Goal: Information Seeking & Learning: Check status

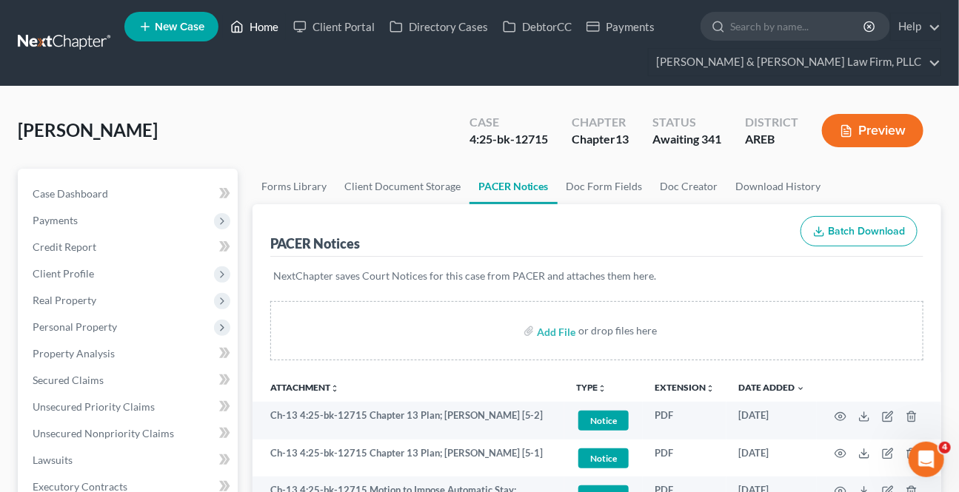
drag, startPoint x: 263, startPoint y: 26, endPoint x: 340, endPoint y: 57, distance: 83.1
click at [264, 27] on link "Home" at bounding box center [254, 26] width 63 height 27
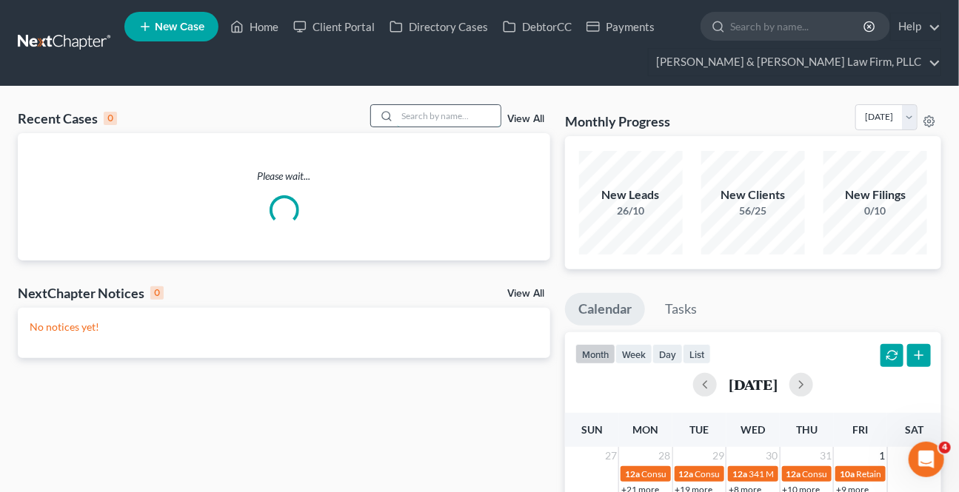
click at [431, 108] on input "search" at bounding box center [449, 115] width 104 height 21
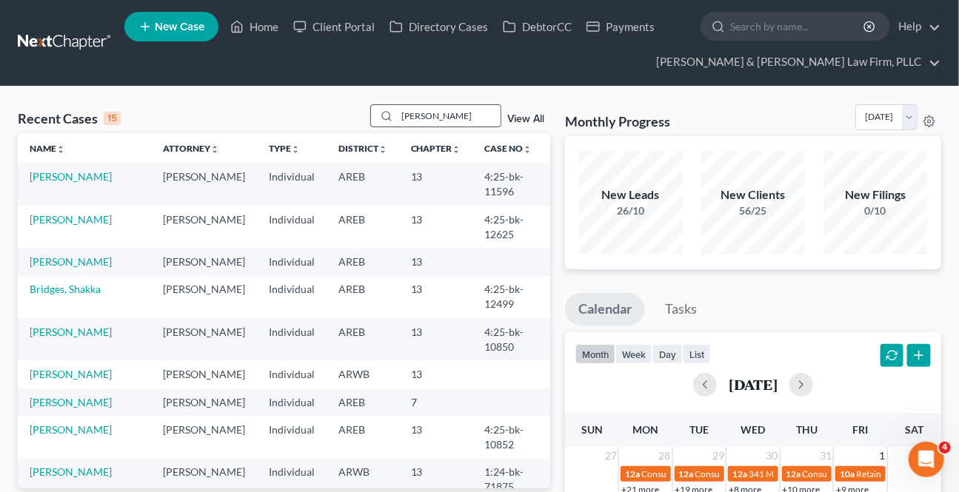
type input "[PERSON_NAME]"
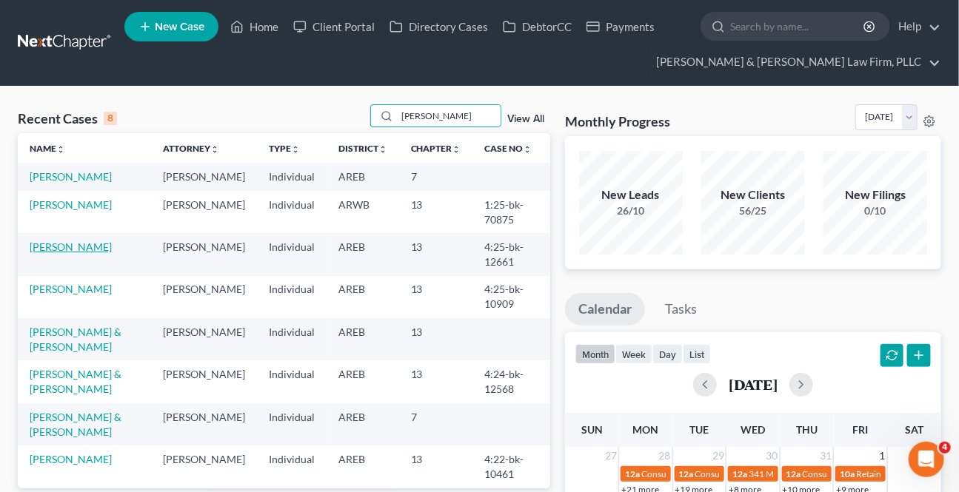
click at [76, 252] on td "[PERSON_NAME]" at bounding box center [84, 254] width 133 height 42
click at [75, 248] on link "[PERSON_NAME]" at bounding box center [71, 247] width 82 height 13
select select "4"
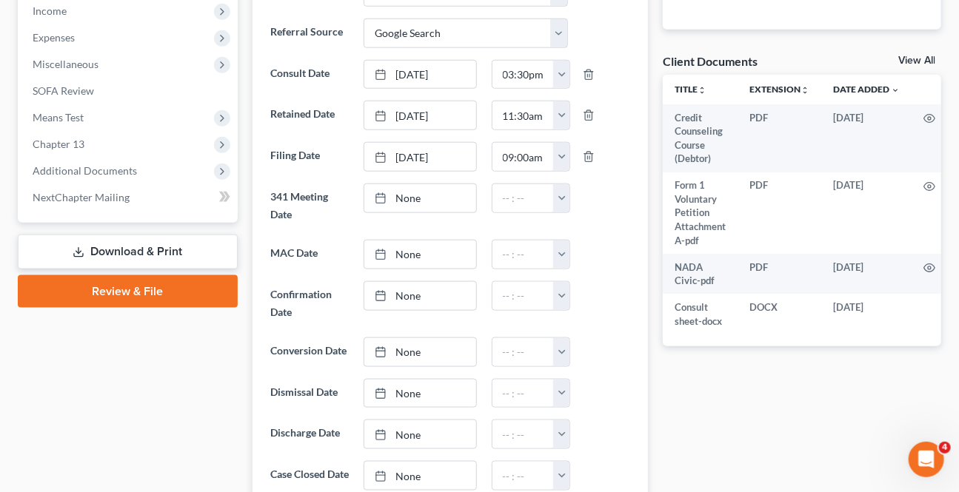
scroll to position [538, 0]
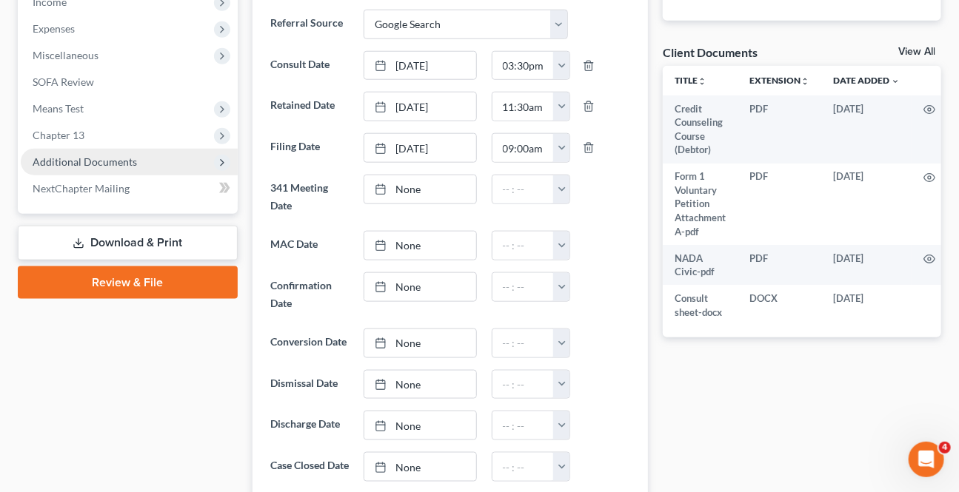
click at [81, 160] on span "Additional Documents" at bounding box center [85, 162] width 104 height 13
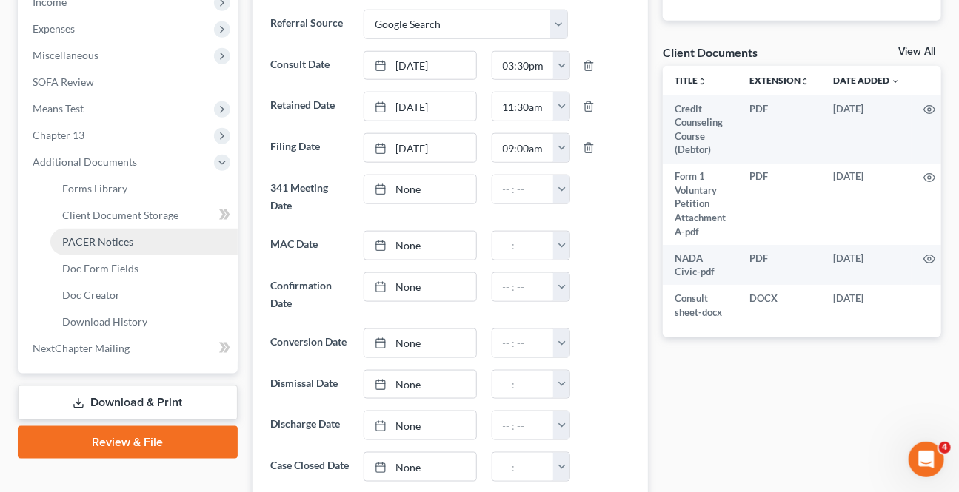
click at [117, 235] on span "PACER Notices" at bounding box center [97, 241] width 71 height 13
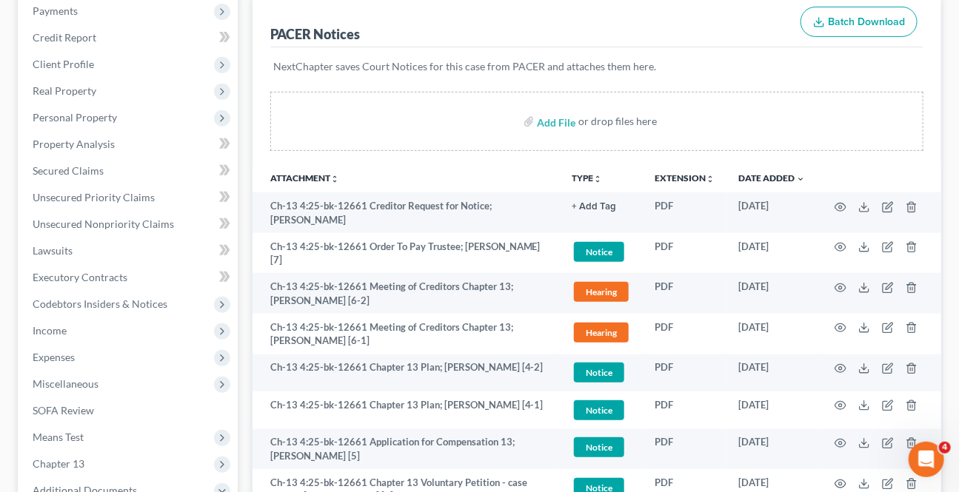
scroll to position [336, 0]
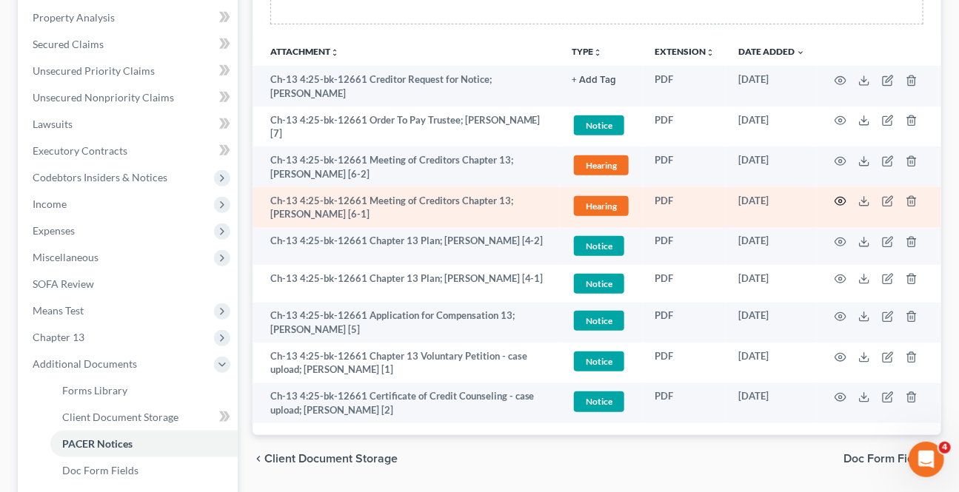
click at [840, 195] on icon "button" at bounding box center [841, 201] width 12 height 12
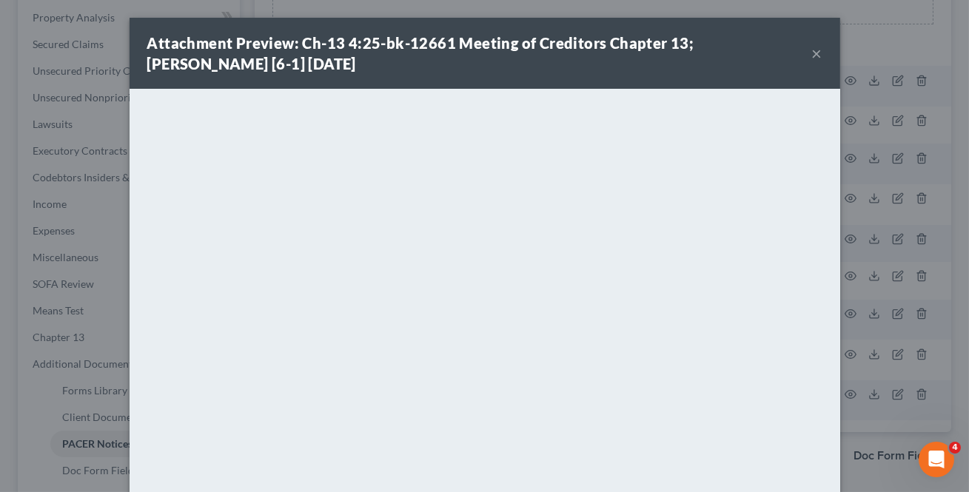
click at [812, 47] on button "×" at bounding box center [817, 53] width 10 height 18
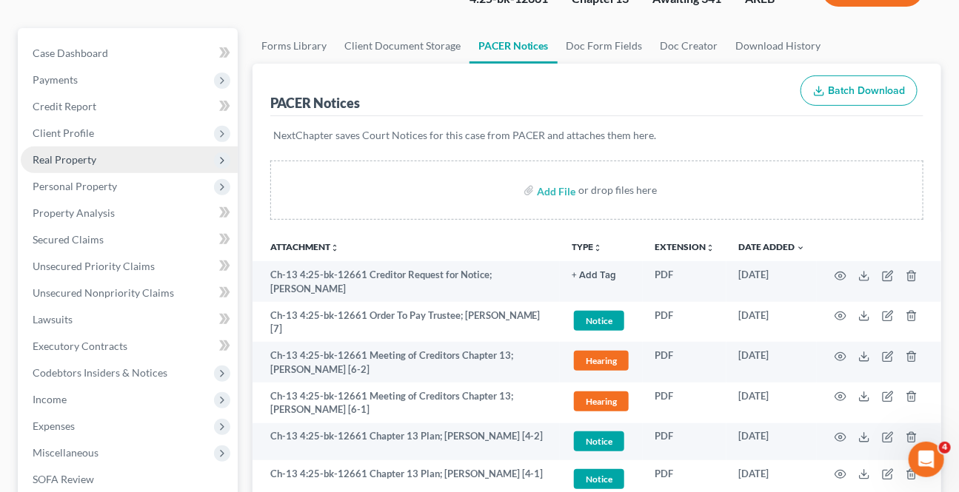
scroll to position [134, 0]
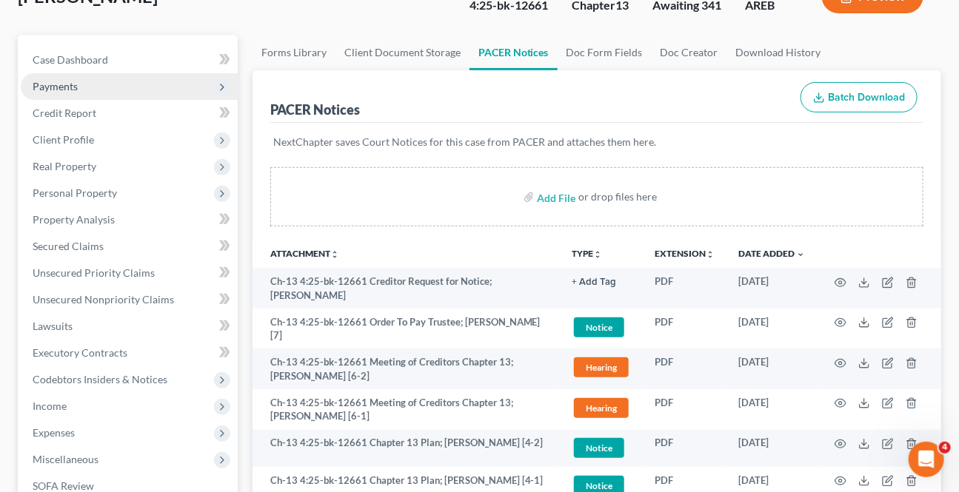
click at [59, 73] on span "Payments" at bounding box center [129, 86] width 217 height 27
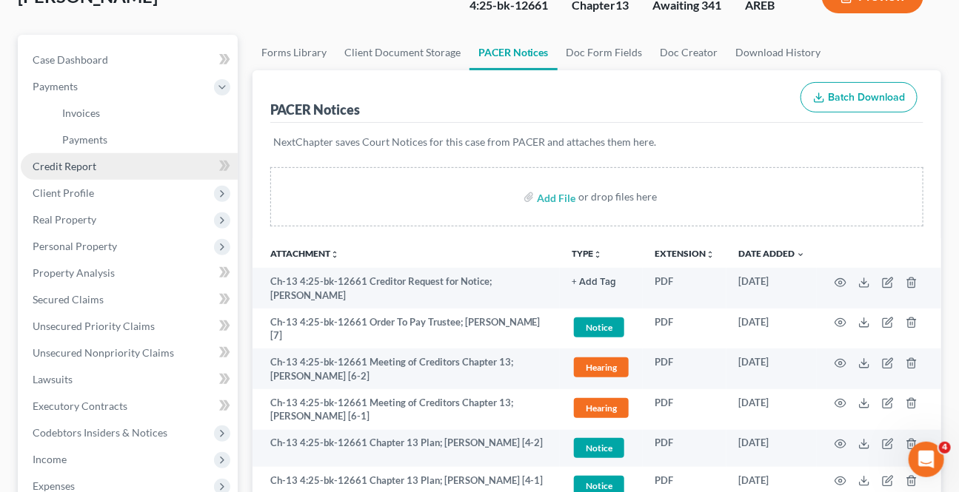
click at [61, 169] on span "Credit Report" at bounding box center [65, 166] width 64 height 13
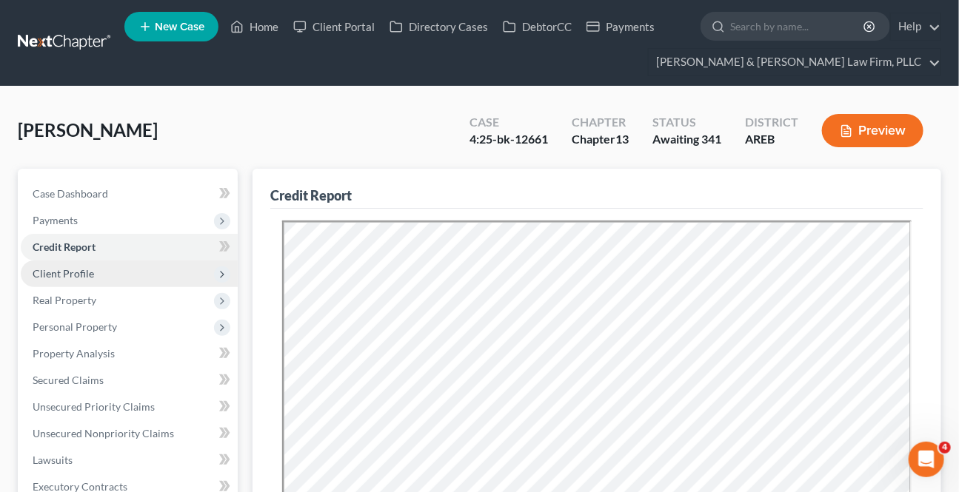
click at [76, 270] on span "Client Profile" at bounding box center [63, 273] width 61 height 13
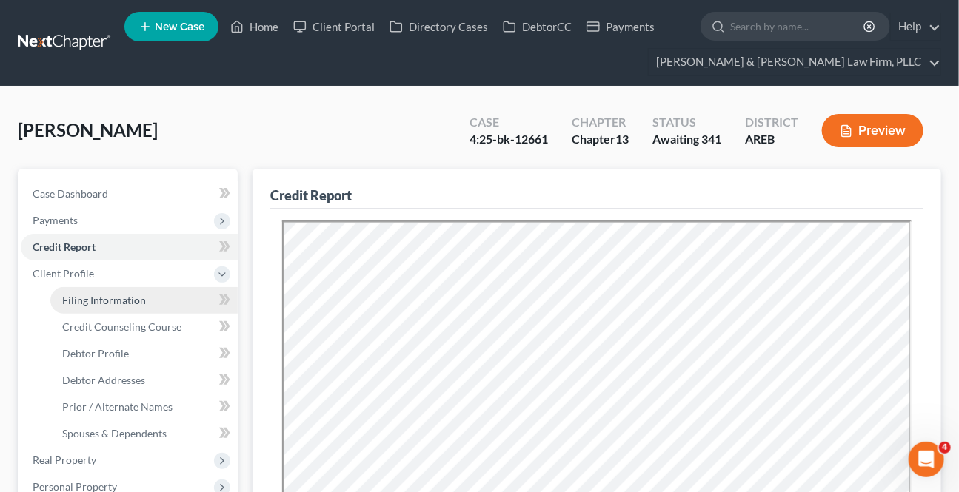
click at [98, 304] on span "Filing Information" at bounding box center [104, 300] width 84 height 13
select select "1"
select select "0"
select select "3"
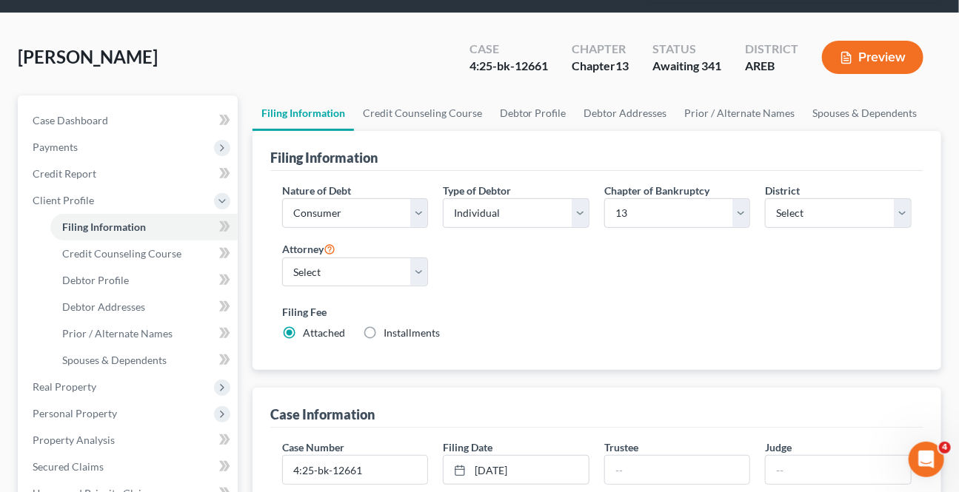
scroll to position [269, 0]
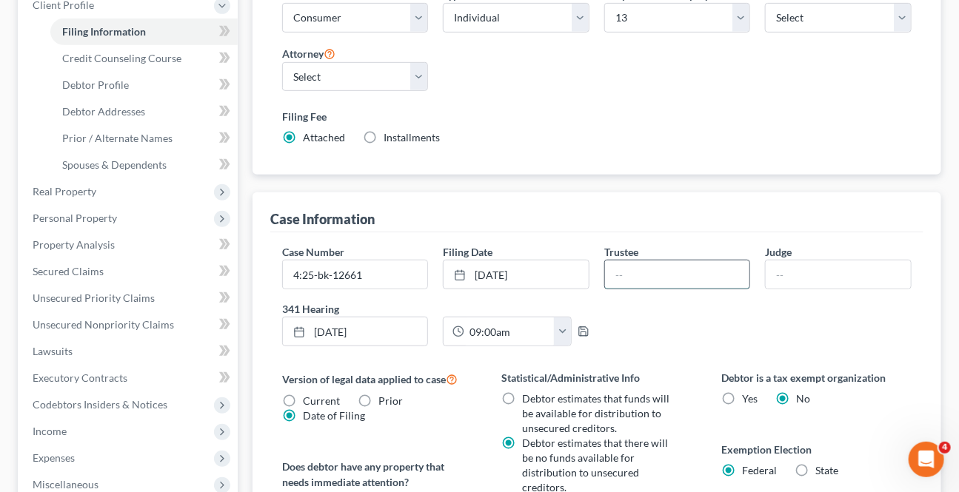
click at [682, 270] on input "text" at bounding box center [677, 275] width 145 height 28
type input "[PERSON_NAME]"
click at [799, 266] on input "text" at bounding box center [838, 275] width 145 height 28
type input "[PERSON_NAME]"
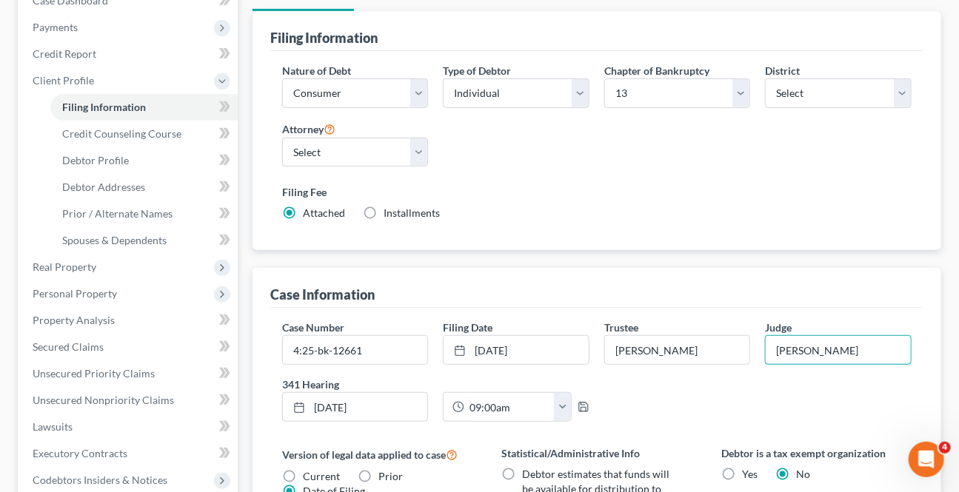
scroll to position [0, 0]
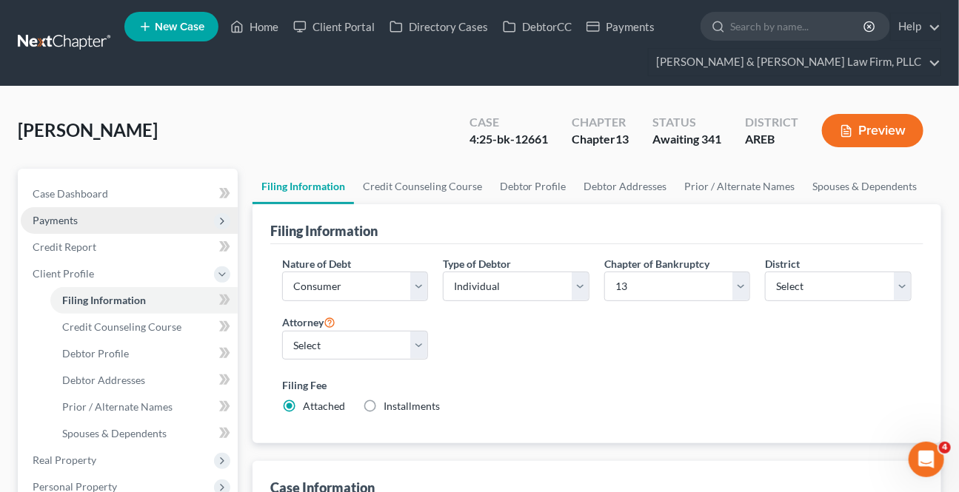
click at [70, 226] on span "Payments" at bounding box center [129, 220] width 217 height 27
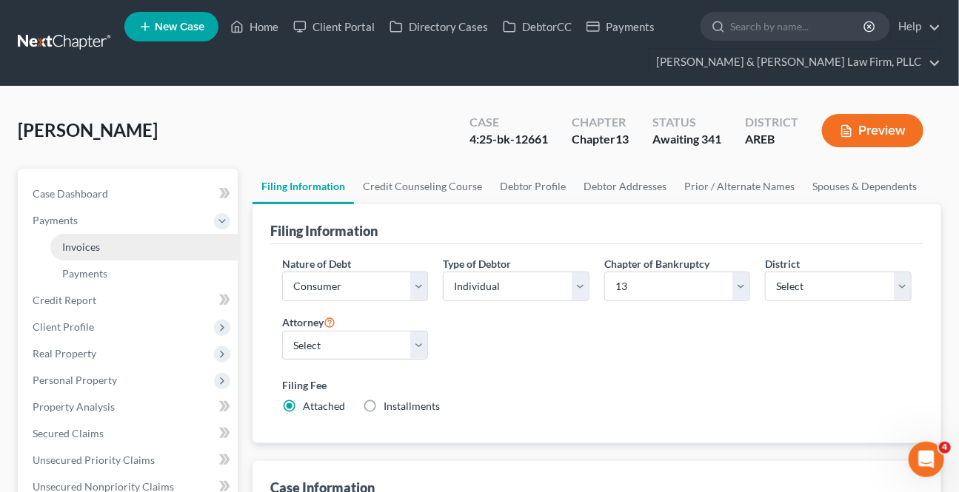
click at [78, 245] on span "Invoices" at bounding box center [81, 247] width 38 height 13
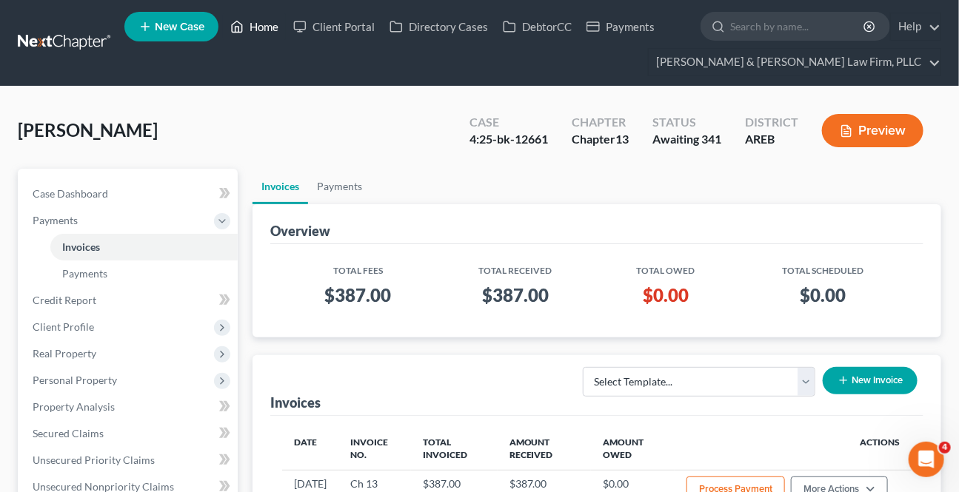
click at [274, 35] on link "Home" at bounding box center [254, 26] width 63 height 27
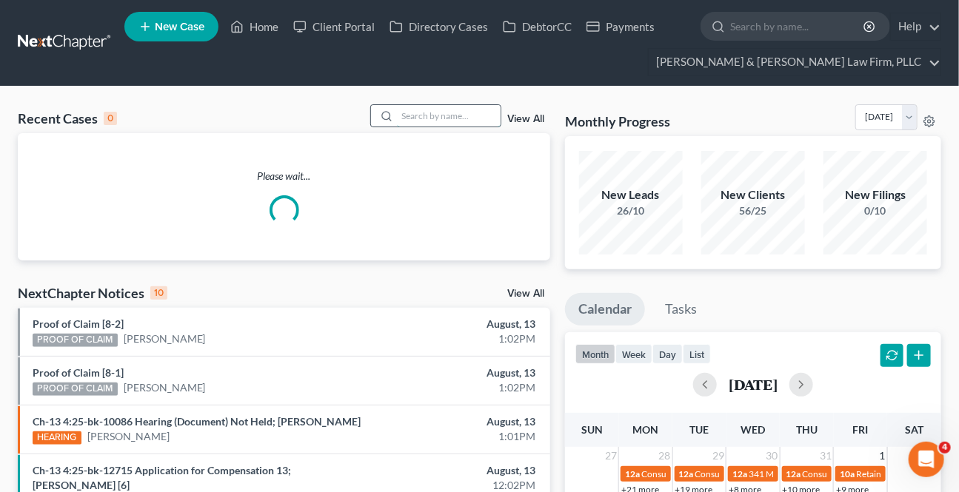
click at [449, 110] on input "search" at bounding box center [449, 115] width 104 height 21
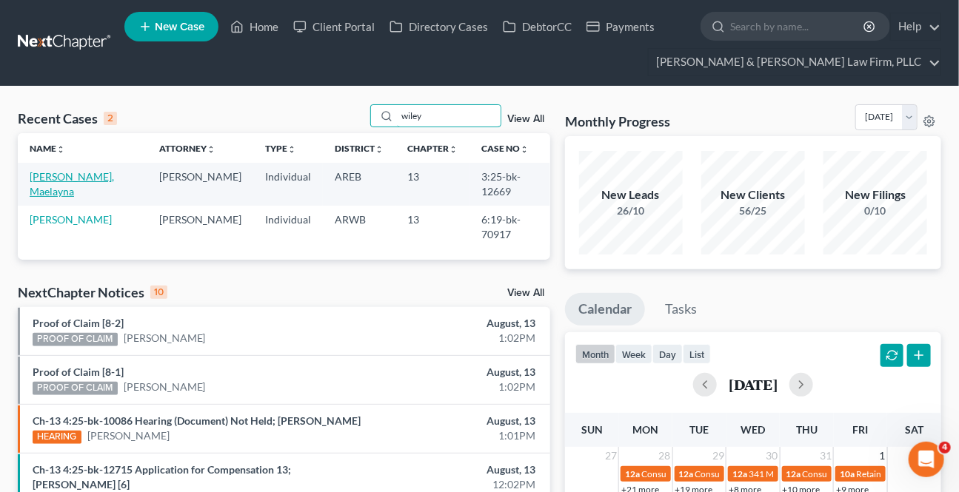
type input "wiley"
click at [76, 174] on link "[PERSON_NAME], Maelayna" at bounding box center [72, 183] width 84 height 27
select select "0"
select select "1"
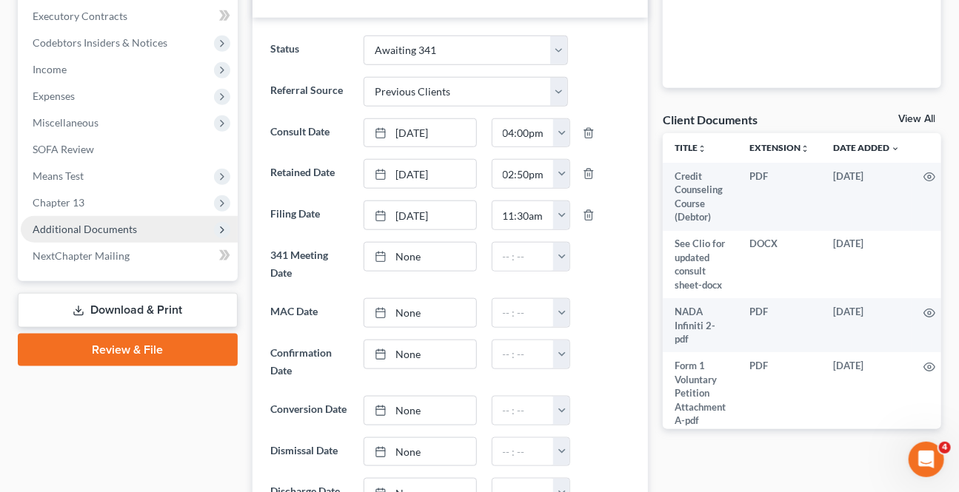
scroll to position [45, 0]
click at [110, 225] on span "Additional Documents" at bounding box center [85, 229] width 104 height 13
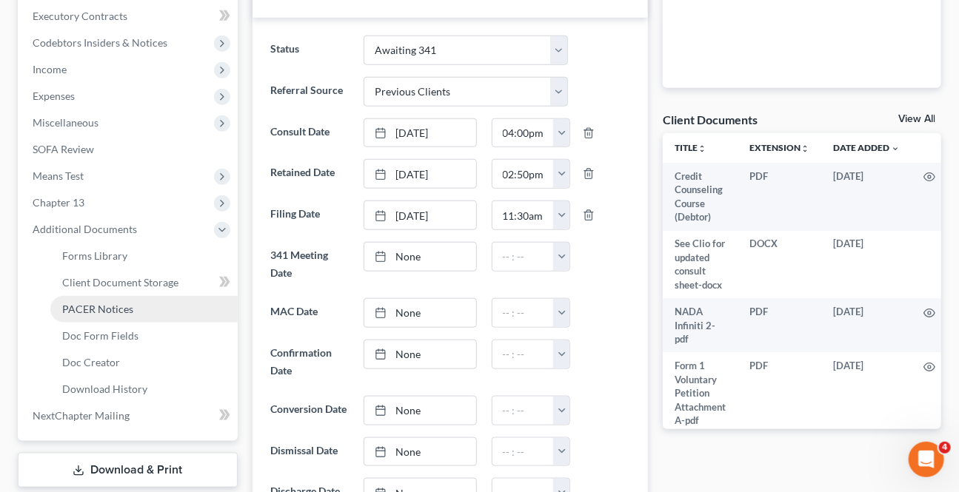
click at [87, 304] on span "PACER Notices" at bounding box center [97, 309] width 71 height 13
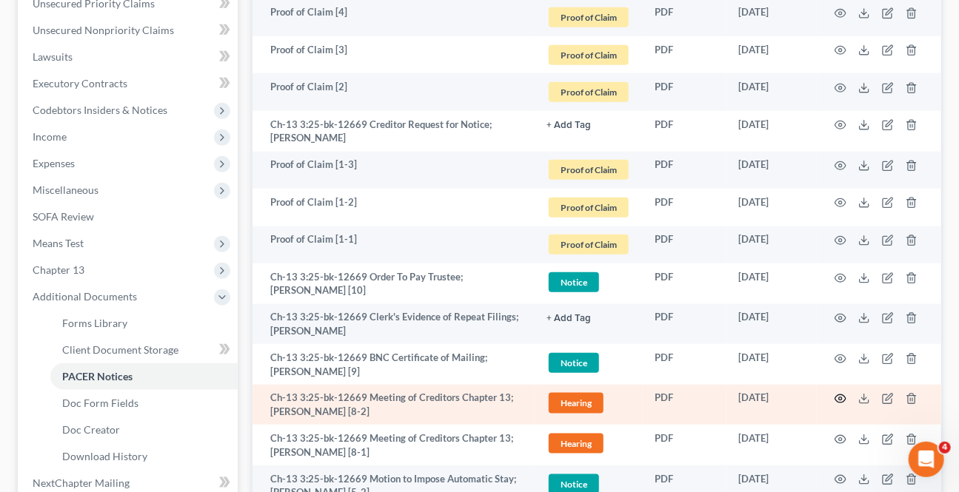
scroll to position [471, 0]
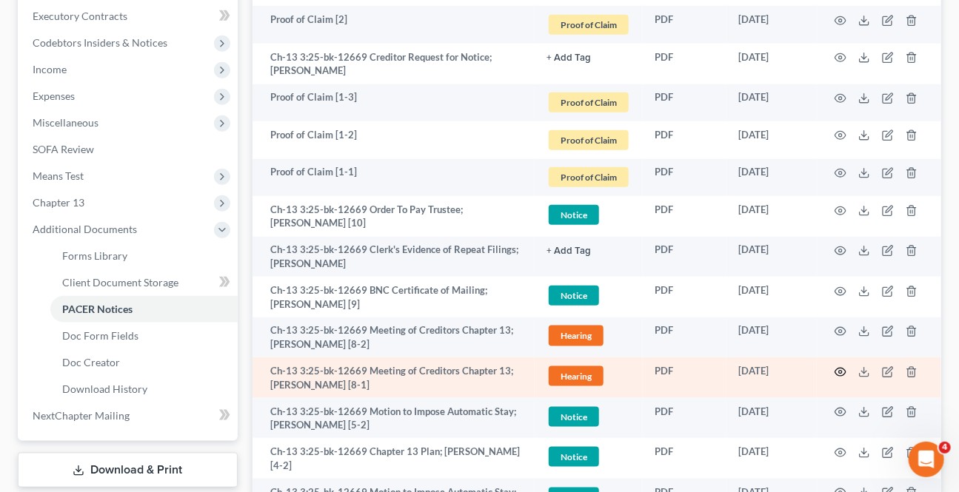
click at [840, 370] on icon "button" at bounding box center [841, 373] width 12 height 12
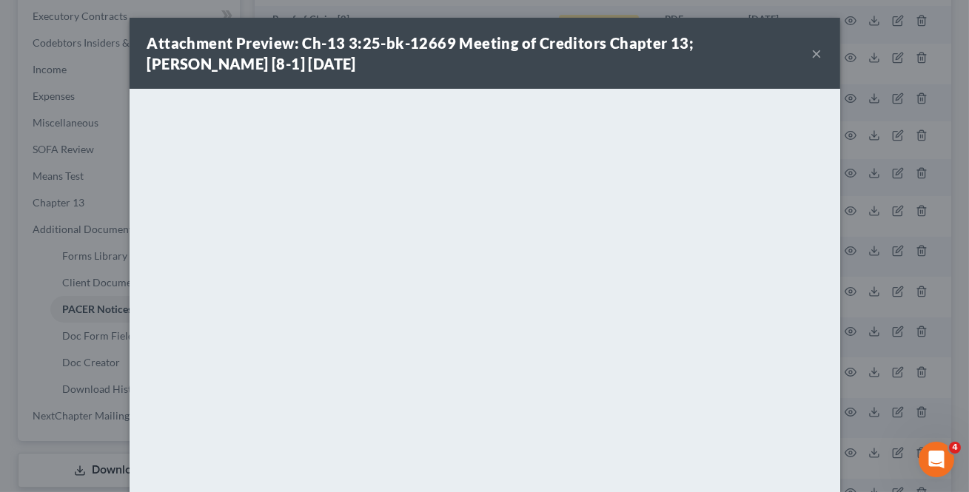
click at [812, 49] on button "×" at bounding box center [817, 53] width 10 height 18
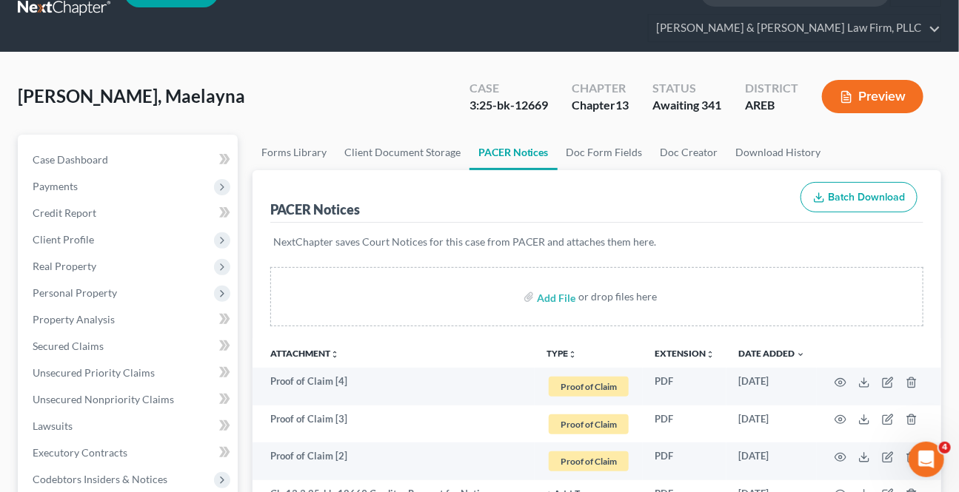
scroll to position [0, 0]
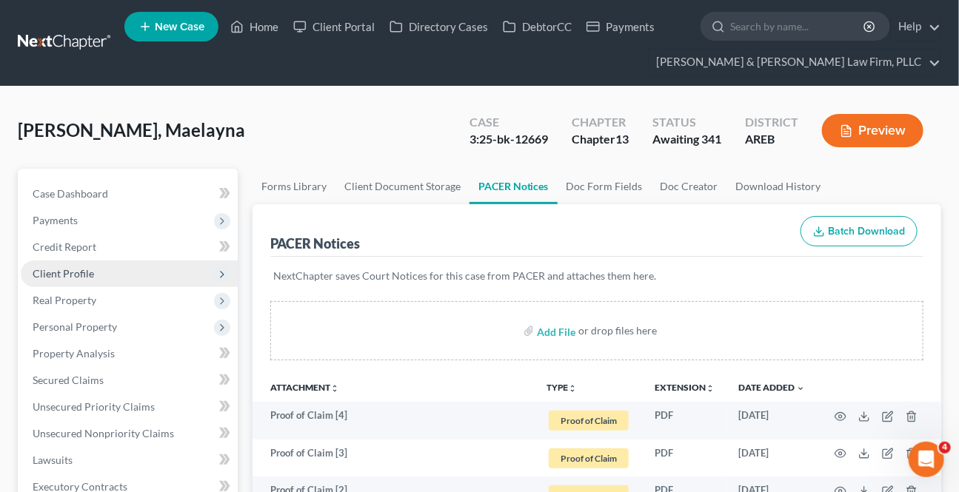
click at [64, 274] on span "Client Profile" at bounding box center [63, 273] width 61 height 13
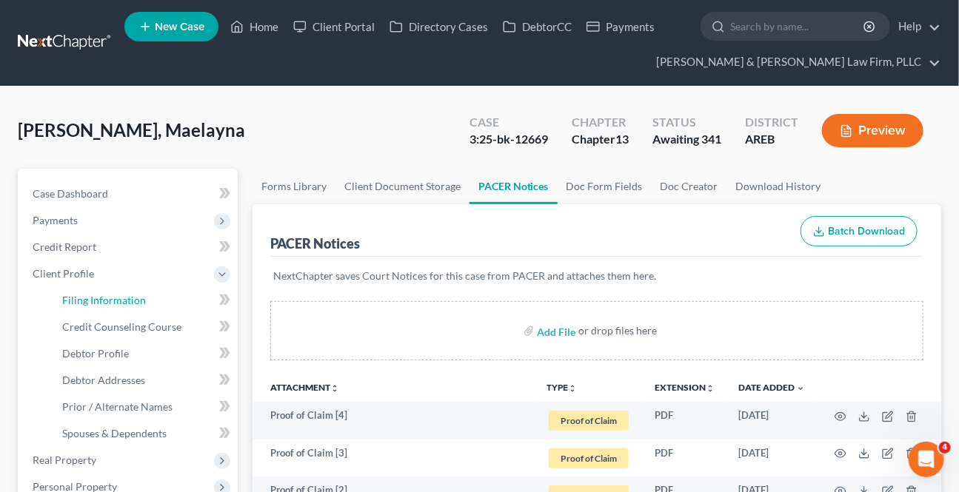
drag, startPoint x: 96, startPoint y: 297, endPoint x: 963, endPoint y: 474, distance: 884.3
click at [96, 296] on span "Filing Information" at bounding box center [104, 300] width 84 height 13
select select "1"
select select "0"
select select "3"
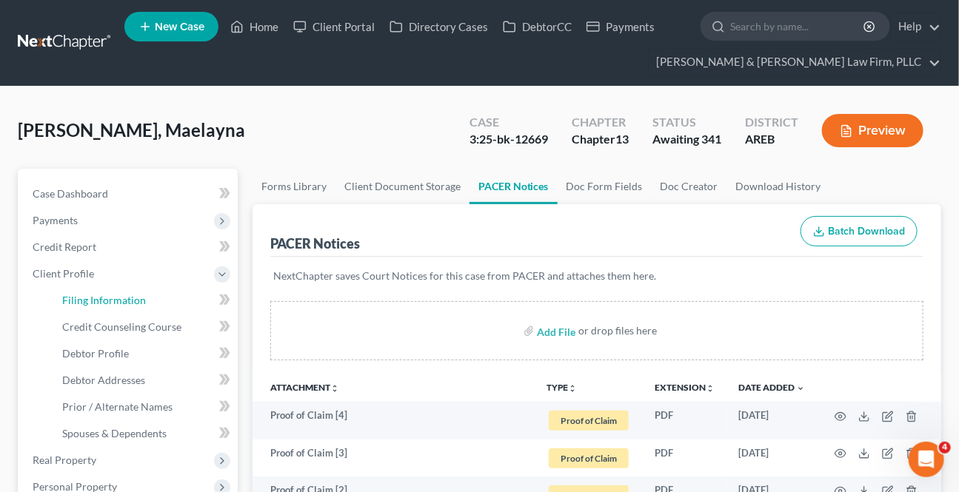
select select "5"
select select "2"
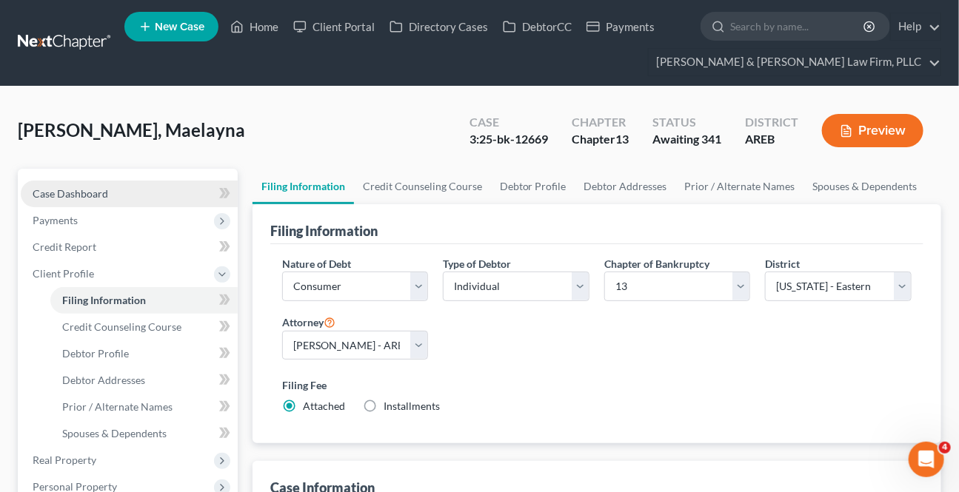
drag, startPoint x: 67, startPoint y: 198, endPoint x: 81, endPoint y: 192, distance: 16.2
click at [67, 198] on span "Case Dashboard" at bounding box center [71, 193] width 76 height 13
select select "1"
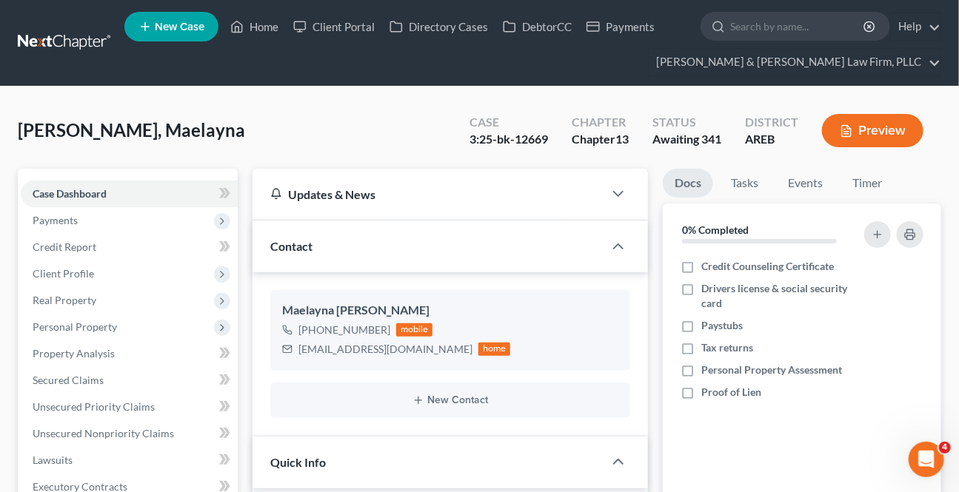
scroll to position [45, 0]
click at [102, 224] on span "Payments" at bounding box center [129, 220] width 217 height 27
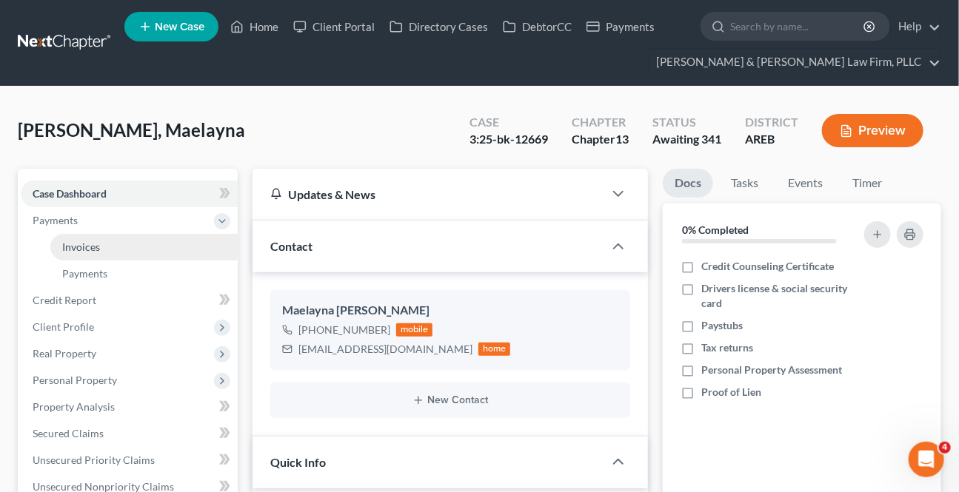
click at [87, 244] on span "Invoices" at bounding box center [81, 247] width 38 height 13
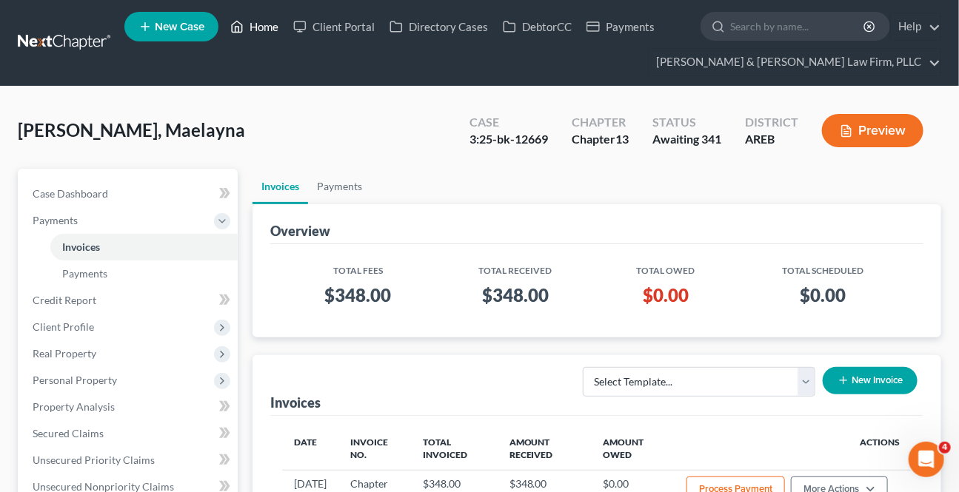
click at [248, 28] on link "Home" at bounding box center [254, 26] width 63 height 27
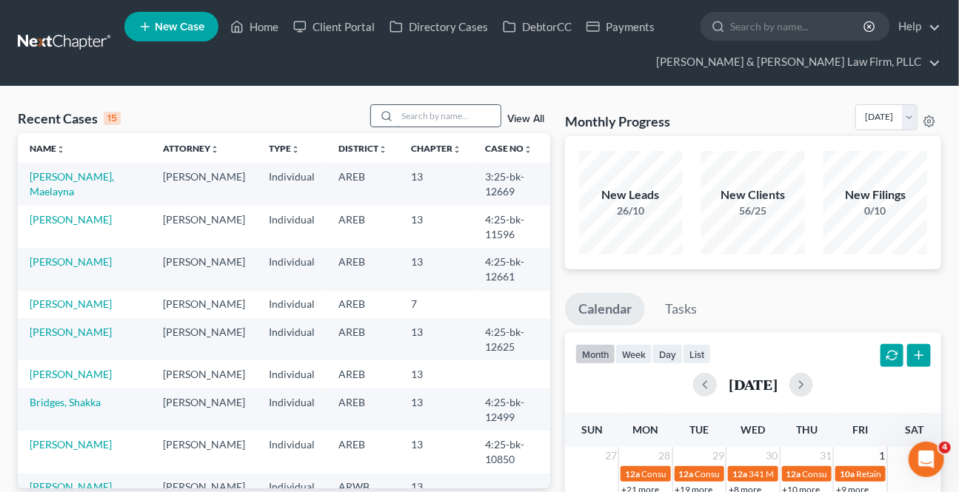
click at [410, 118] on input "search" at bounding box center [449, 115] width 104 height 21
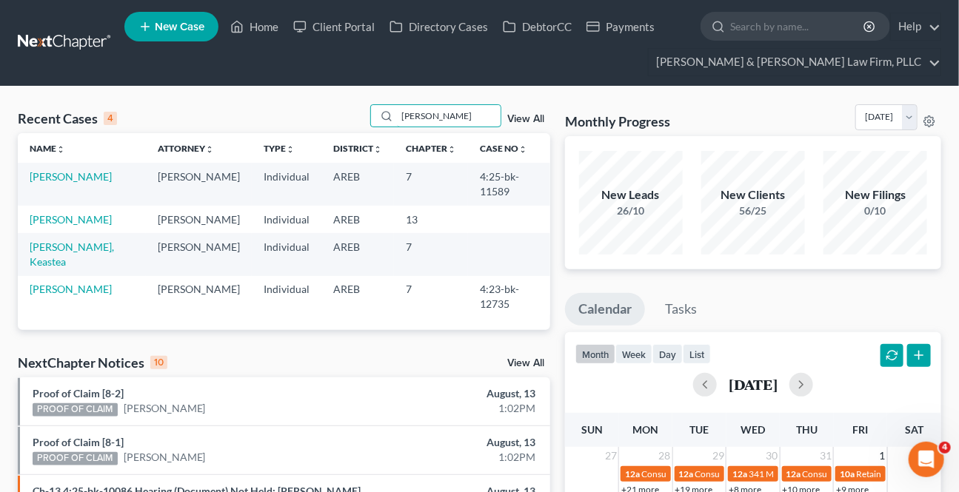
type input "[PERSON_NAME]"
click at [78, 184] on td "[PERSON_NAME]" at bounding box center [82, 184] width 128 height 42
click at [78, 181] on link "[PERSON_NAME]" at bounding box center [71, 176] width 82 height 13
select select "0"
select select "3"
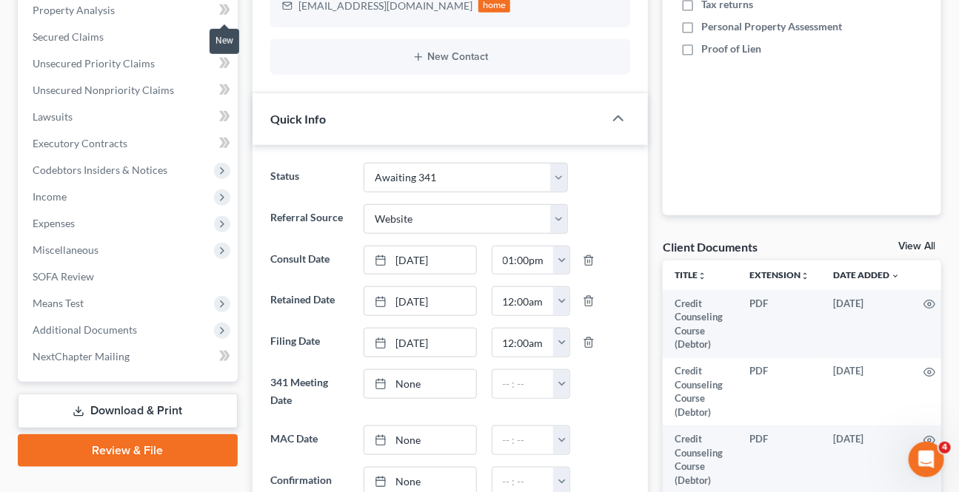
scroll to position [471, 0]
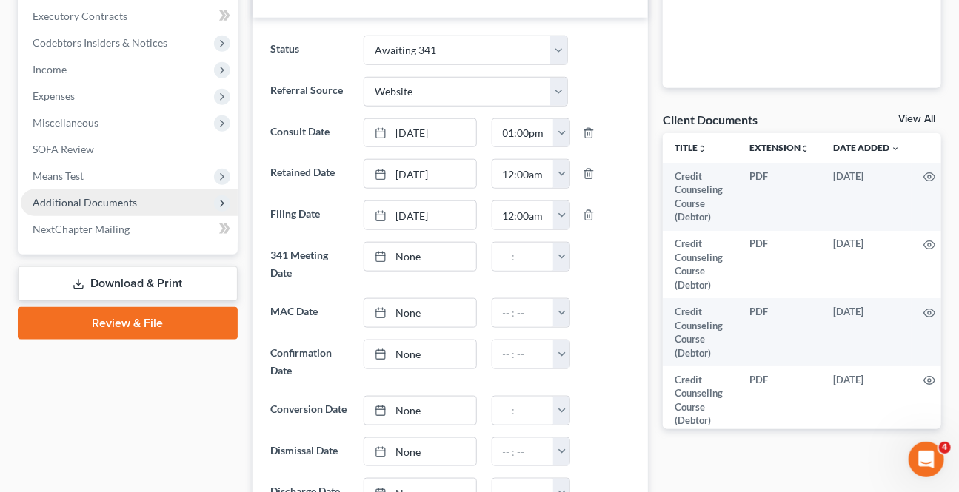
click at [81, 196] on span "Additional Documents" at bounding box center [85, 202] width 104 height 13
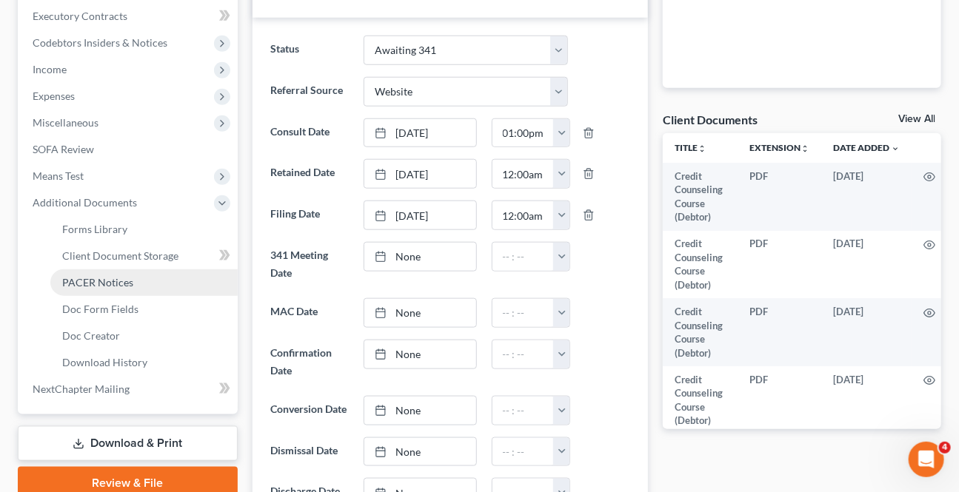
drag, startPoint x: 86, startPoint y: 287, endPoint x: 96, endPoint y: 287, distance: 9.6
click at [86, 286] on span "PACER Notices" at bounding box center [97, 282] width 71 height 13
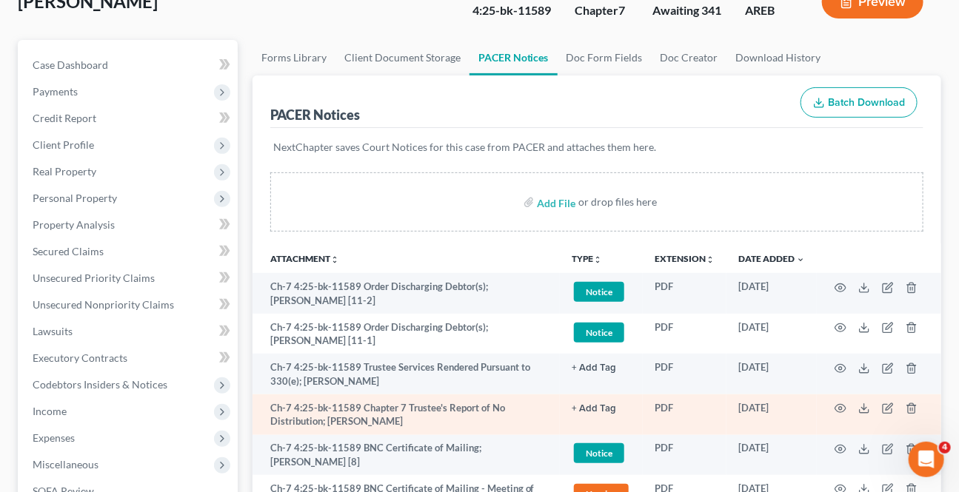
scroll to position [134, 0]
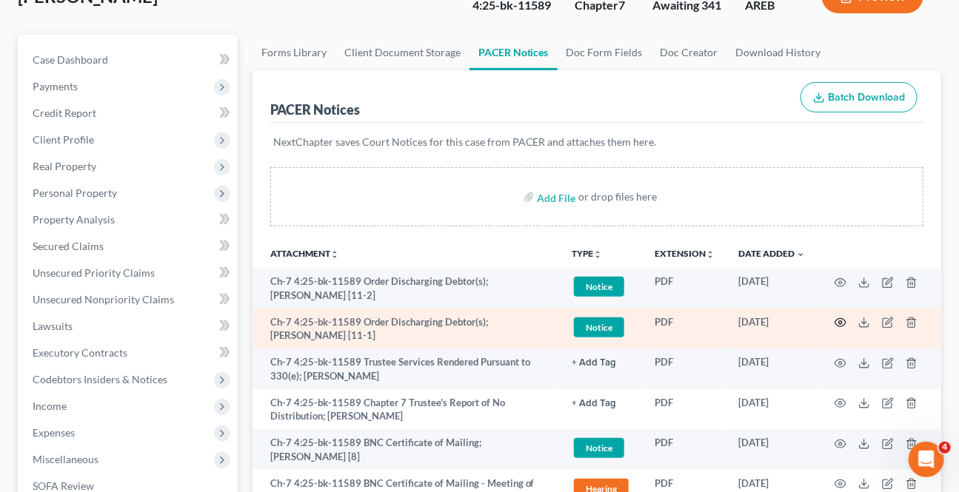
click at [841, 325] on icon "button" at bounding box center [841, 323] width 12 height 12
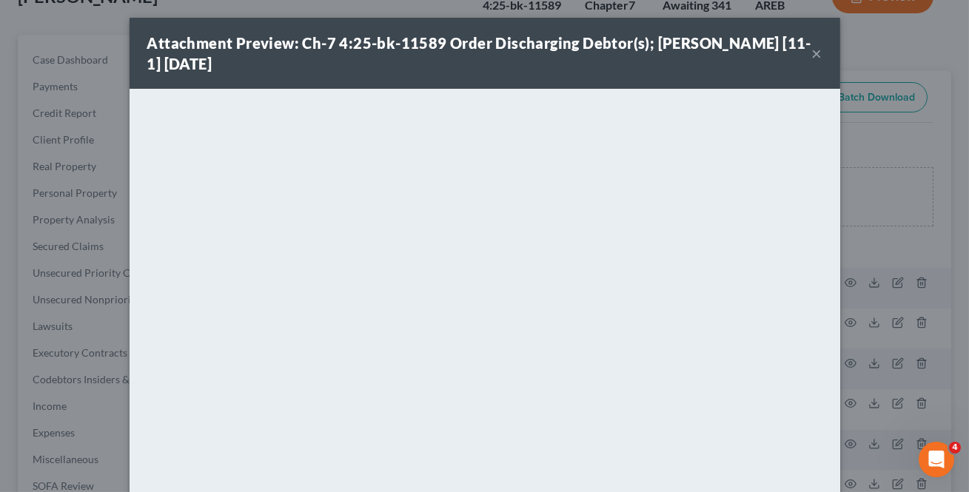
drag, startPoint x: 816, startPoint y: 56, endPoint x: 794, endPoint y: 67, distance: 24.5
click at [816, 56] on button "×" at bounding box center [817, 53] width 10 height 18
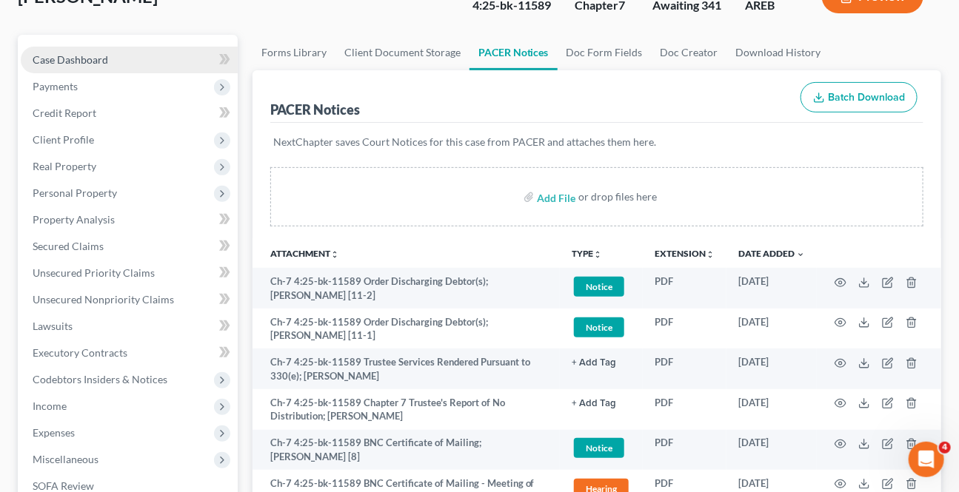
click at [81, 53] on span "Case Dashboard" at bounding box center [71, 59] width 76 height 13
select select "3"
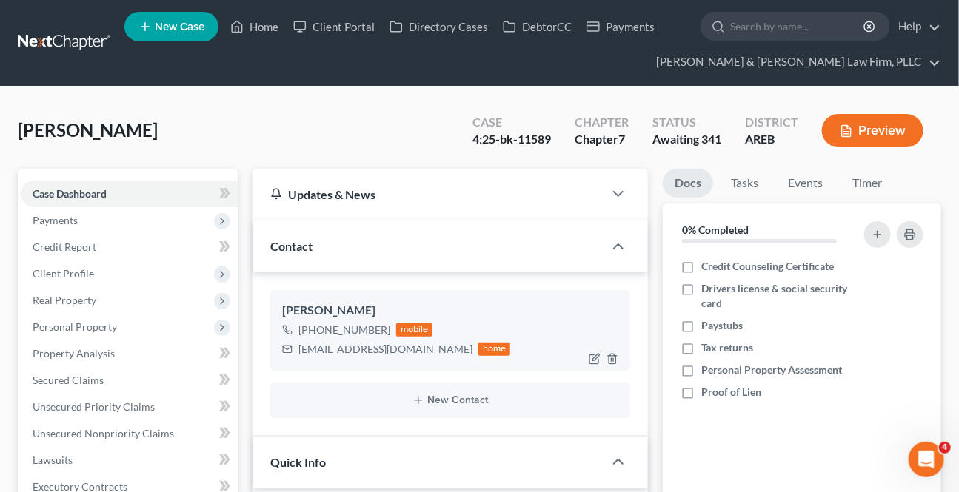
scroll to position [201, 0]
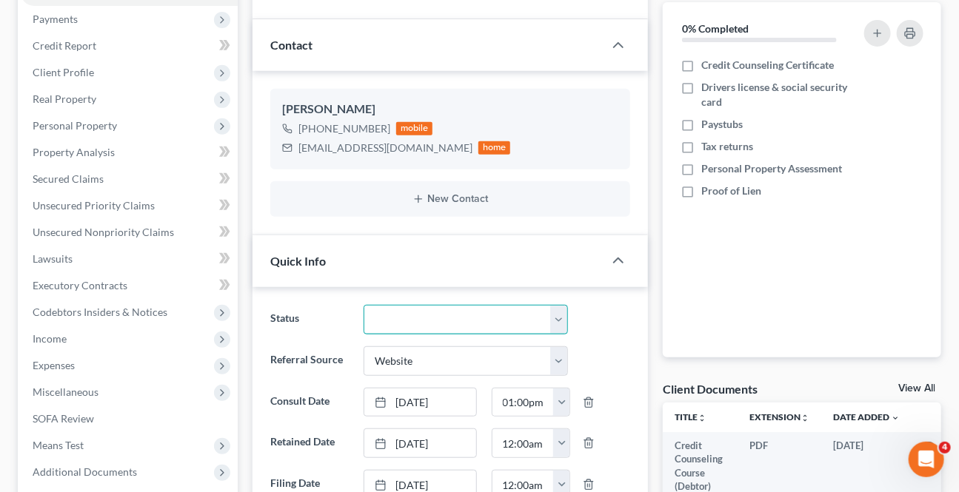
click at [466, 317] on select "Awaiting 341 Chapter 7 - Attended Meeting Confirmed Discharged Dismissed New Co…" at bounding box center [466, 320] width 204 height 30
select select "3"
click at [364, 305] on select "Awaiting 341 Chapter 7 - Attended Meeting Confirmed Discharged Dismissed New Co…" at bounding box center [466, 320] width 204 height 30
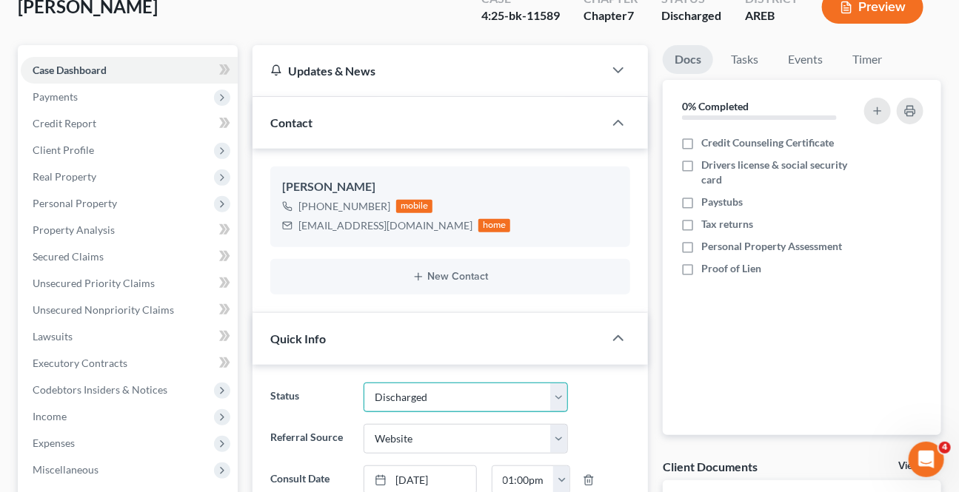
scroll to position [0, 0]
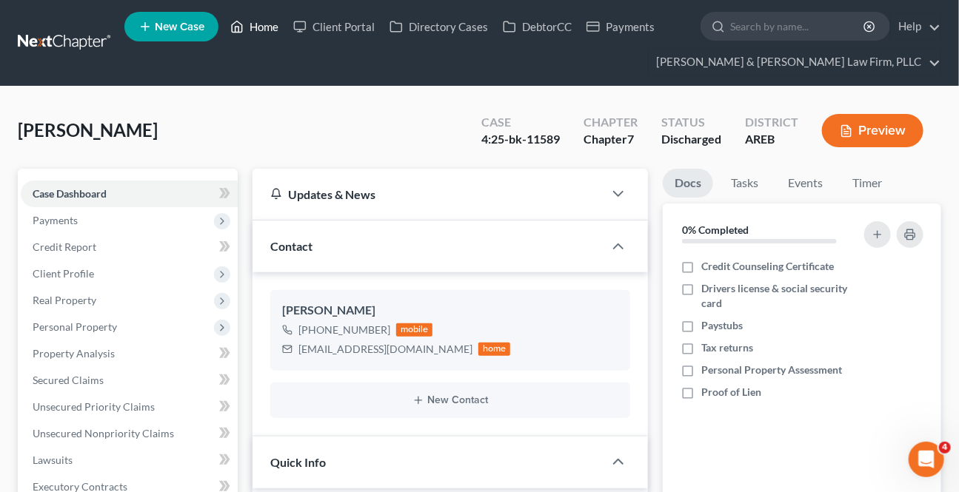
click at [271, 30] on link "Home" at bounding box center [254, 26] width 63 height 27
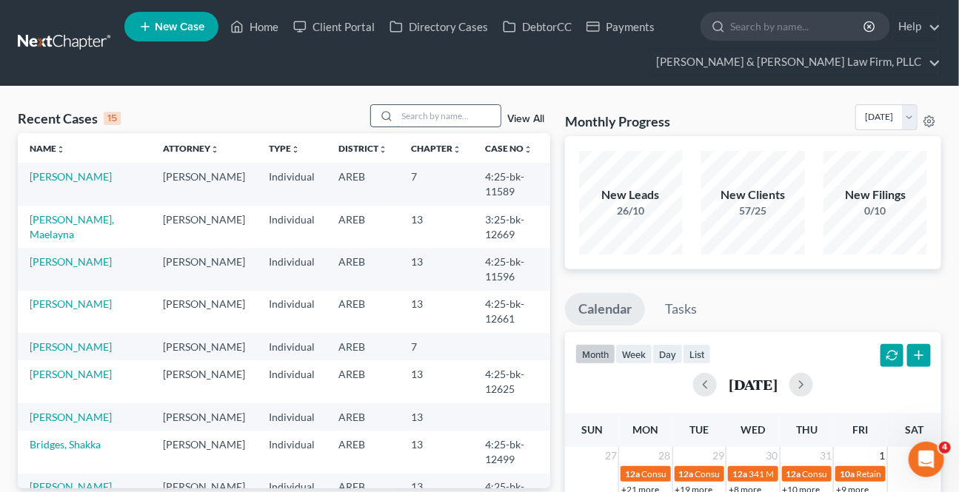
click at [430, 110] on input "search" at bounding box center [449, 115] width 104 height 21
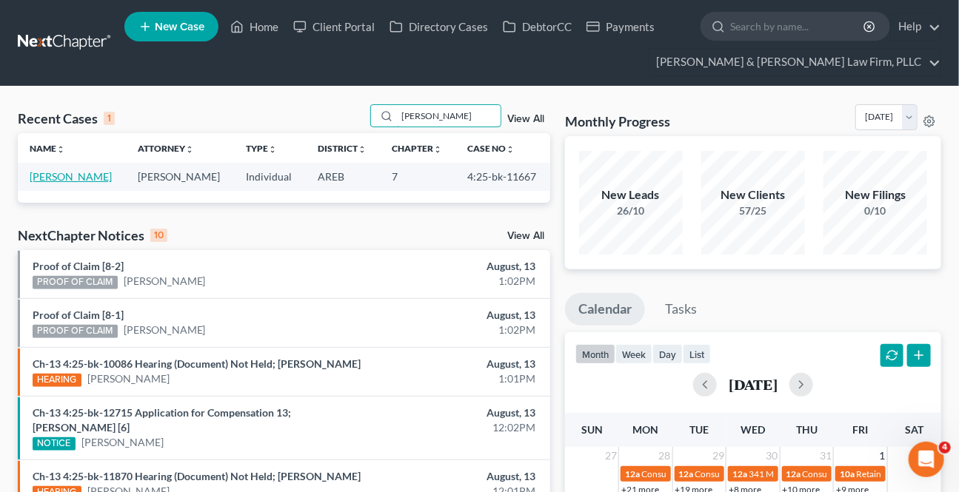
type input "[PERSON_NAME]"
click at [64, 173] on link "[PERSON_NAME]" at bounding box center [71, 176] width 82 height 13
select select "2"
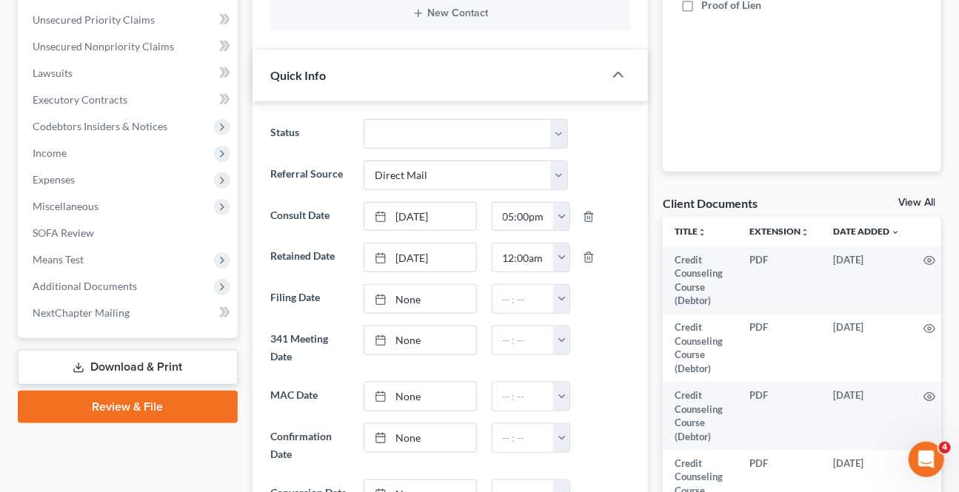
scroll to position [471, 0]
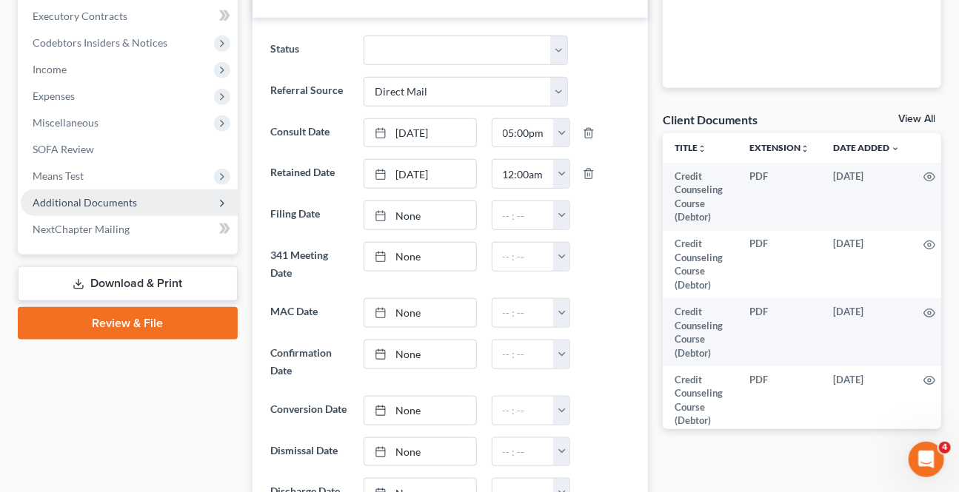
click at [90, 207] on span "Additional Documents" at bounding box center [129, 203] width 217 height 27
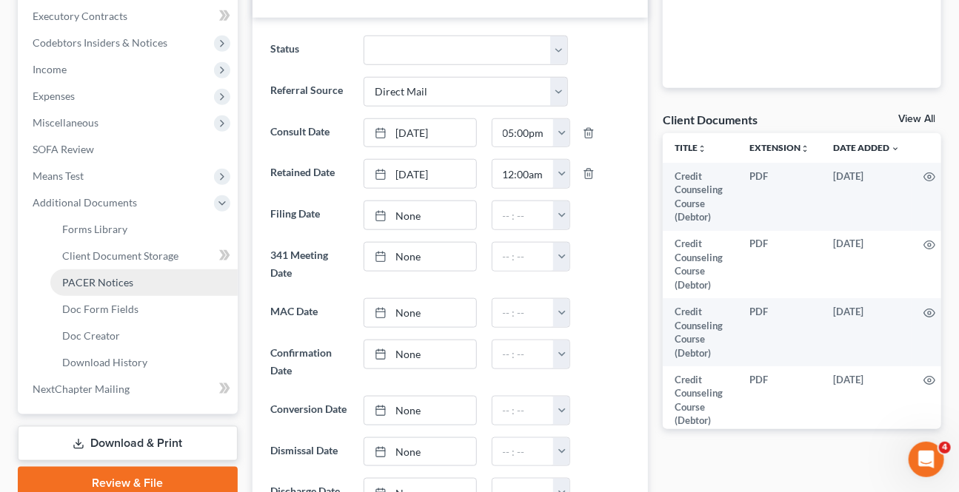
click at [99, 280] on span "PACER Notices" at bounding box center [97, 282] width 71 height 13
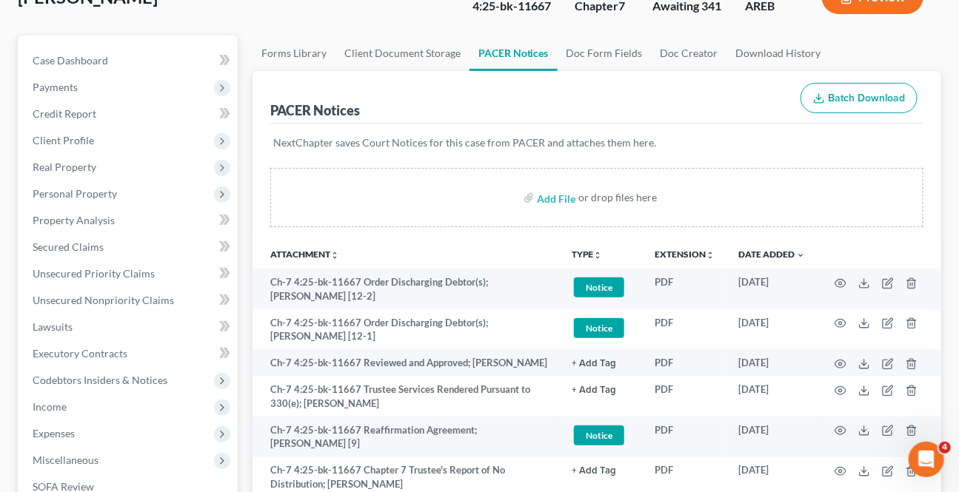
scroll to position [134, 0]
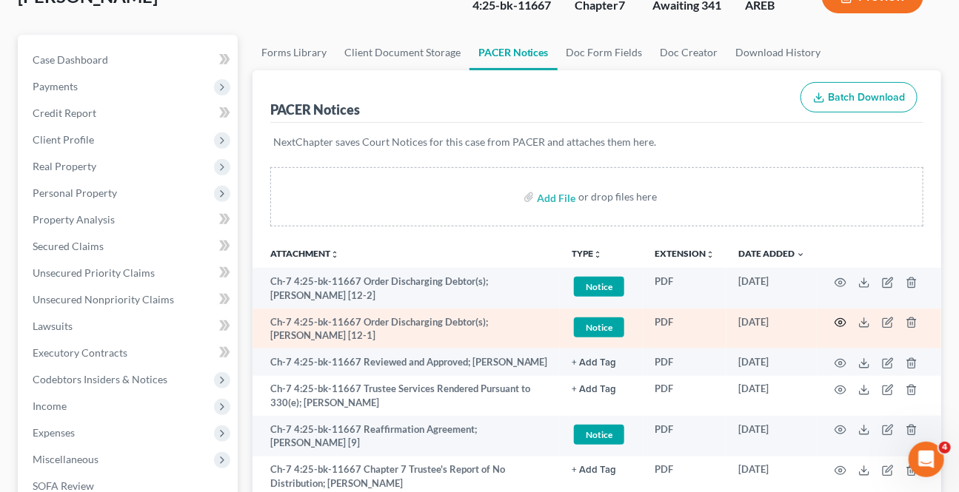
click at [840, 324] on icon "button" at bounding box center [840, 323] width 11 height 8
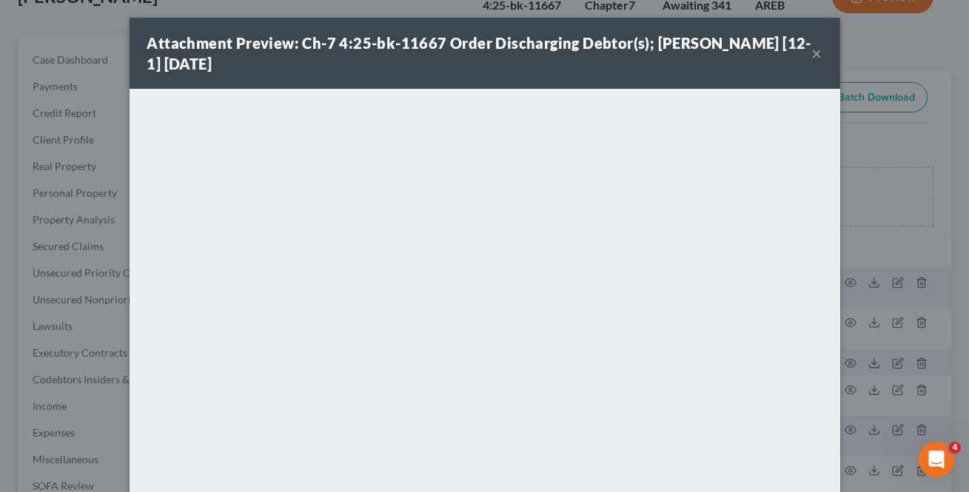
click at [803, 54] on div "Attachment Preview: Ch-7 4:25-bk-11667 Order Discharging Debtor(s); [PERSON_NAM…" at bounding box center [479, 53] width 665 height 41
click at [812, 52] on button "×" at bounding box center [817, 53] width 10 height 18
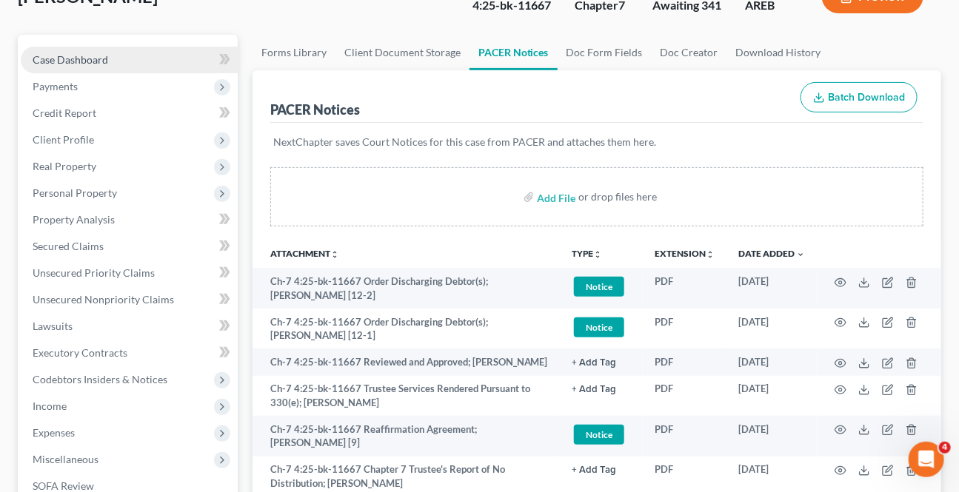
click at [113, 59] on link "Case Dashboard" at bounding box center [129, 60] width 217 height 27
select select "2"
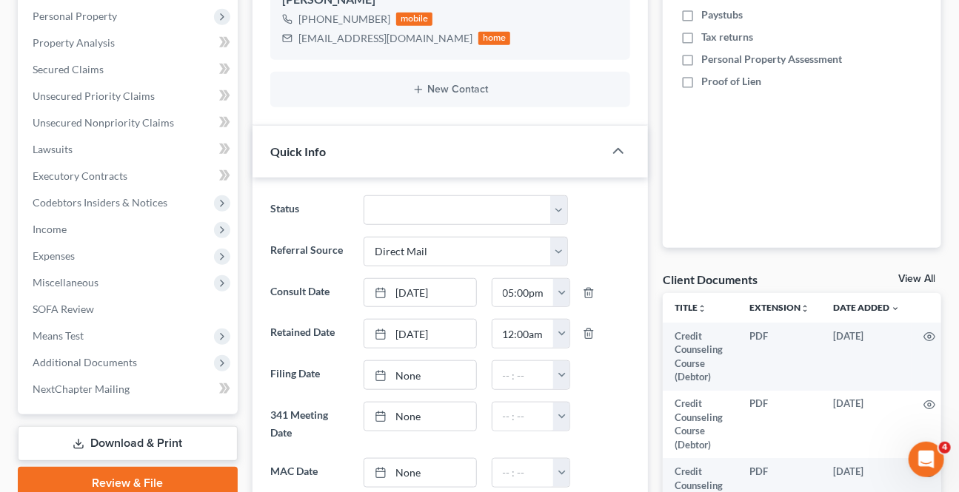
scroll to position [336, 0]
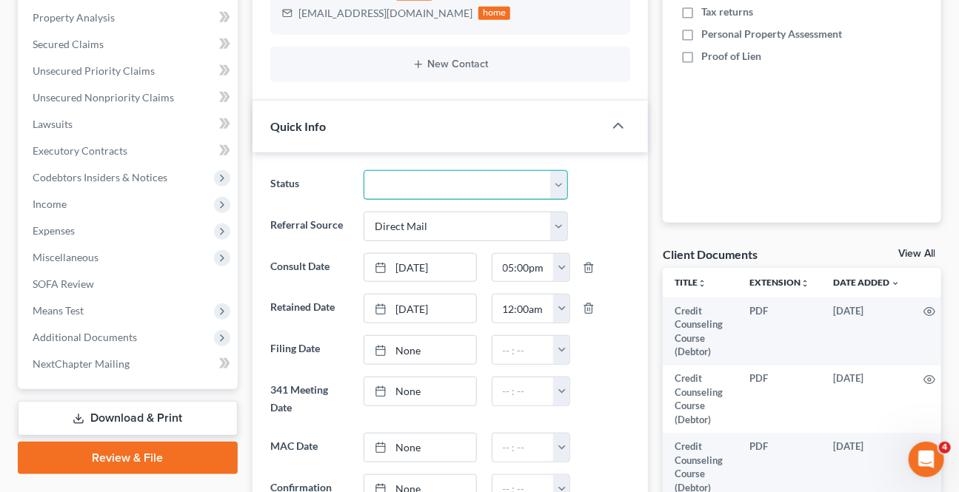
drag, startPoint x: 415, startPoint y: 180, endPoint x: 418, endPoint y: 196, distance: 16.6
click at [415, 180] on select "Awaiting 341 Chapter 7 - Attended Meeting Confirmed Discharged Dismissed New Co…" at bounding box center [466, 185] width 204 height 30
select select "3"
click at [364, 170] on select "Awaiting 341 Chapter 7 - Attended Meeting Confirmed Discharged Dismissed New Co…" at bounding box center [466, 185] width 204 height 30
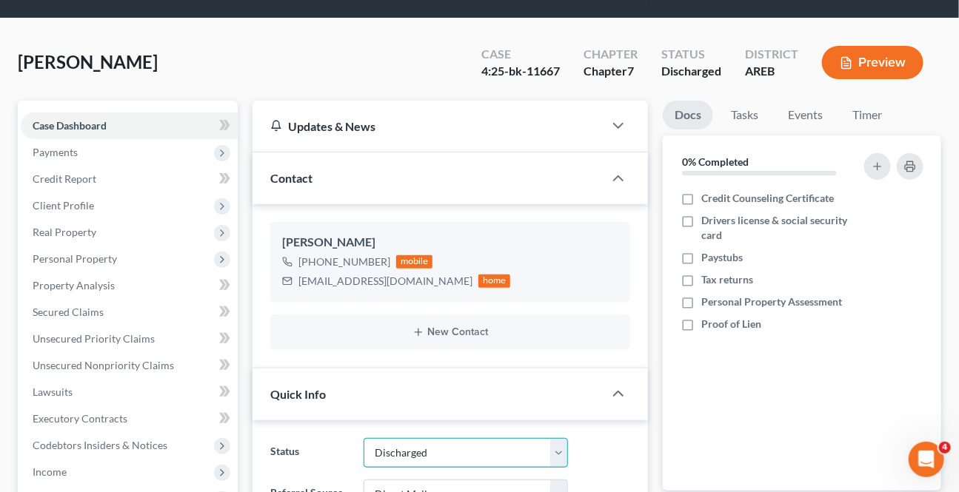
scroll to position [0, 0]
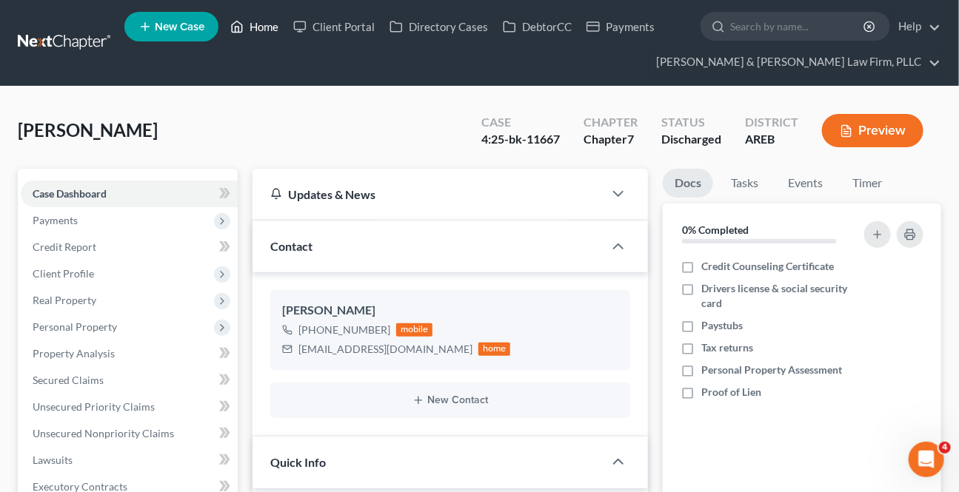
click at [272, 30] on link "Home" at bounding box center [254, 26] width 63 height 27
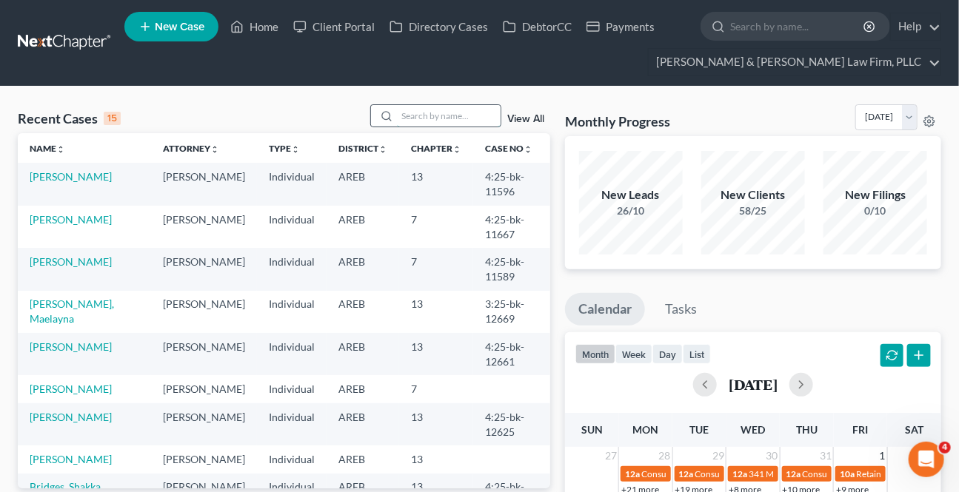
click at [484, 118] on input "search" at bounding box center [449, 115] width 104 height 21
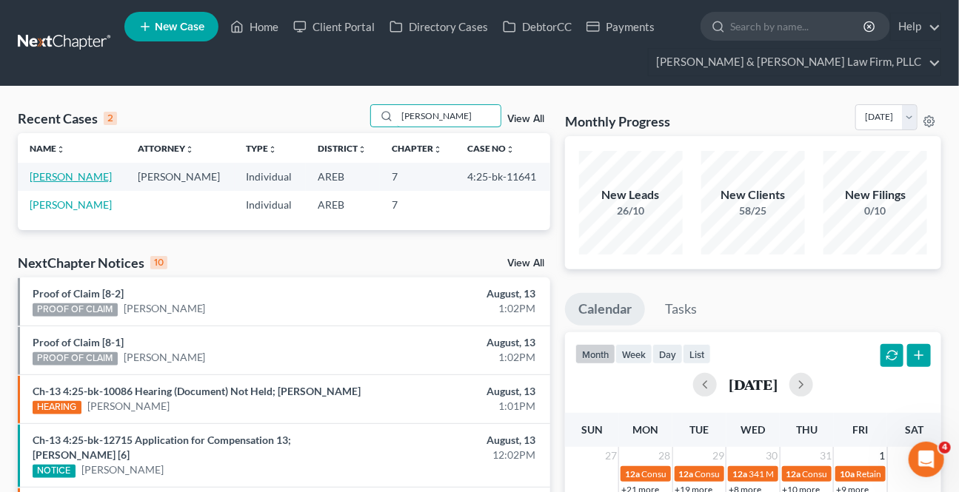
type input "[PERSON_NAME]"
click at [98, 179] on link "[PERSON_NAME]" at bounding box center [71, 176] width 82 height 13
select select "2"
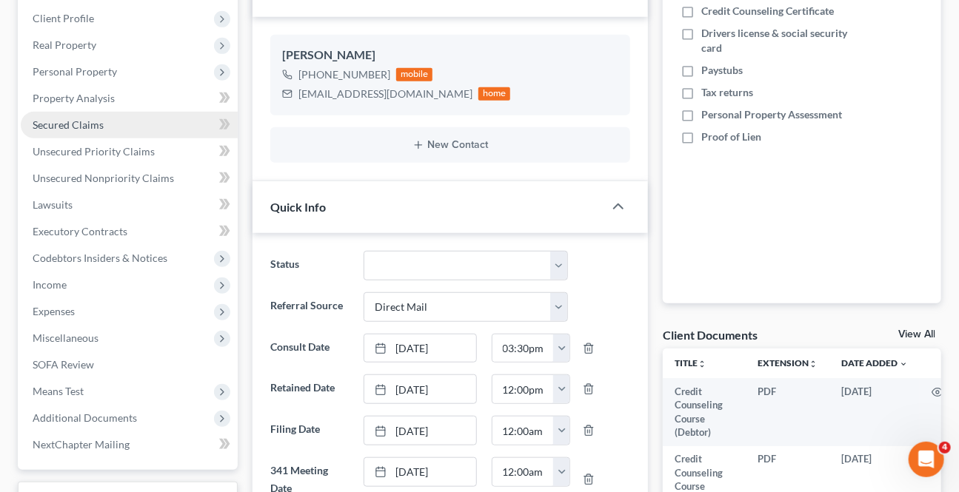
scroll to position [269, 0]
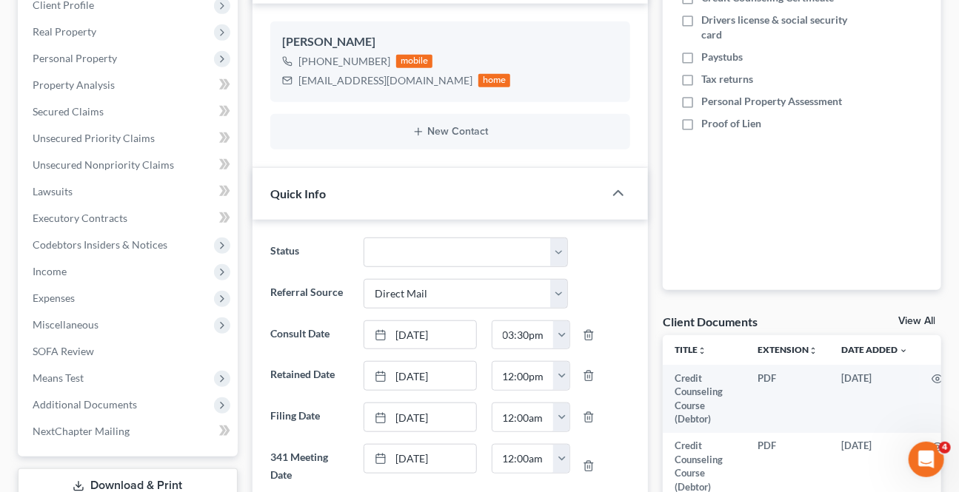
drag, startPoint x: 90, startPoint y: 403, endPoint x: 93, endPoint y: 456, distance: 53.4
click at [90, 403] on span "Additional Documents" at bounding box center [85, 404] width 104 height 13
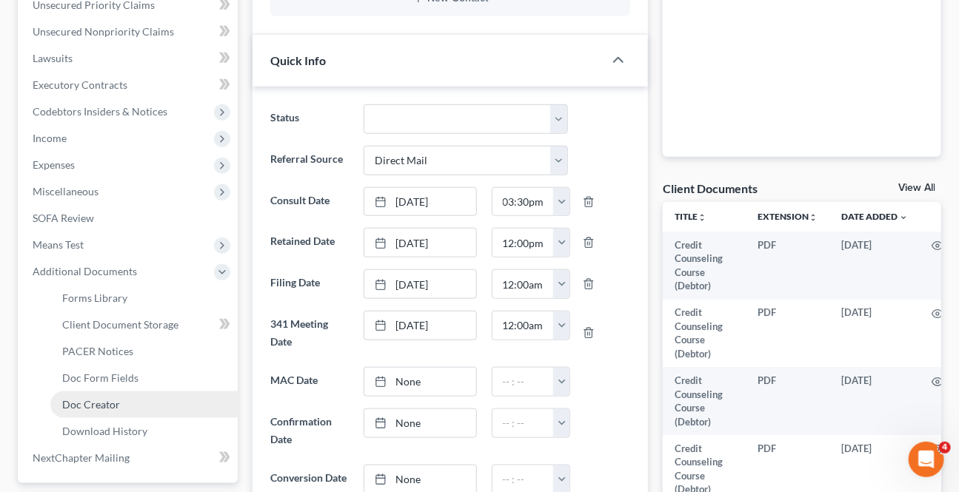
scroll to position [404, 0]
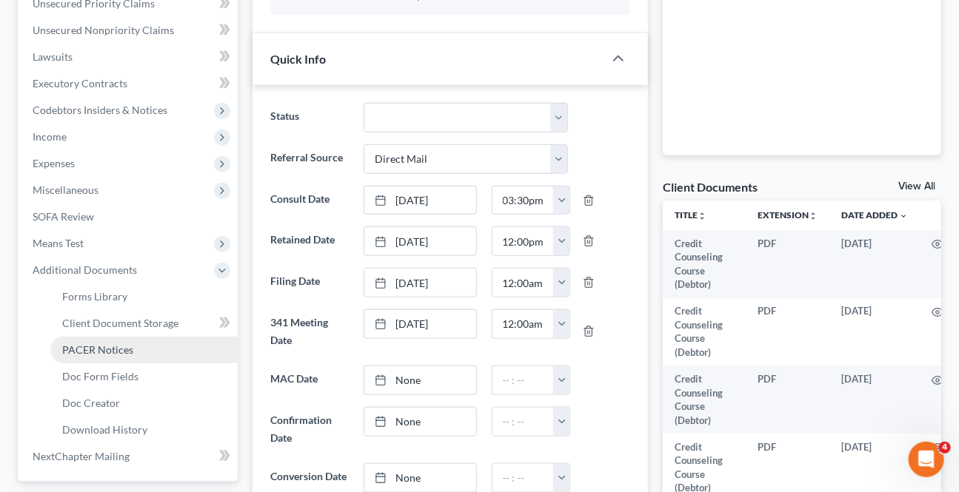
click at [88, 344] on span "PACER Notices" at bounding box center [97, 350] width 71 height 13
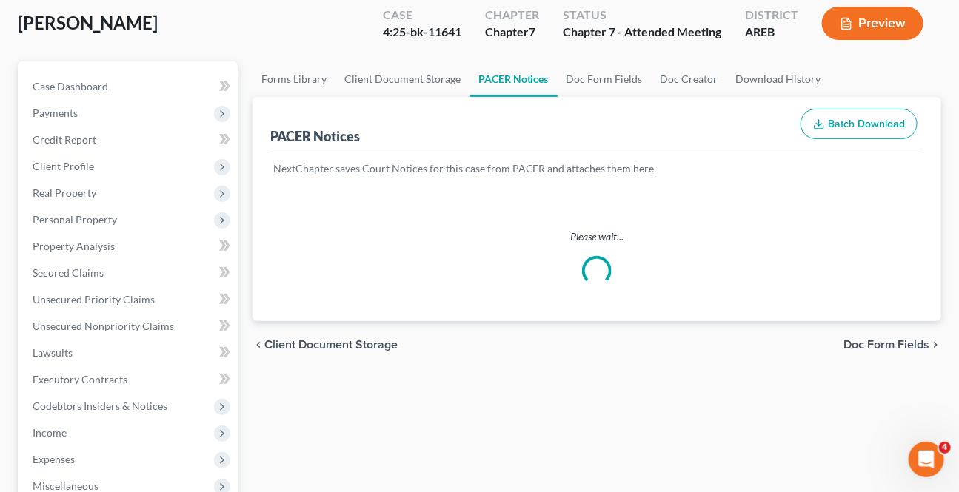
scroll to position [269, 0]
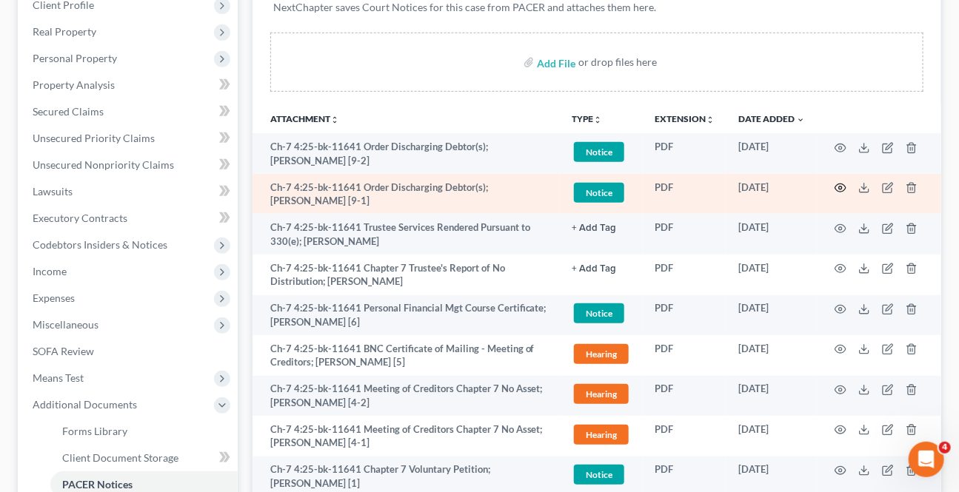
click at [843, 188] on icon "button" at bounding box center [841, 188] width 12 height 12
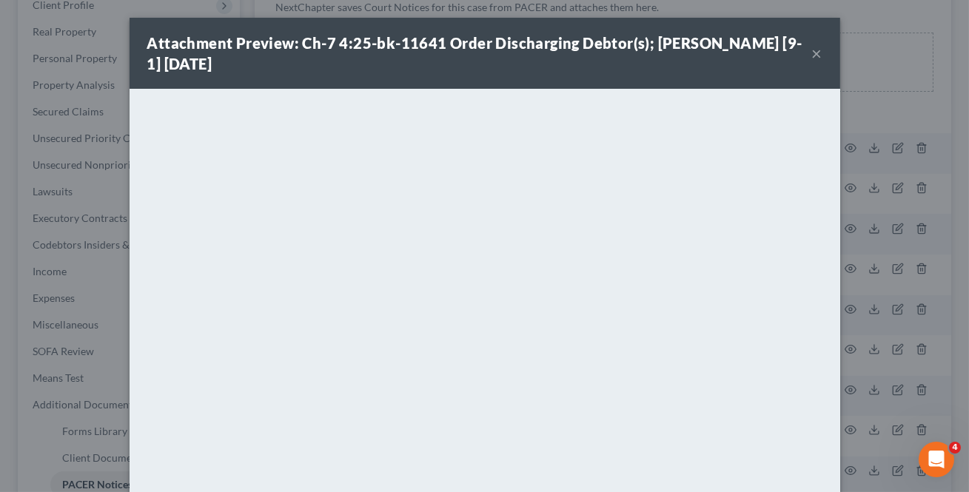
drag, startPoint x: 807, startPoint y: 59, endPoint x: 707, endPoint y: 66, distance: 100.2
click at [812, 58] on button "×" at bounding box center [817, 53] width 10 height 18
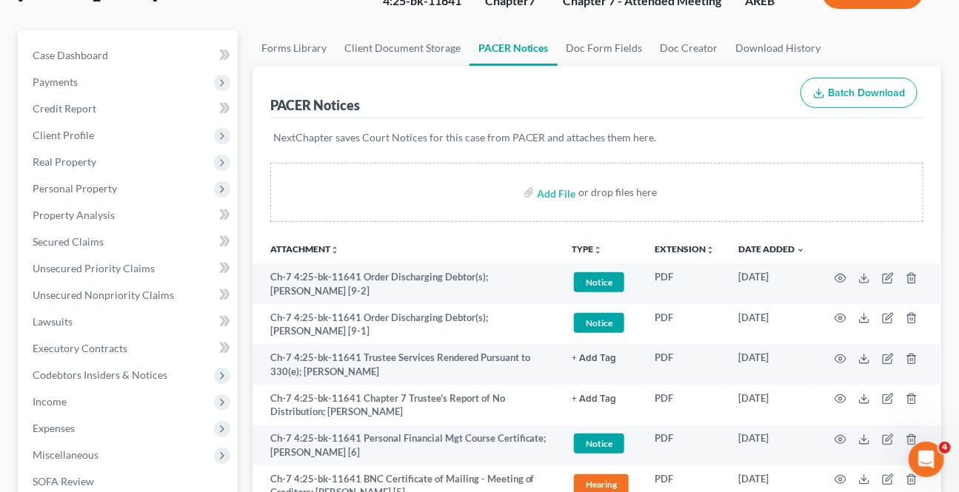
scroll to position [0, 0]
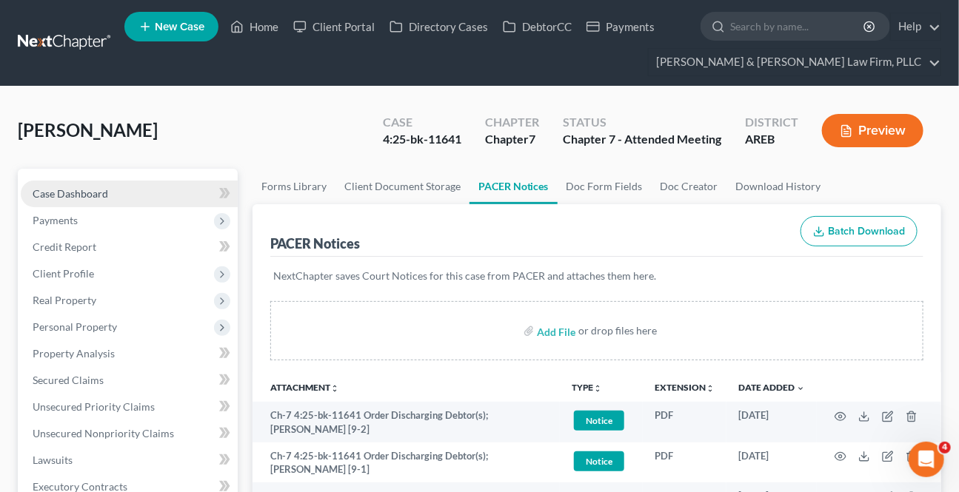
click at [98, 192] on span "Case Dashboard" at bounding box center [71, 193] width 76 height 13
select select "2"
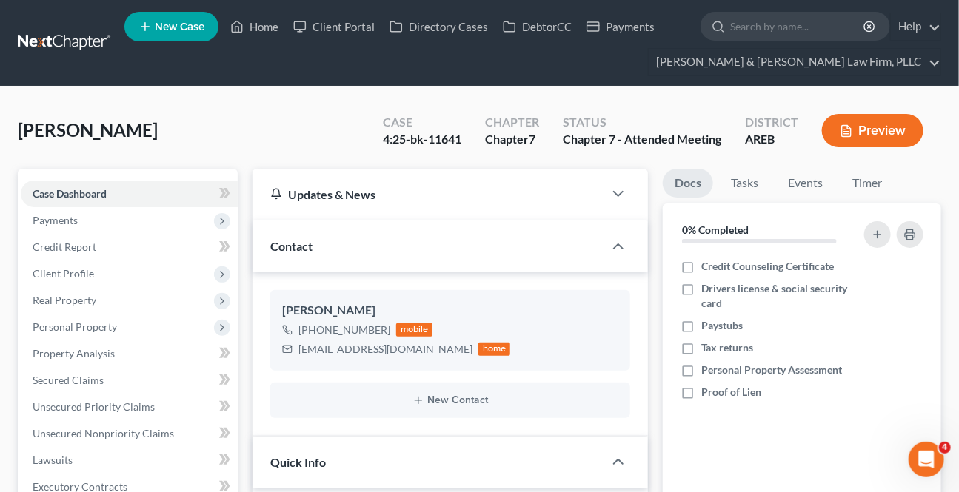
scroll to position [269, 0]
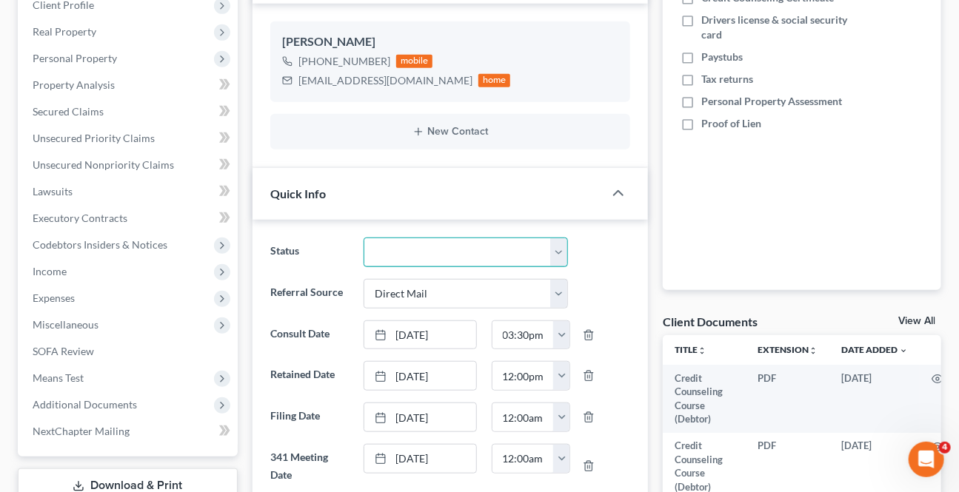
drag, startPoint x: 440, startPoint y: 252, endPoint x: 436, endPoint y: 264, distance: 12.4
click at [440, 252] on select "Awaiting 341 Chapter 7 - Attended Meeting Confirmed Discharged Dismissed New Co…" at bounding box center [466, 253] width 204 height 30
select select "3"
click at [364, 238] on select "Awaiting 341 Chapter 7 - Attended Meeting Confirmed Discharged Dismissed New Co…" at bounding box center [466, 253] width 204 height 30
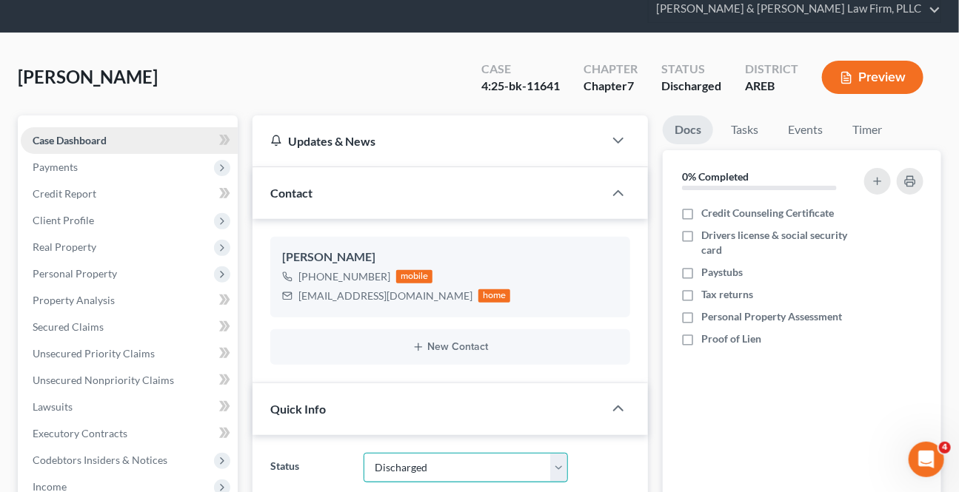
scroll to position [0, 0]
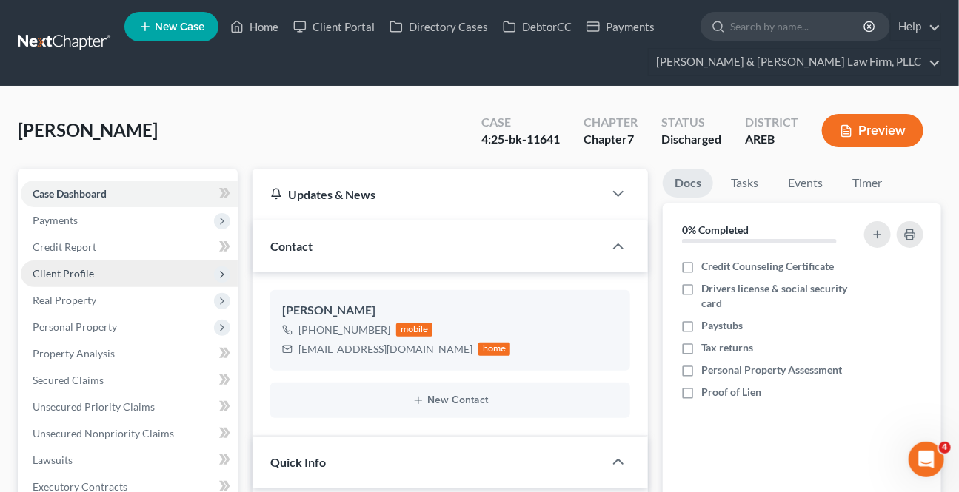
click at [70, 273] on span "Client Profile" at bounding box center [63, 273] width 61 height 13
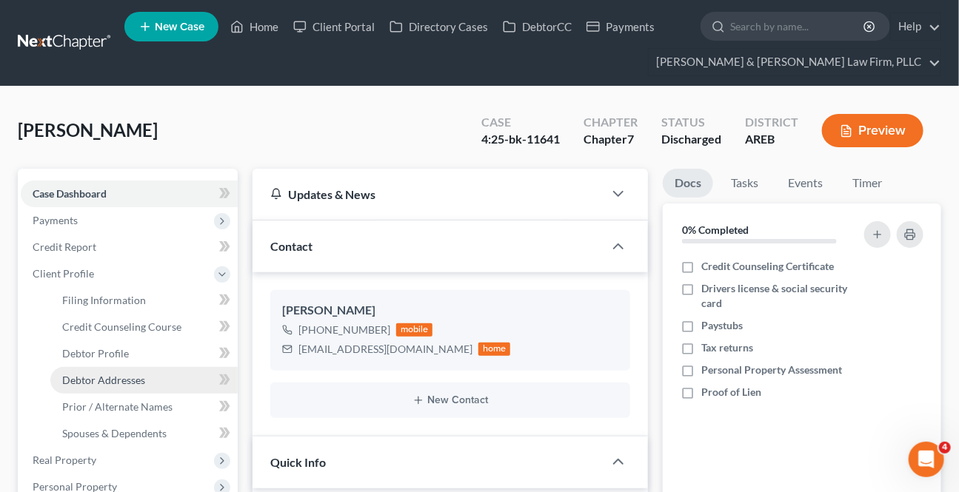
click at [88, 381] on span "Debtor Addresses" at bounding box center [103, 380] width 83 height 13
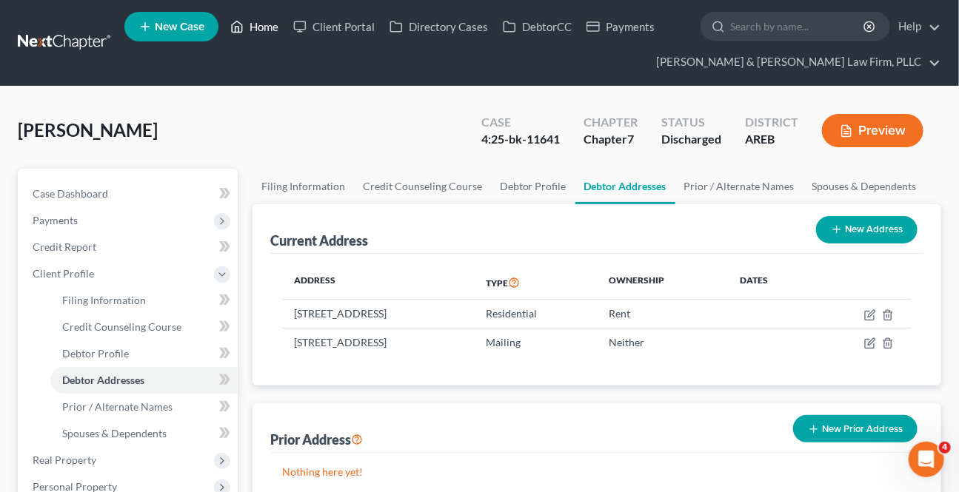
click at [271, 31] on link "Home" at bounding box center [254, 26] width 63 height 27
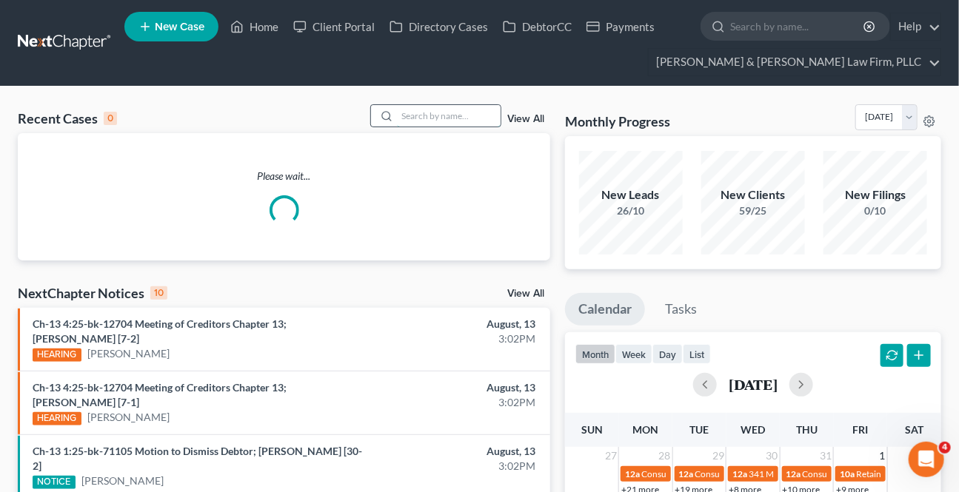
click at [428, 116] on input "search" at bounding box center [449, 115] width 104 height 21
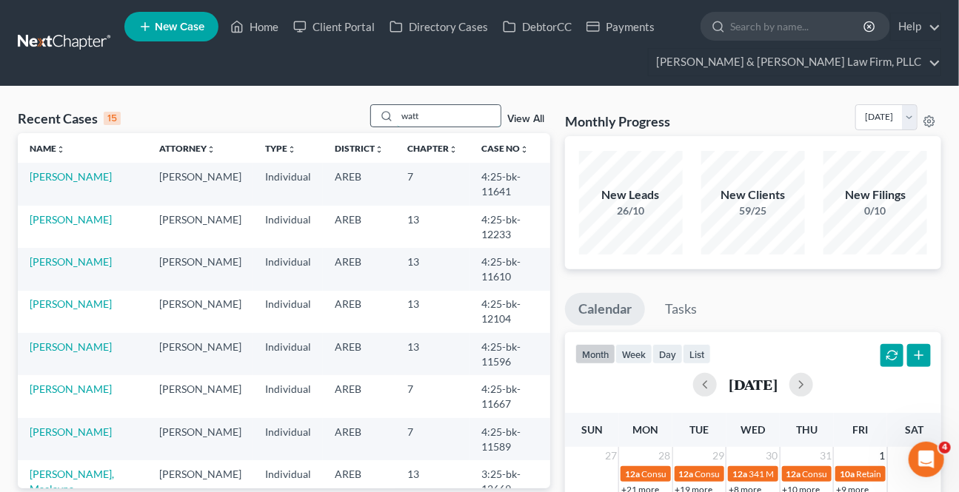
type input "watt"
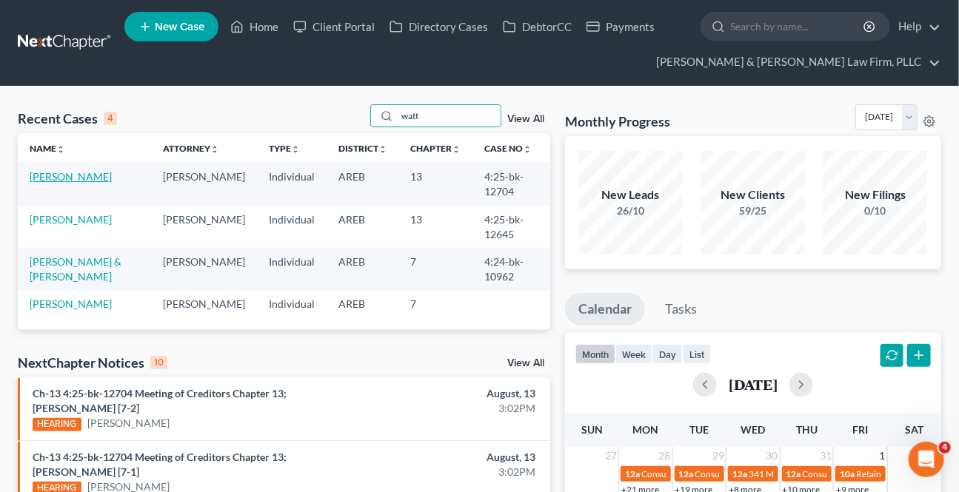
click at [61, 171] on link "[PERSON_NAME]" at bounding box center [71, 176] width 82 height 13
select select "2"
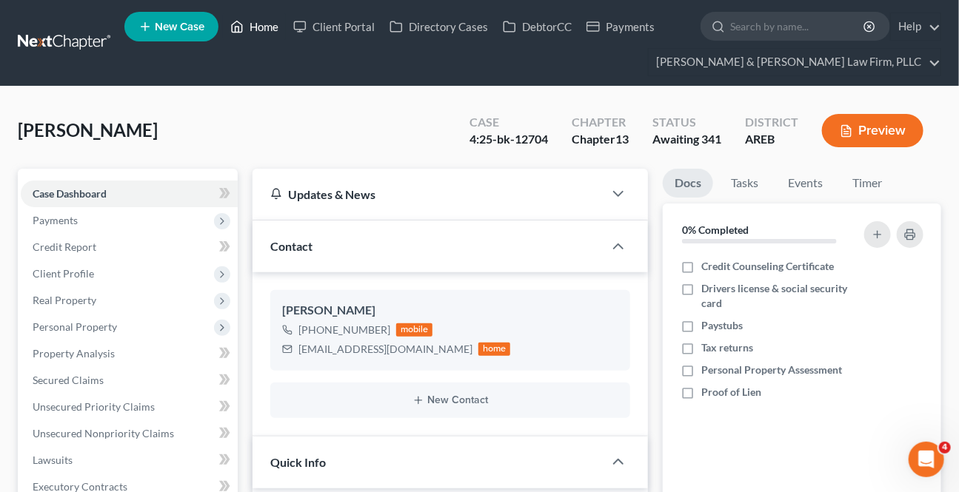
click at [259, 21] on link "Home" at bounding box center [254, 26] width 63 height 27
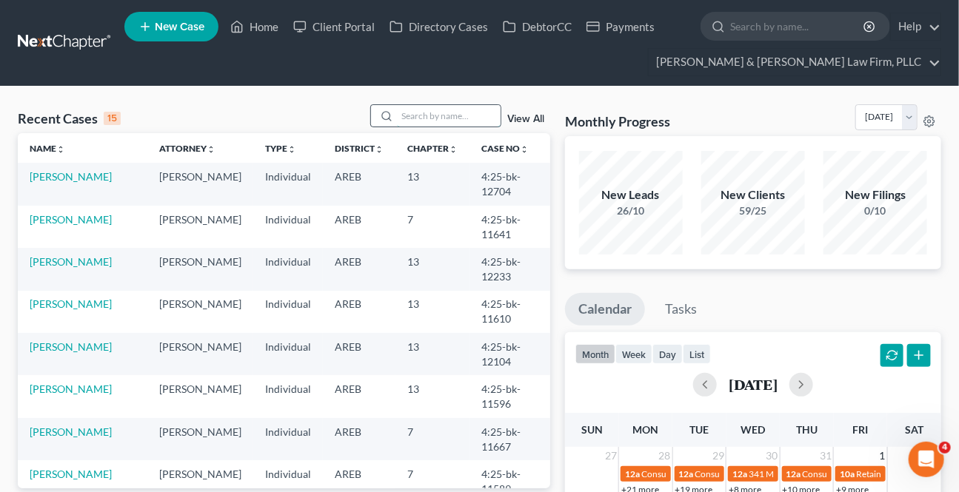
click at [415, 110] on input "search" at bounding box center [449, 115] width 104 height 21
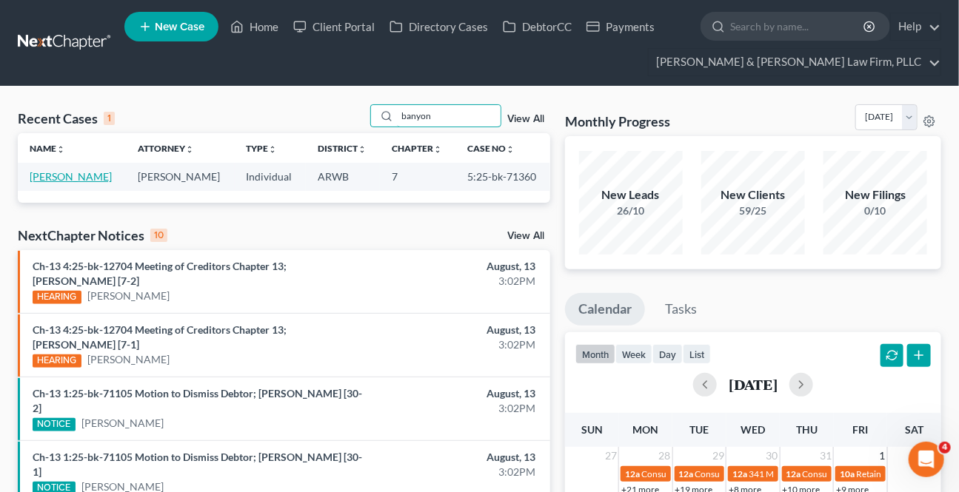
type input "banyon"
click at [56, 181] on link "[PERSON_NAME]" at bounding box center [71, 176] width 82 height 13
select select "2"
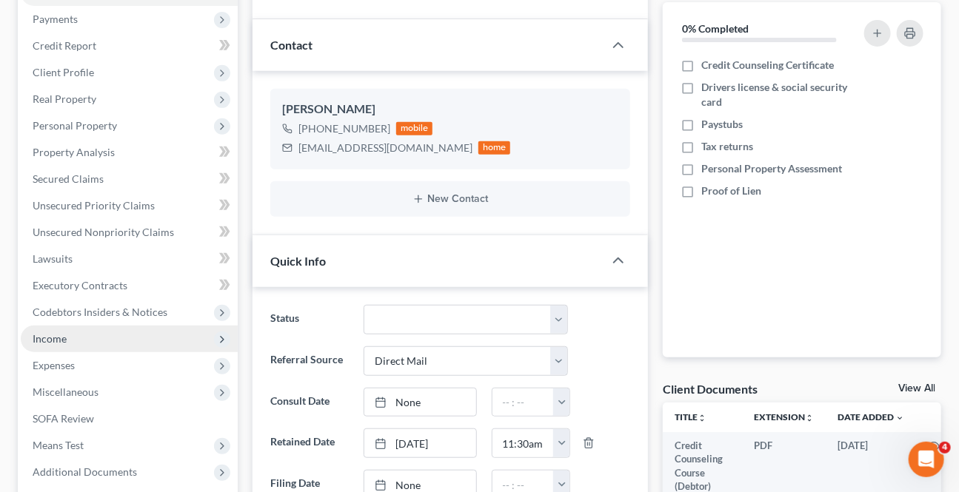
scroll to position [269, 0]
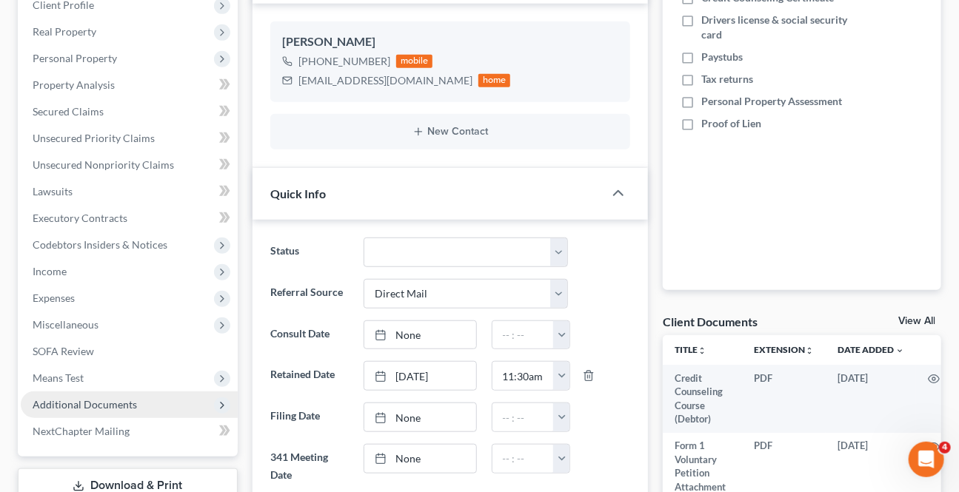
click at [55, 408] on span "Additional Documents" at bounding box center [85, 404] width 104 height 13
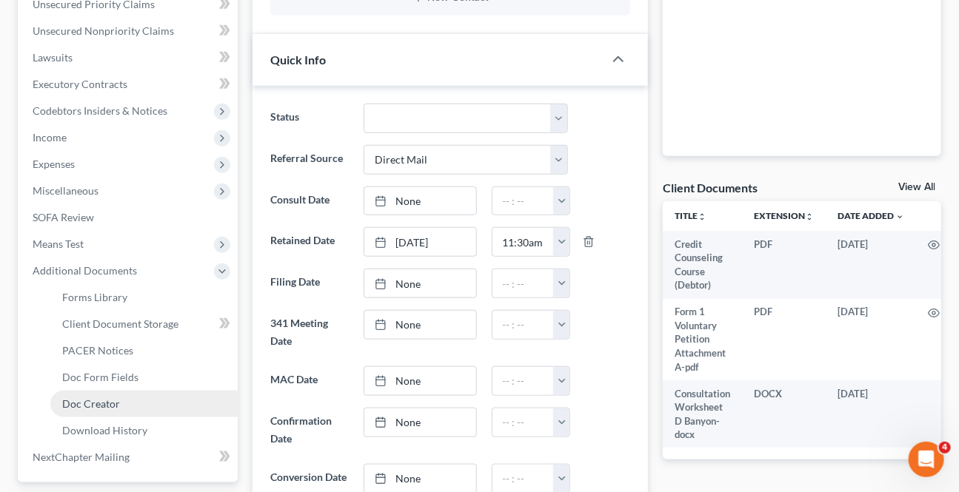
scroll to position [404, 0]
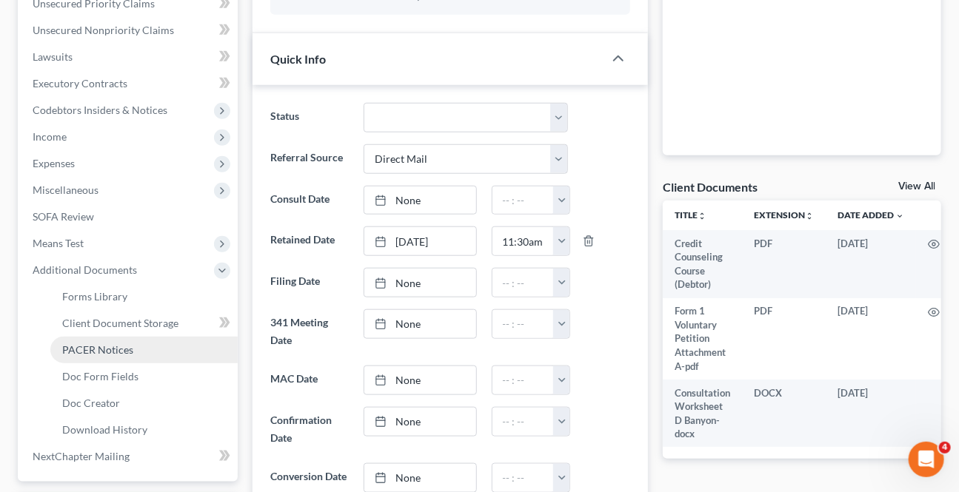
click at [91, 346] on span "PACER Notices" at bounding box center [97, 350] width 71 height 13
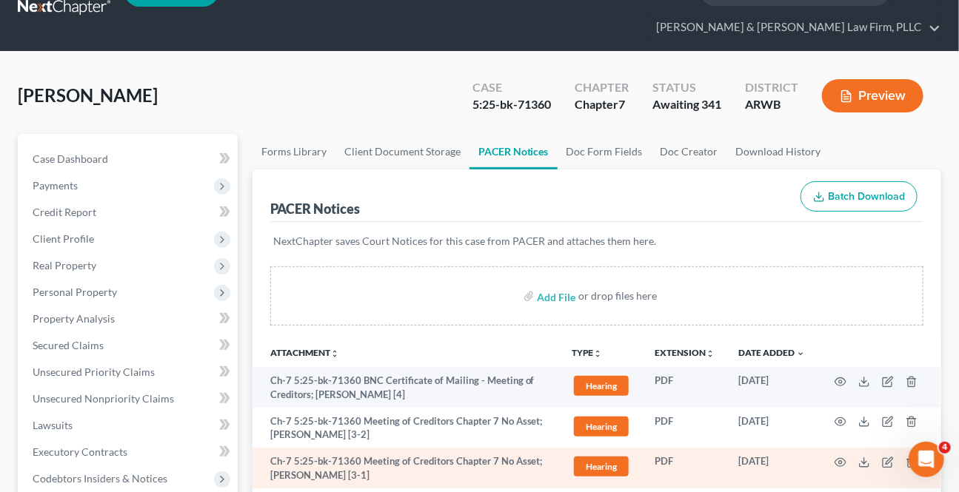
scroll to position [269, 0]
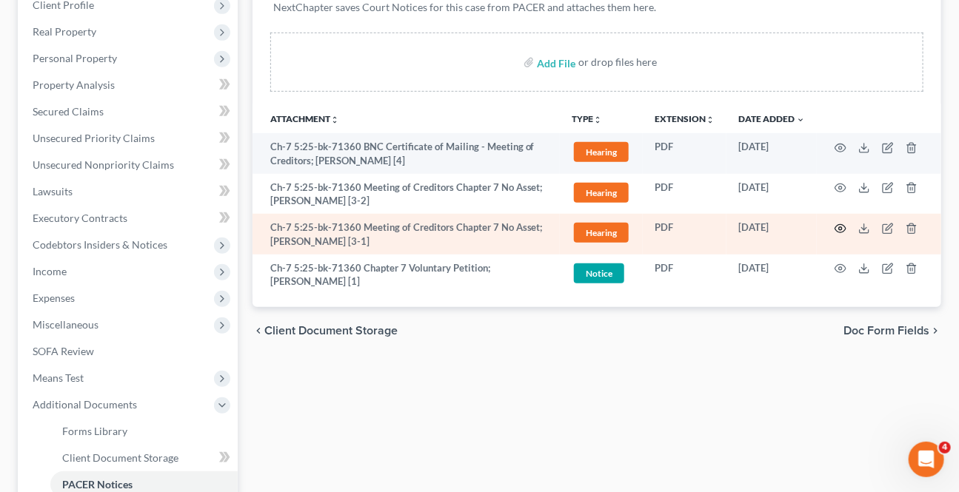
click at [835, 230] on icon "button" at bounding box center [841, 229] width 12 height 12
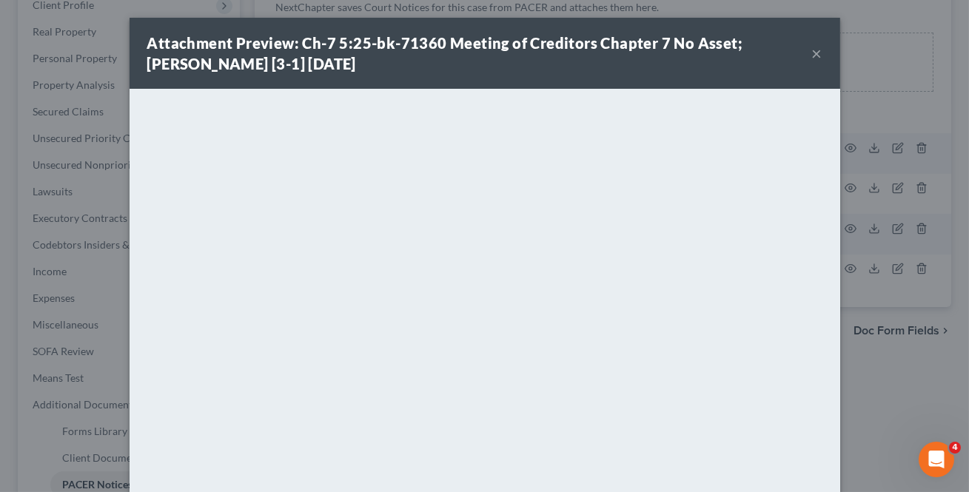
drag, startPoint x: 815, startPoint y: 47, endPoint x: 800, endPoint y: 59, distance: 19.4
click at [815, 47] on button "×" at bounding box center [817, 53] width 10 height 18
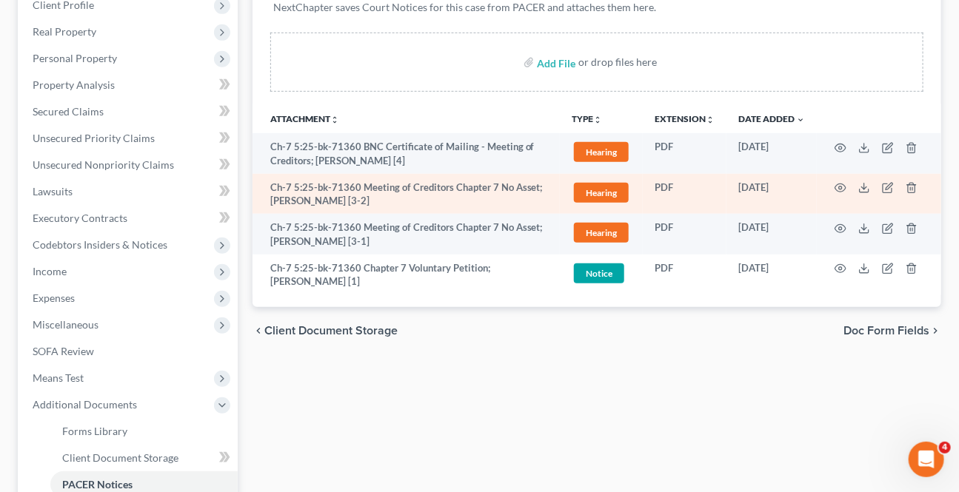
scroll to position [0, 0]
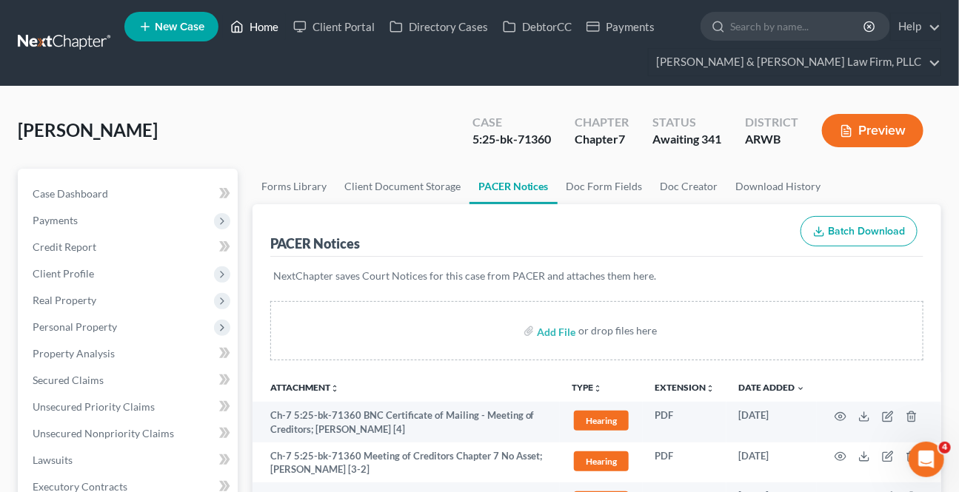
click at [278, 25] on link "Home" at bounding box center [254, 26] width 63 height 27
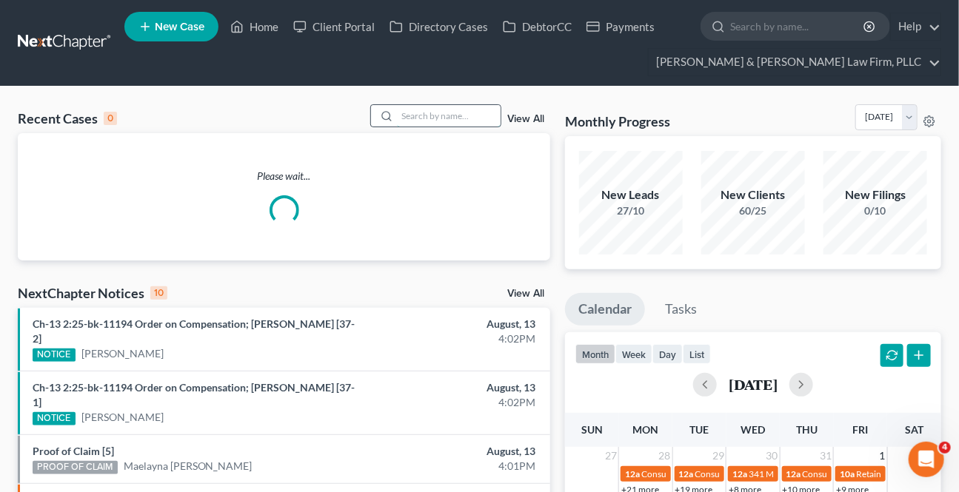
click at [467, 105] on input "search" at bounding box center [449, 115] width 104 height 21
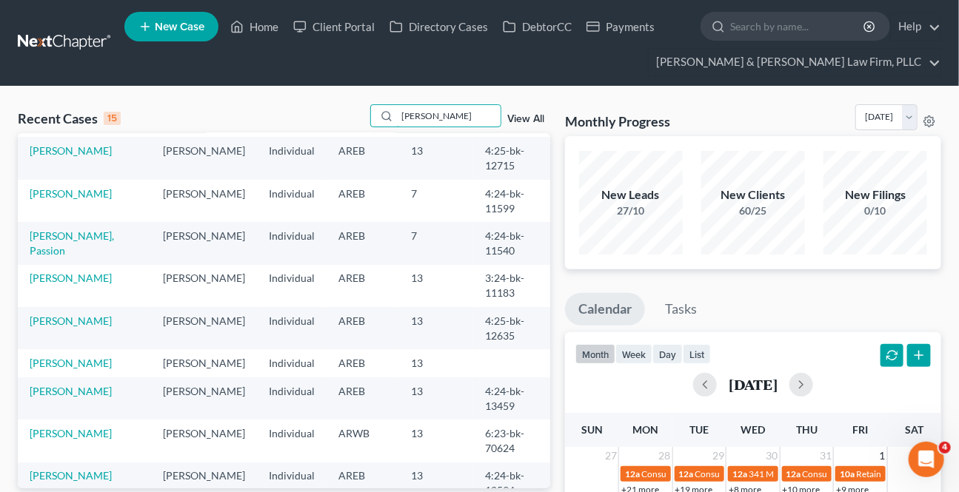
scroll to position [67, 0]
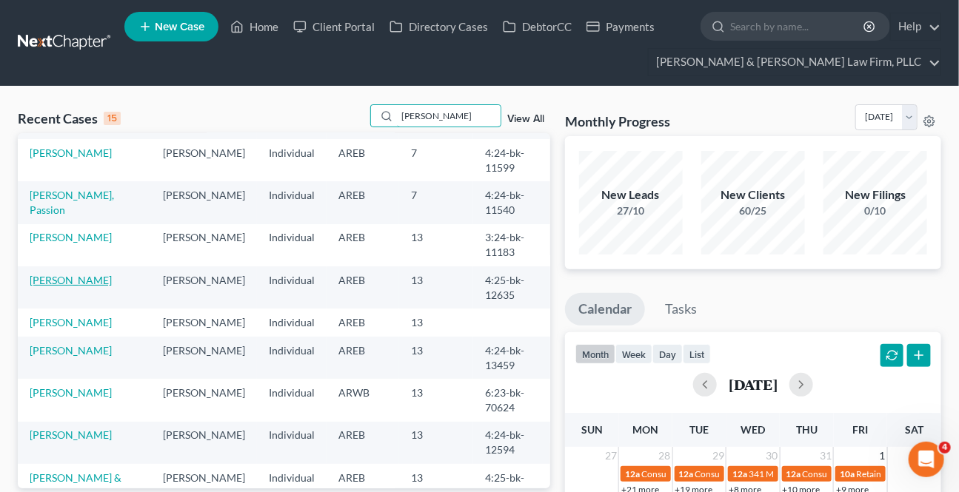
type input "[PERSON_NAME]"
click at [79, 278] on link "[PERSON_NAME]" at bounding box center [71, 280] width 82 height 13
select select "0"
select select "4"
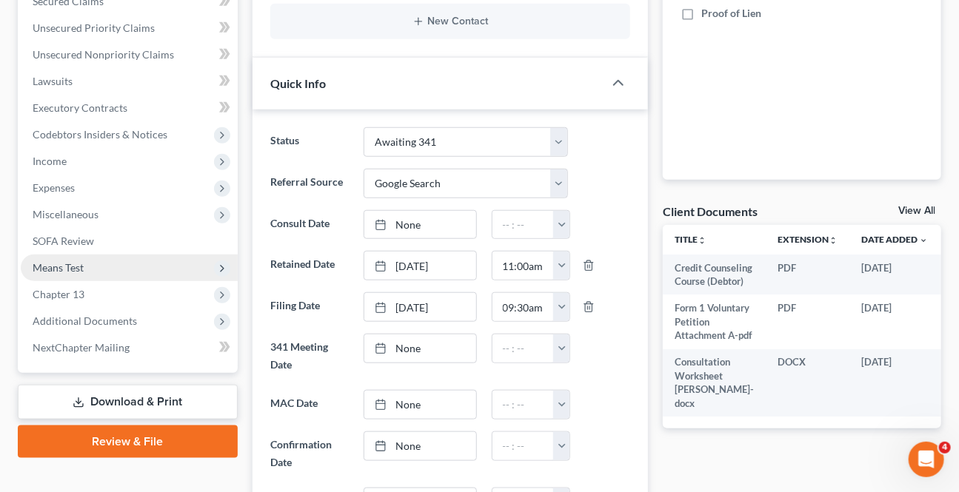
scroll to position [404, 0]
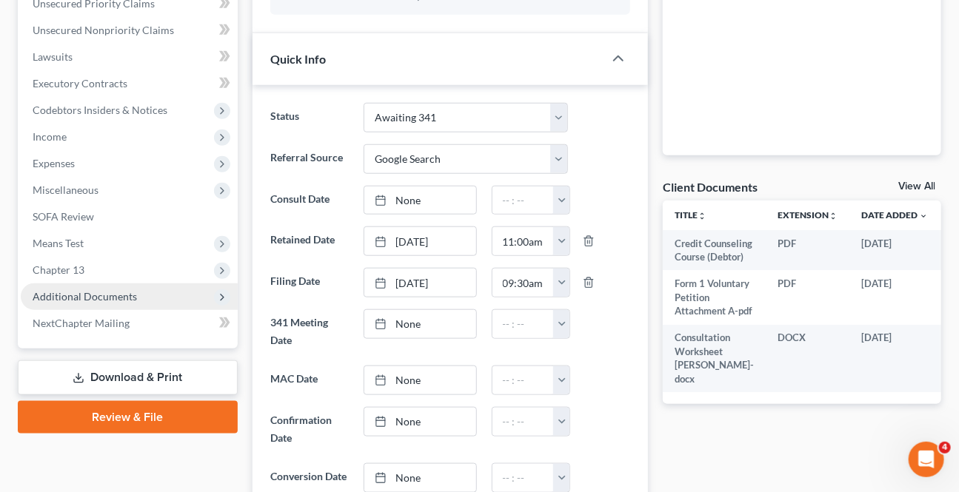
click at [84, 302] on span "Additional Documents" at bounding box center [129, 297] width 217 height 27
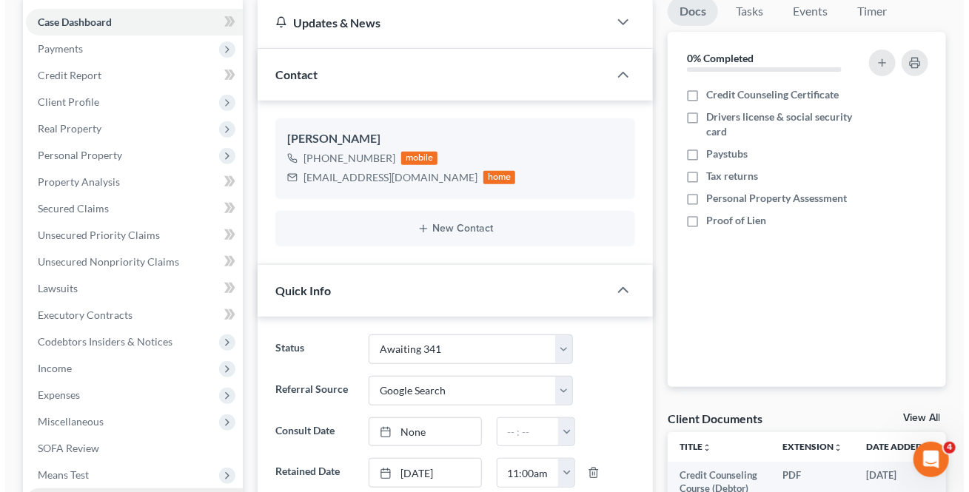
scroll to position [0, 0]
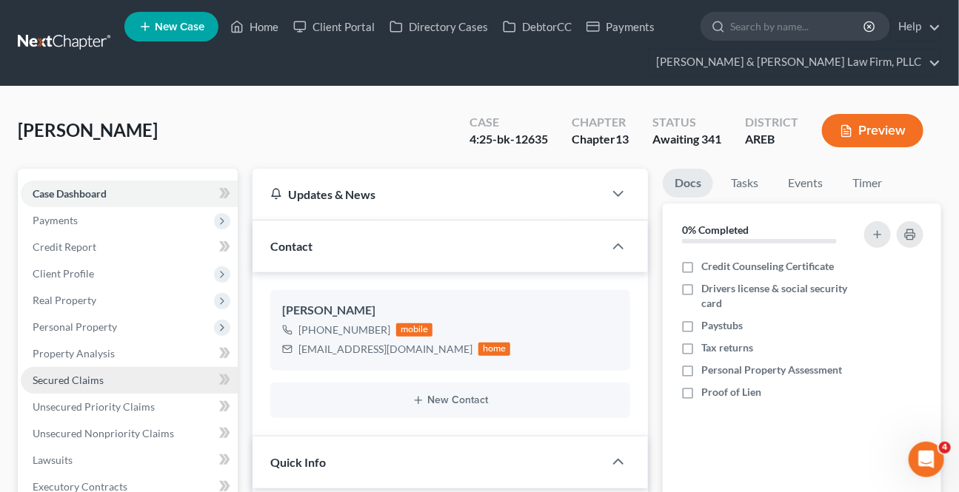
click at [58, 374] on span "Secured Claims" at bounding box center [68, 380] width 71 height 13
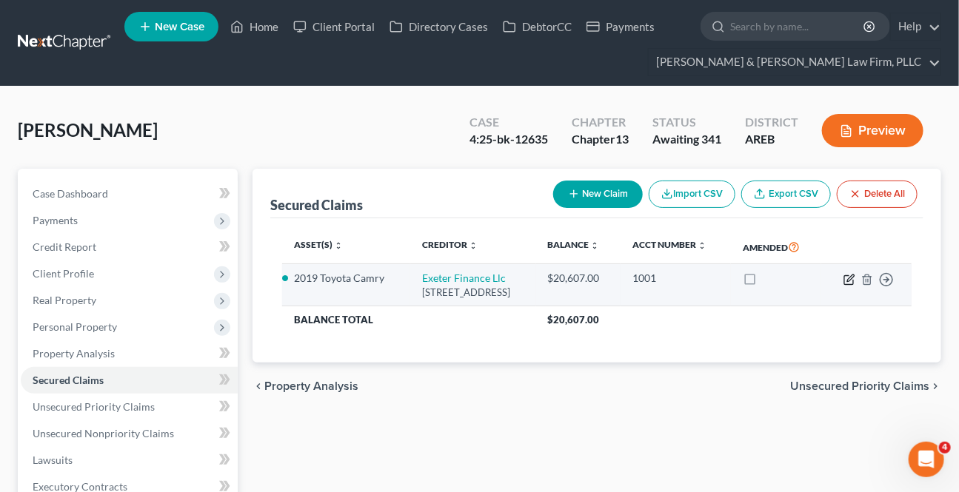
click at [851, 281] on icon "button" at bounding box center [849, 280] width 12 height 12
select select "45"
select select "7"
select select "2"
select select "0"
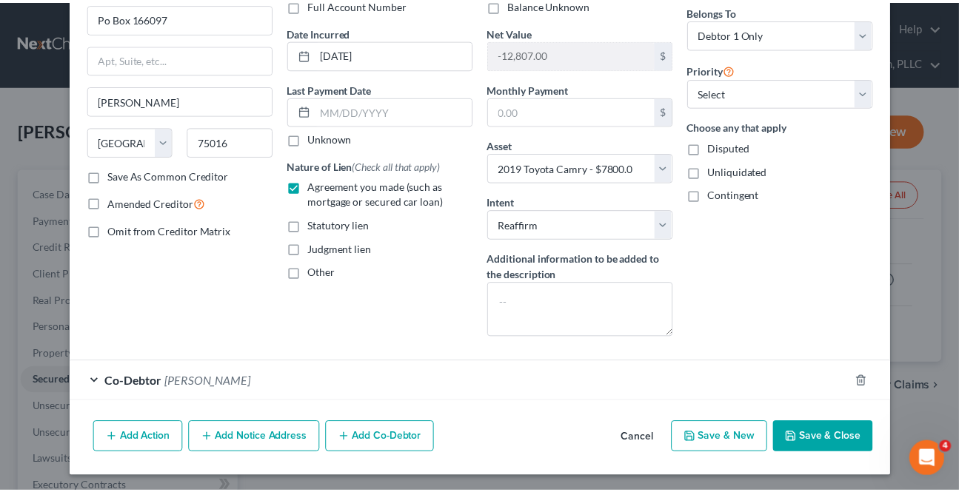
scroll to position [124, 0]
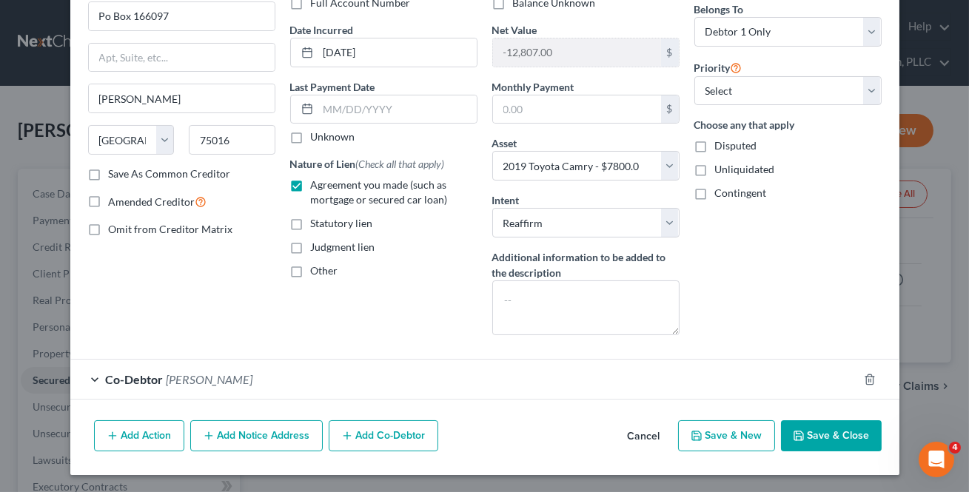
click at [658, 433] on button "Cancel" at bounding box center [644, 437] width 56 height 30
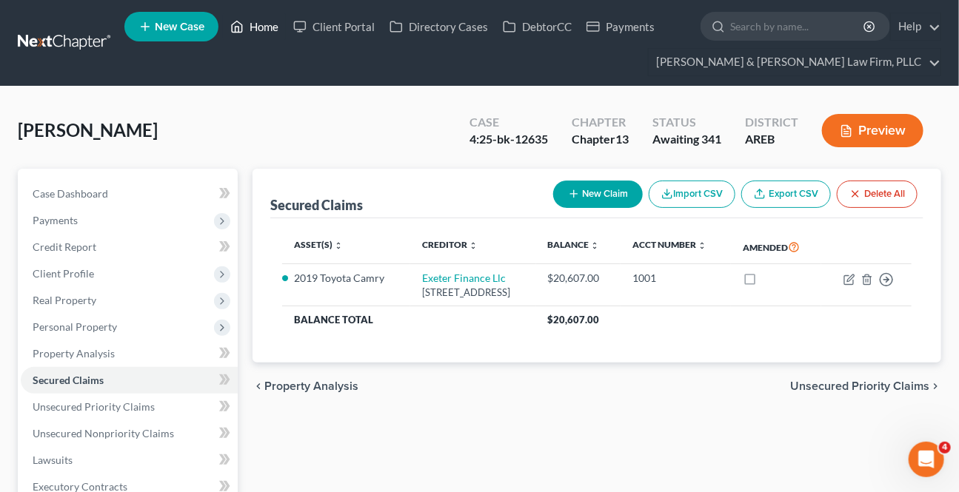
click at [257, 26] on link "Home" at bounding box center [254, 26] width 63 height 27
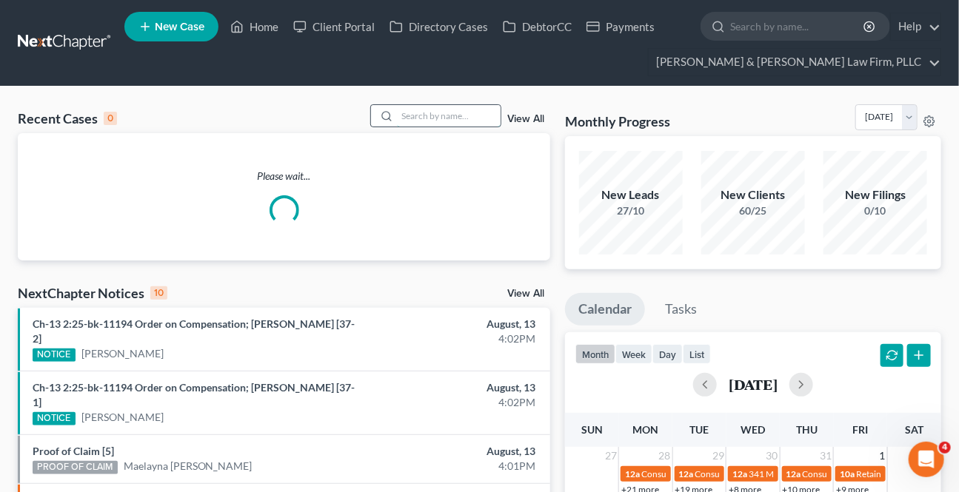
click at [421, 110] on input "search" at bounding box center [449, 115] width 104 height 21
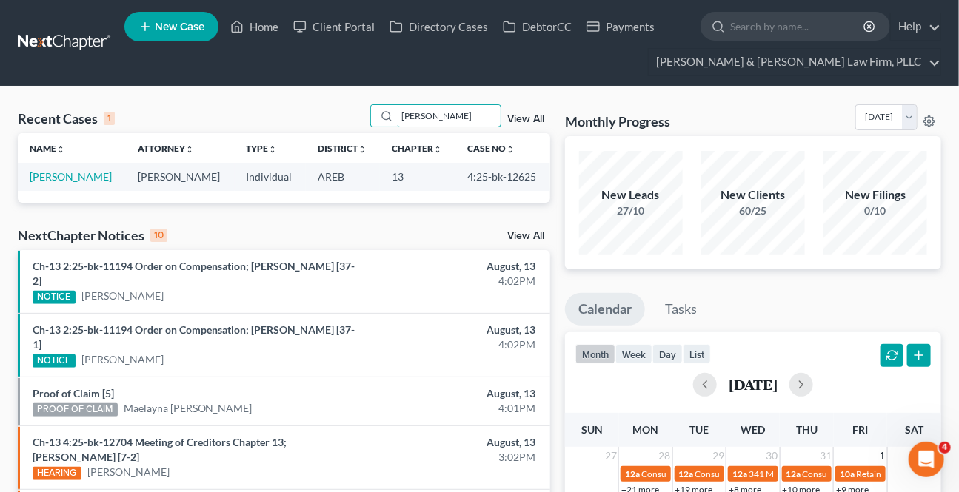
type input "[PERSON_NAME]"
click at [83, 183] on td "[PERSON_NAME]" at bounding box center [72, 176] width 108 height 27
click at [83, 174] on link "[PERSON_NAME]" at bounding box center [71, 176] width 82 height 13
select select "6"
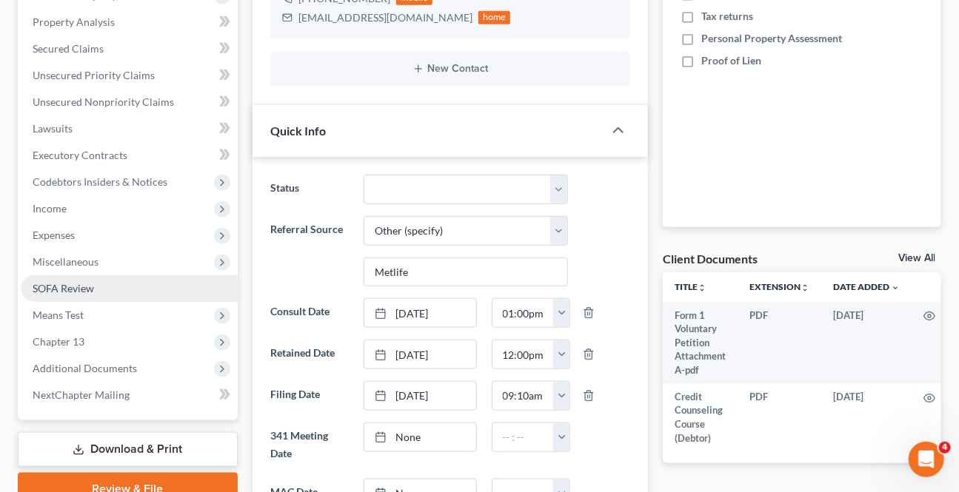
scroll to position [336, 0]
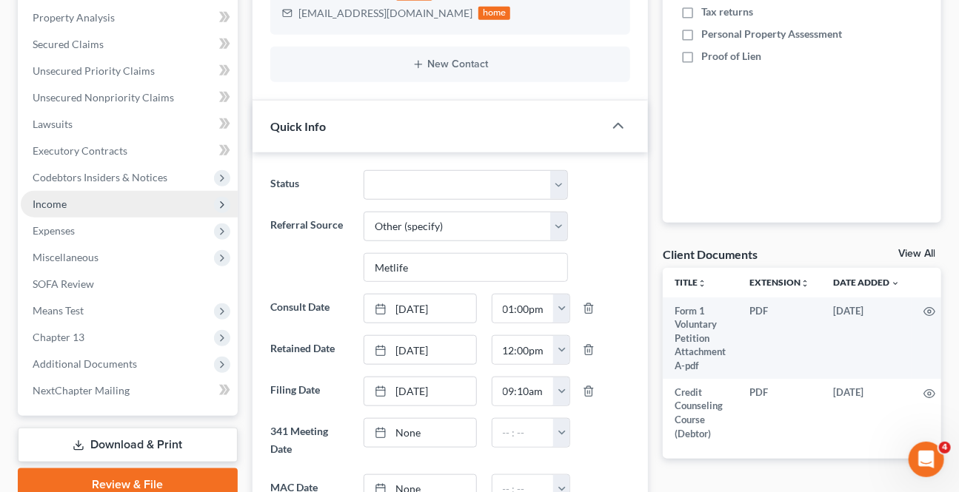
click at [70, 207] on span "Income" at bounding box center [129, 204] width 217 height 27
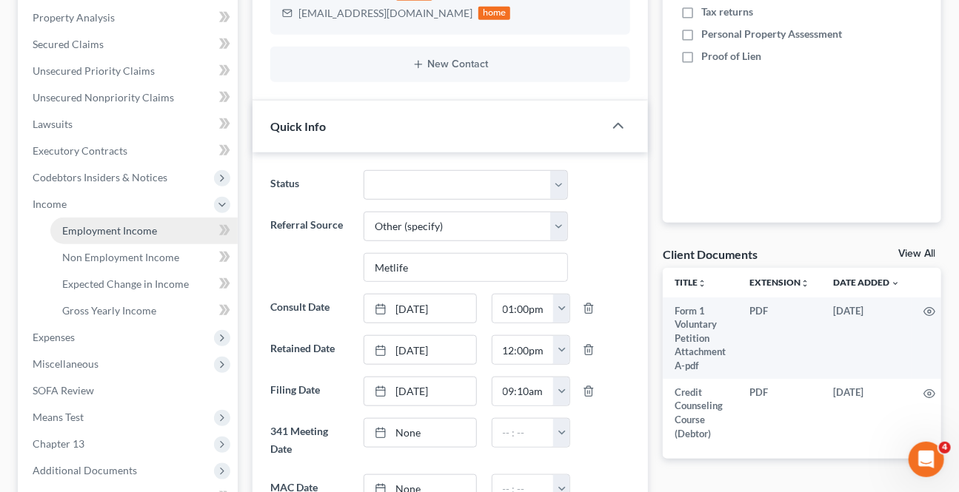
click at [96, 234] on span "Employment Income" at bounding box center [109, 230] width 95 height 13
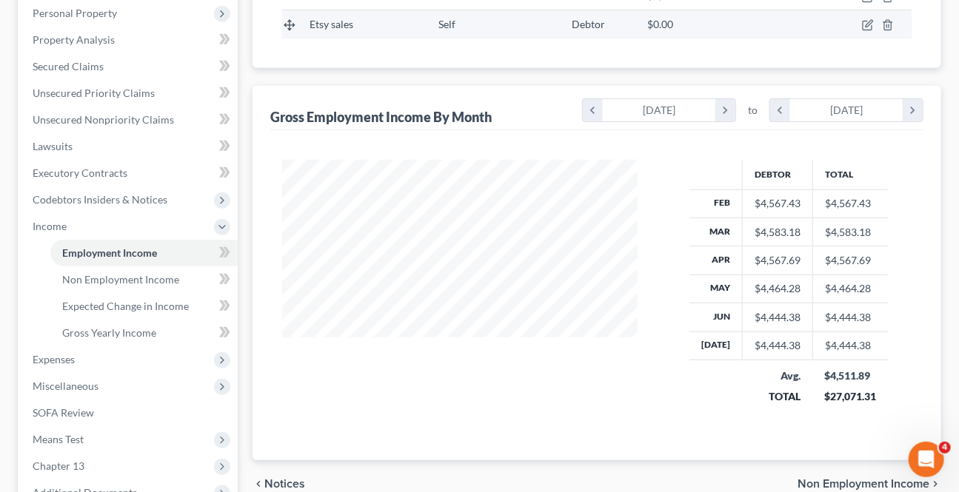
scroll to position [336, 0]
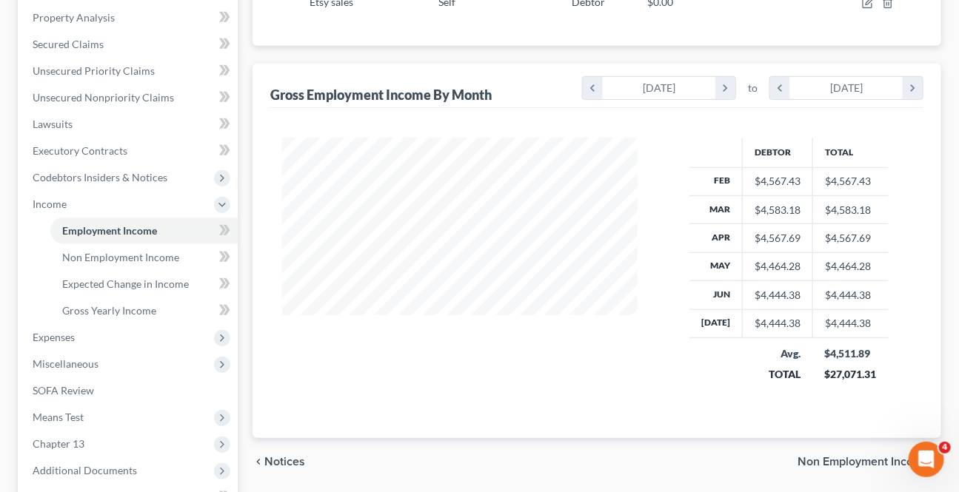
click at [892, 467] on div "chevron_left Notices Non Employment Income chevron_right" at bounding box center [597, 461] width 689 height 47
click at [890, 464] on span "Non Employment Income" at bounding box center [864, 462] width 132 height 12
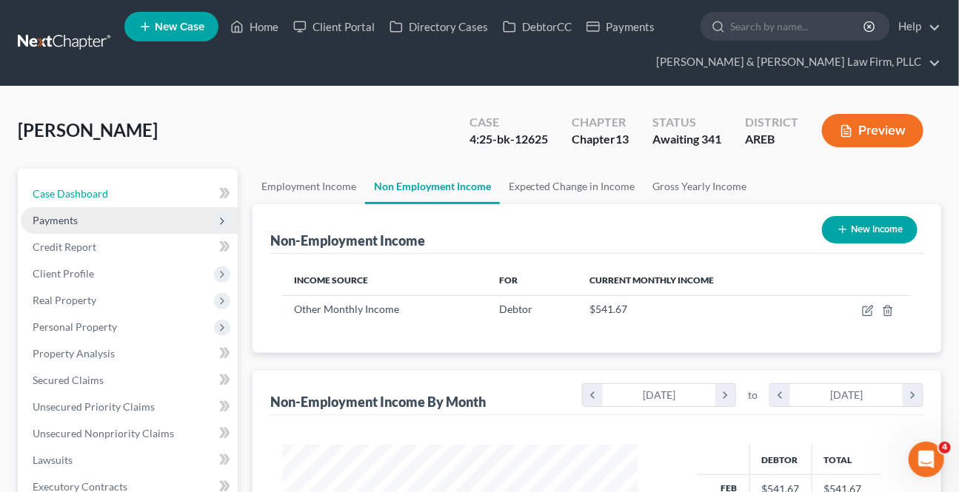
drag, startPoint x: 101, startPoint y: 204, endPoint x: 84, endPoint y: 219, distance: 23.6
click at [101, 204] on link "Case Dashboard" at bounding box center [129, 194] width 217 height 27
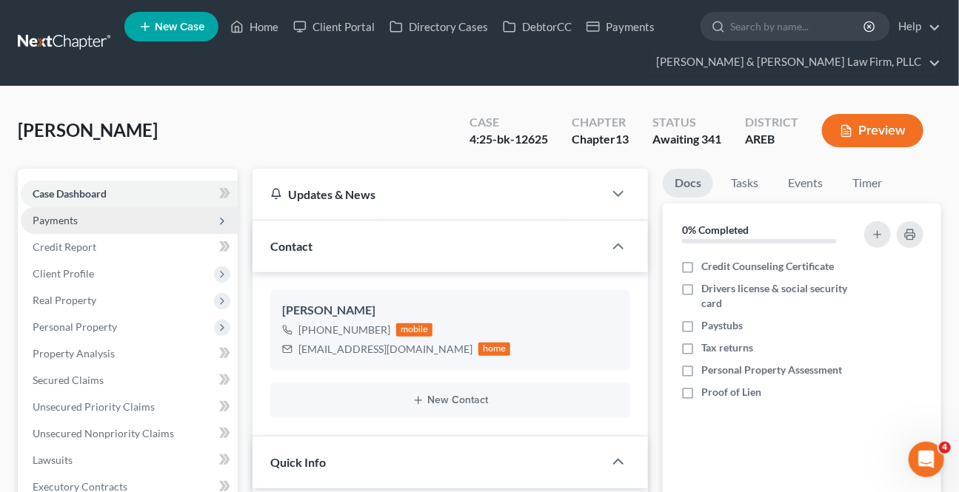
click at [84, 219] on span "Payments" at bounding box center [129, 220] width 217 height 27
click at [137, 222] on span "Payments" at bounding box center [129, 220] width 217 height 27
click at [129, 236] on link "Invoices" at bounding box center [143, 247] width 187 height 27
click at [113, 252] on link "Invoices" at bounding box center [143, 247] width 187 height 27
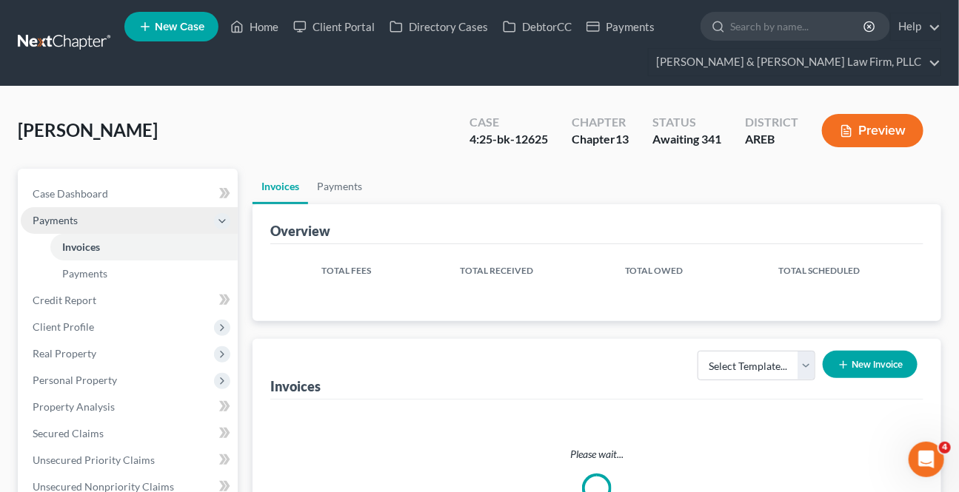
click at [47, 211] on span "Payments" at bounding box center [129, 220] width 217 height 27
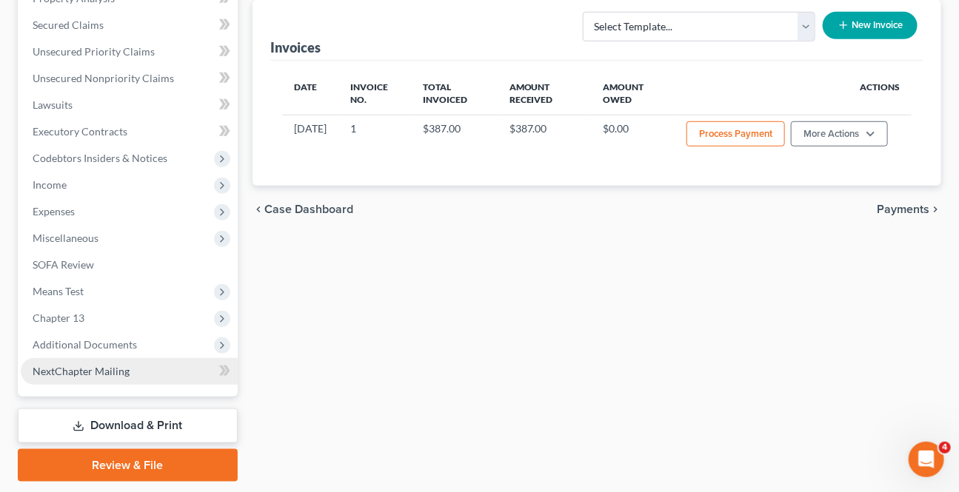
scroll to position [400, 0]
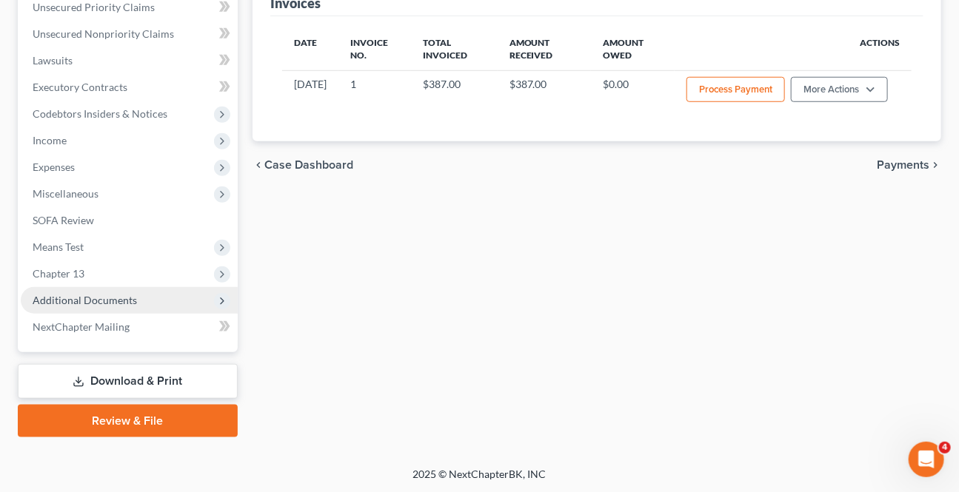
click at [121, 297] on span "Additional Documents" at bounding box center [85, 300] width 104 height 13
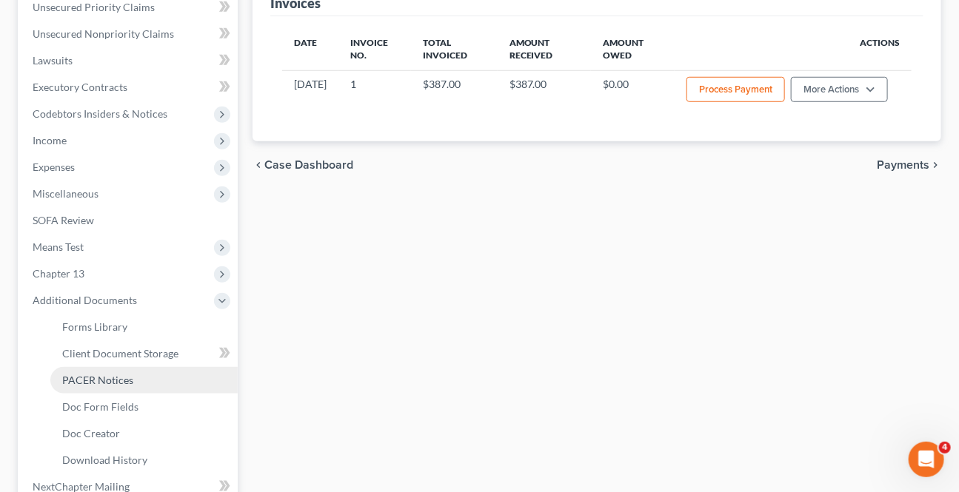
click at [109, 380] on span "PACER Notices" at bounding box center [97, 380] width 71 height 13
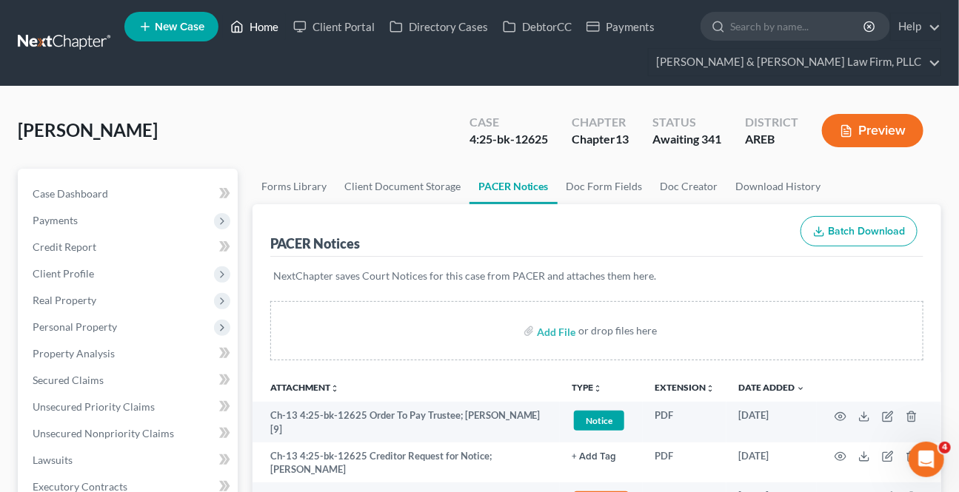
click at [257, 21] on link "Home" at bounding box center [254, 26] width 63 height 27
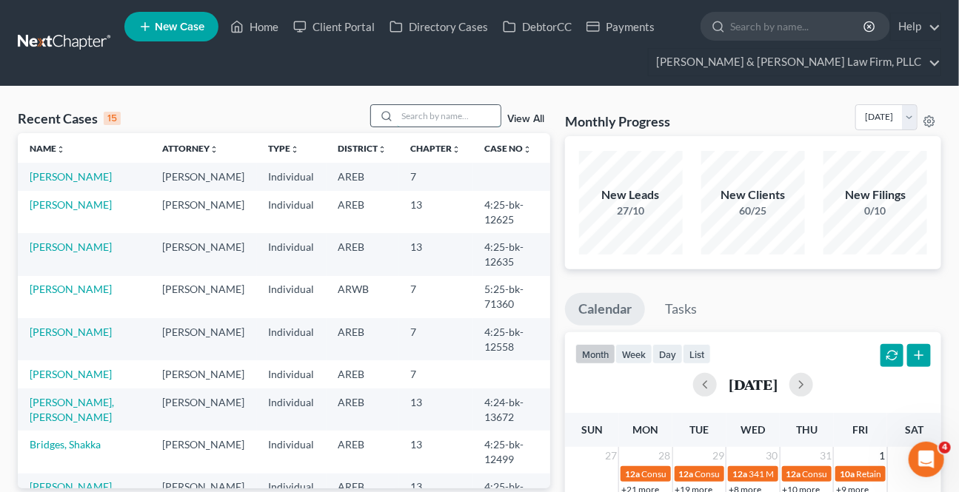
click at [452, 121] on input "search" at bounding box center [449, 115] width 104 height 21
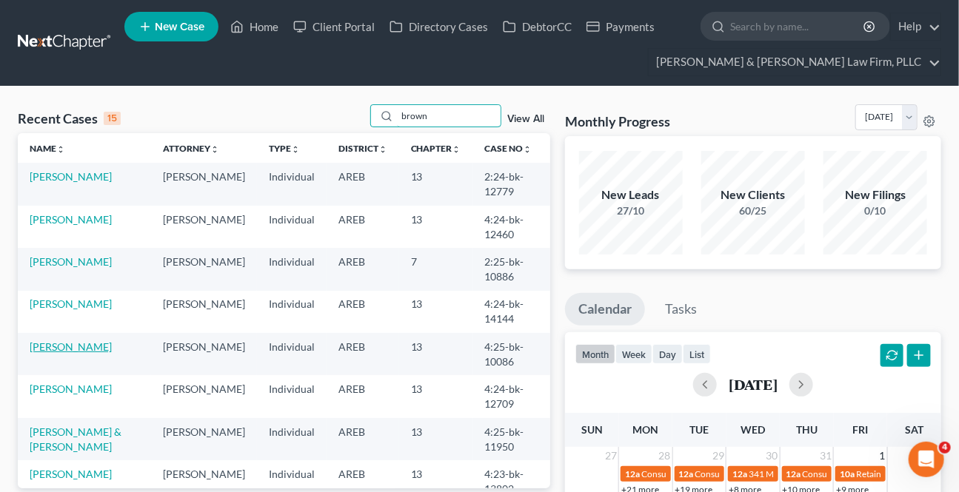
type input "brown"
click at [69, 345] on link "[PERSON_NAME]" at bounding box center [71, 347] width 82 height 13
select select "6"
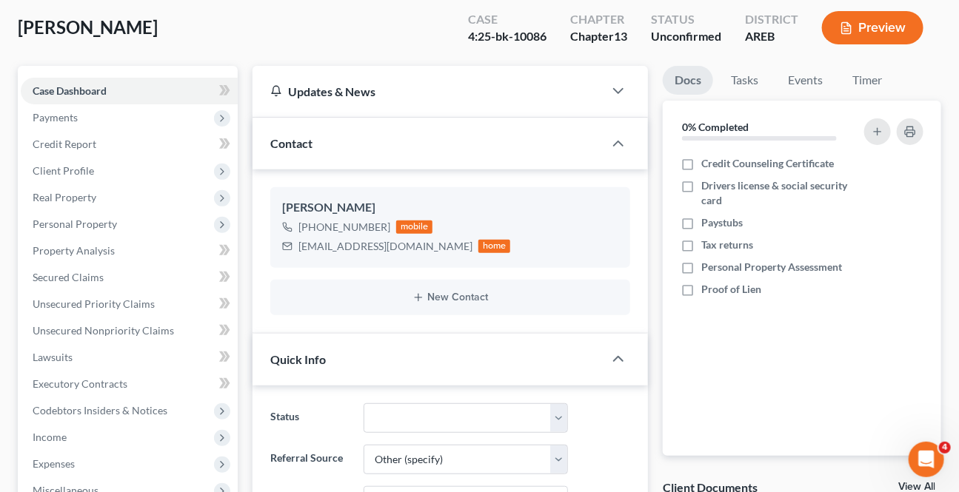
scroll to position [134, 0]
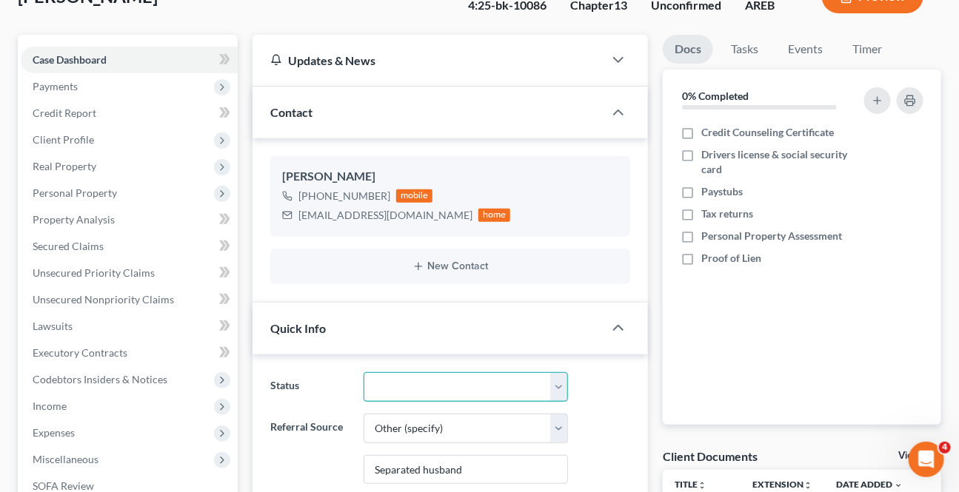
click at [468, 393] on select "Awaiting 341 Chapter 7 - Attended Meeting Confirmed Discharged Dismissed New Co…" at bounding box center [466, 387] width 204 height 30
select select "4"
click at [364, 372] on select "Awaiting 341 Chapter 7 - Attended Meeting Confirmed Discharged Dismissed New Co…" at bounding box center [466, 387] width 204 height 30
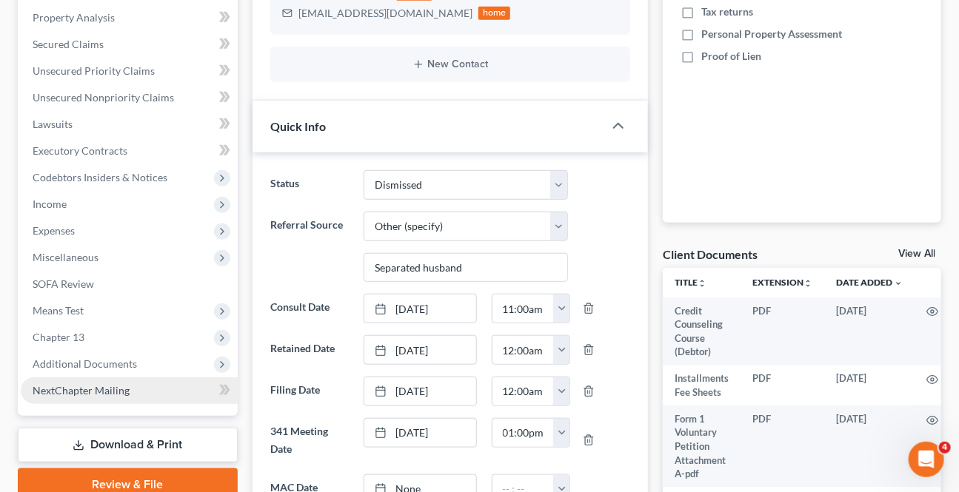
drag, startPoint x: 113, startPoint y: 355, endPoint x: 128, endPoint y: 385, distance: 34.1
click at [113, 355] on span "Additional Documents" at bounding box center [129, 364] width 217 height 27
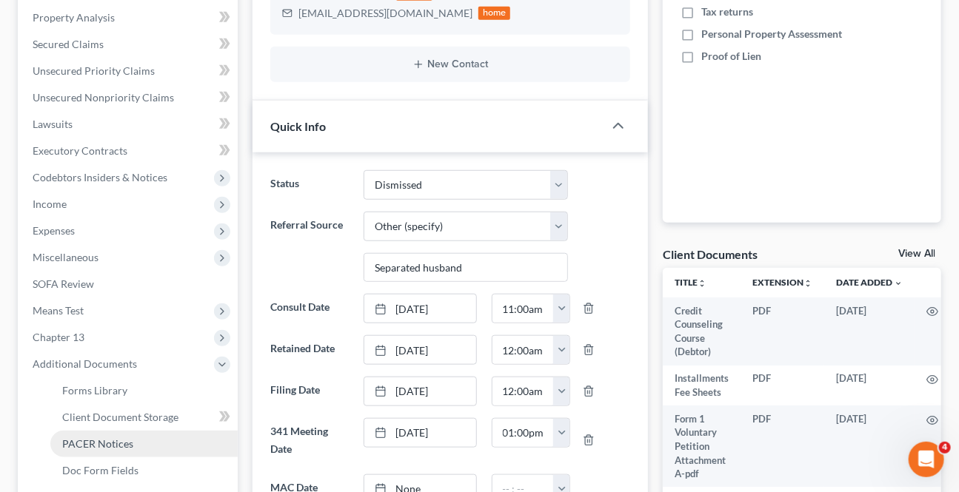
click at [108, 440] on span "PACER Notices" at bounding box center [97, 444] width 71 height 13
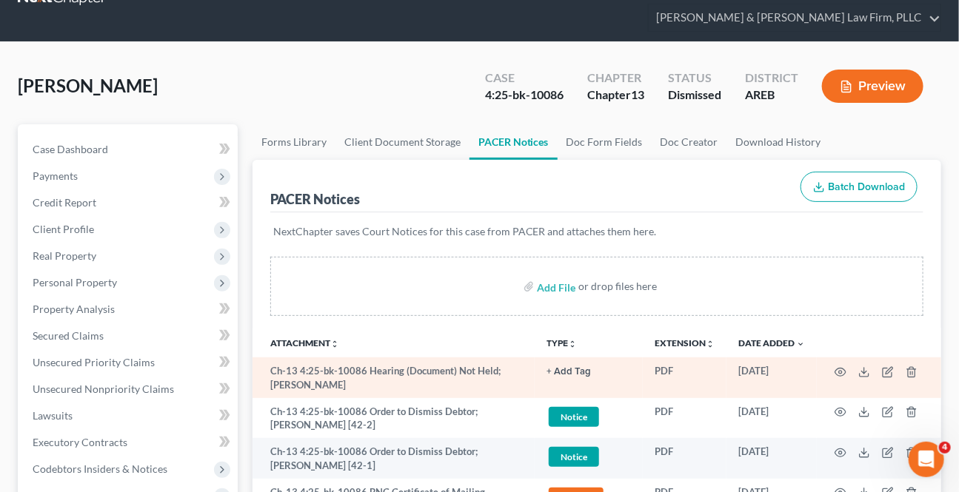
scroll to position [201, 0]
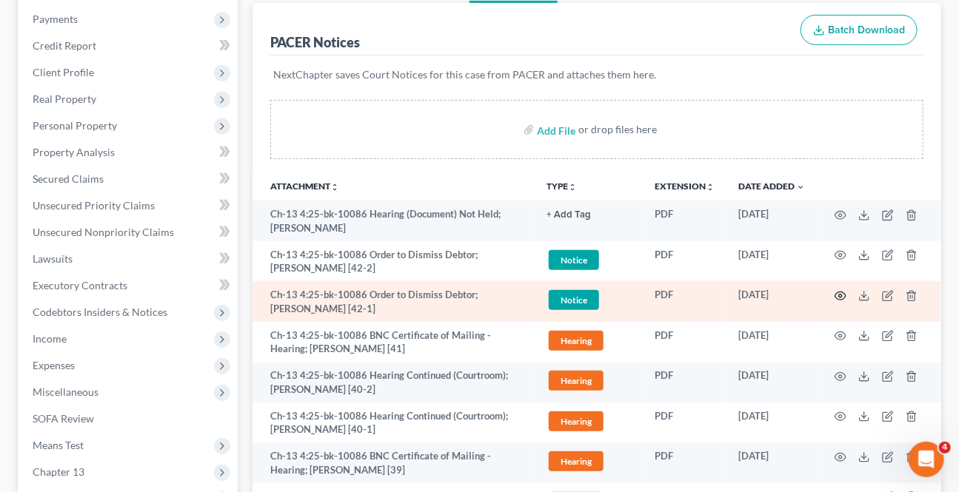
click at [836, 290] on icon "button" at bounding box center [841, 296] width 12 height 12
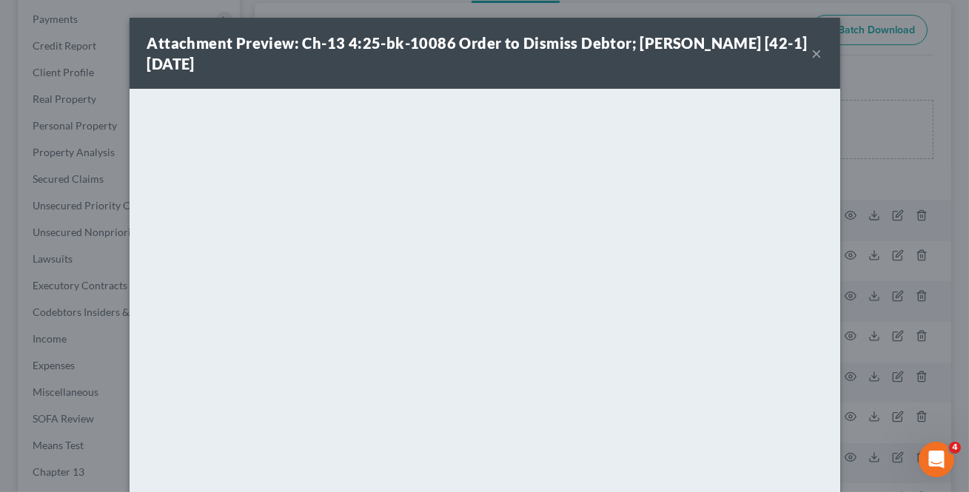
click at [816, 58] on button "×" at bounding box center [817, 53] width 10 height 18
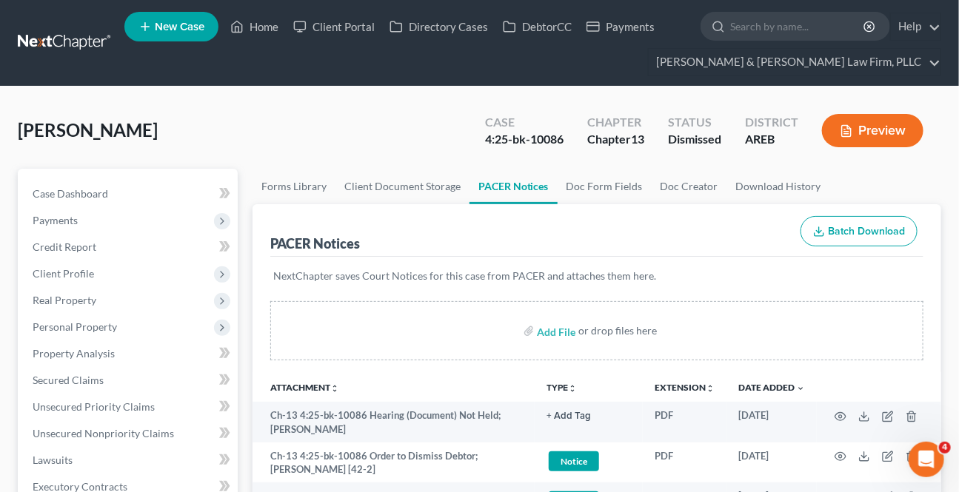
scroll to position [0, 0]
drag, startPoint x: 263, startPoint y: 29, endPoint x: 323, endPoint y: 84, distance: 81.7
click at [263, 29] on link "Home" at bounding box center [254, 26] width 63 height 27
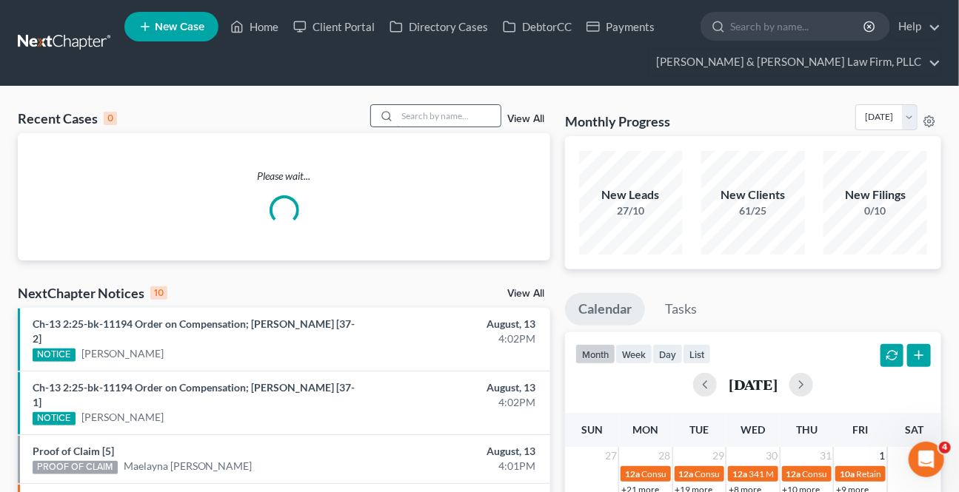
click at [438, 112] on input "search" at bounding box center [449, 115] width 104 height 21
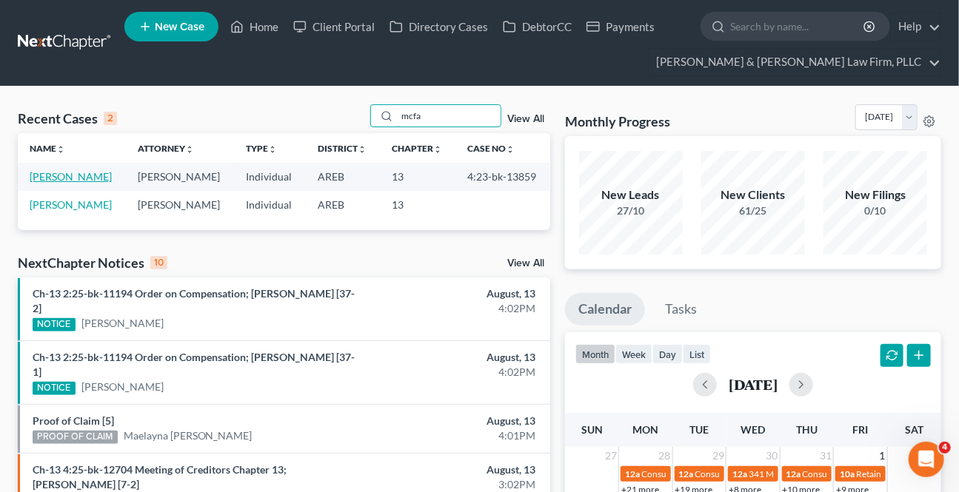
type input "mcfa"
click at [96, 180] on link "[PERSON_NAME]" at bounding box center [71, 176] width 82 height 13
select select "4"
select select "2"
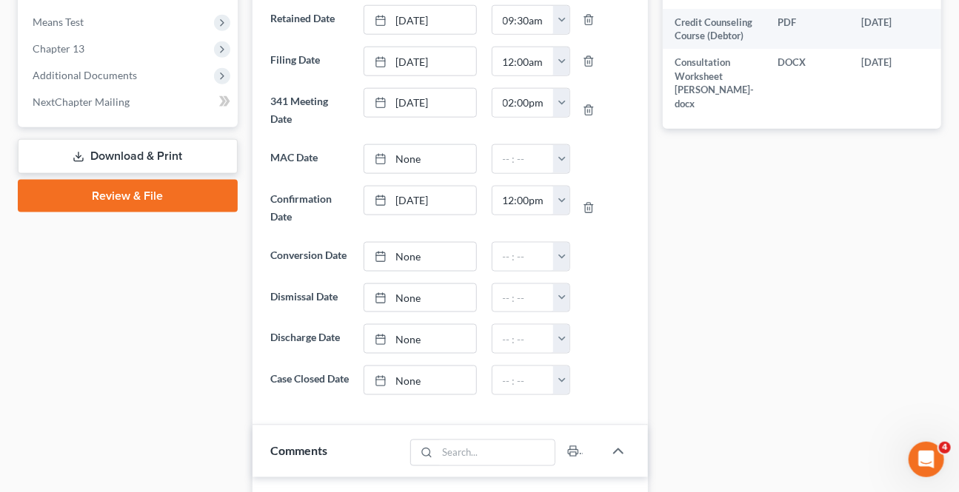
scroll to position [606, 0]
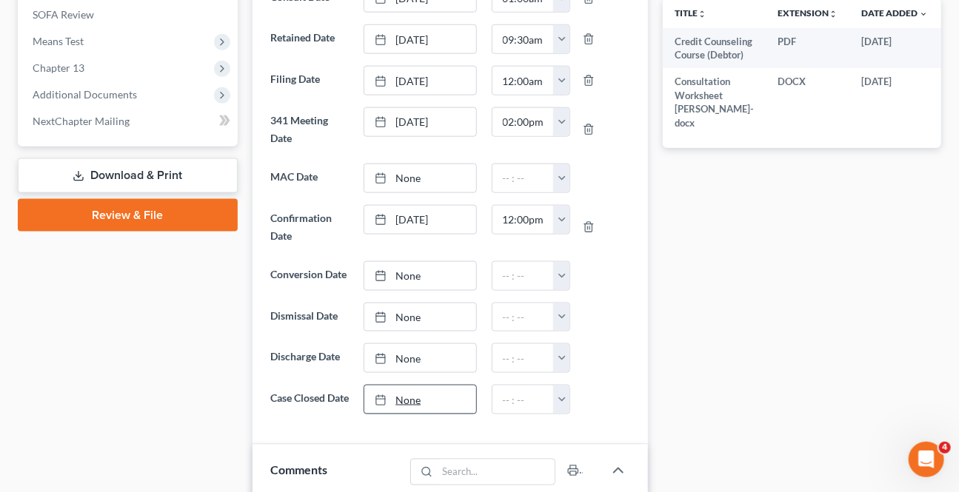
click at [412, 406] on link "None" at bounding box center [419, 400] width 111 height 28
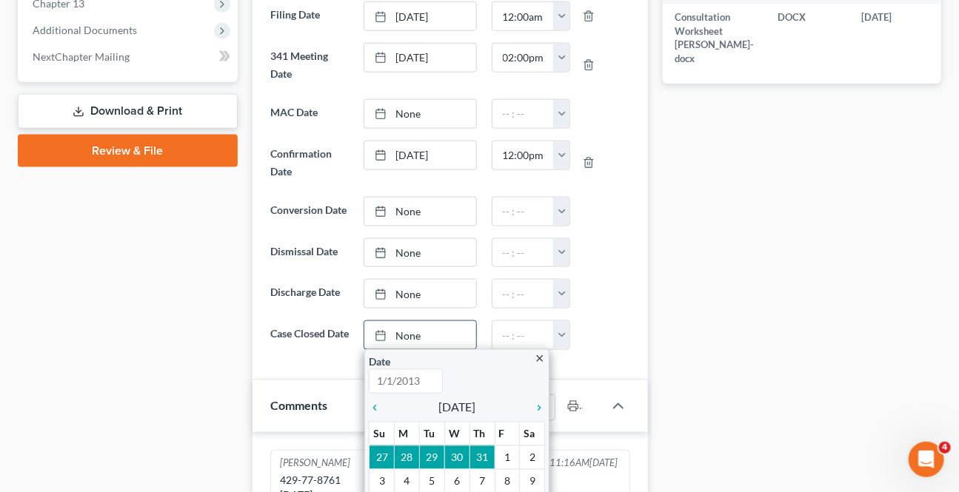
scroll to position [807, 0]
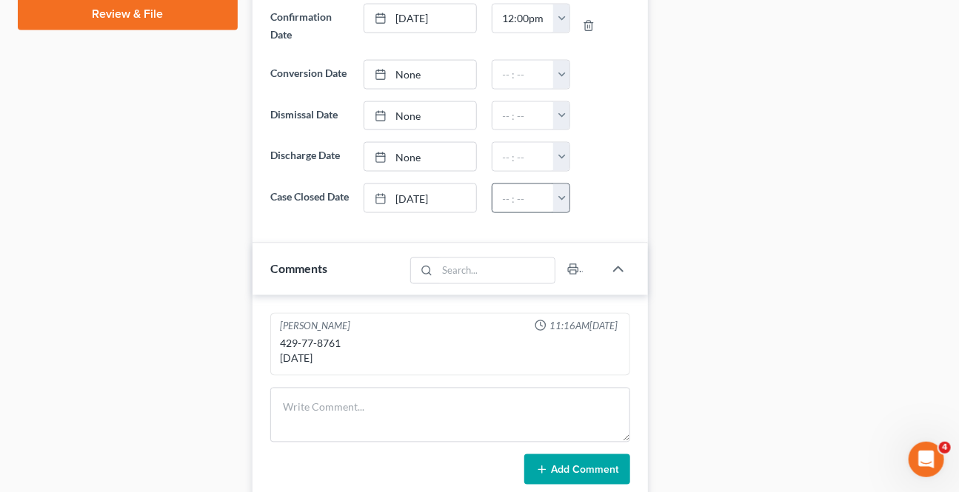
click at [561, 187] on button "button" at bounding box center [561, 198] width 16 height 28
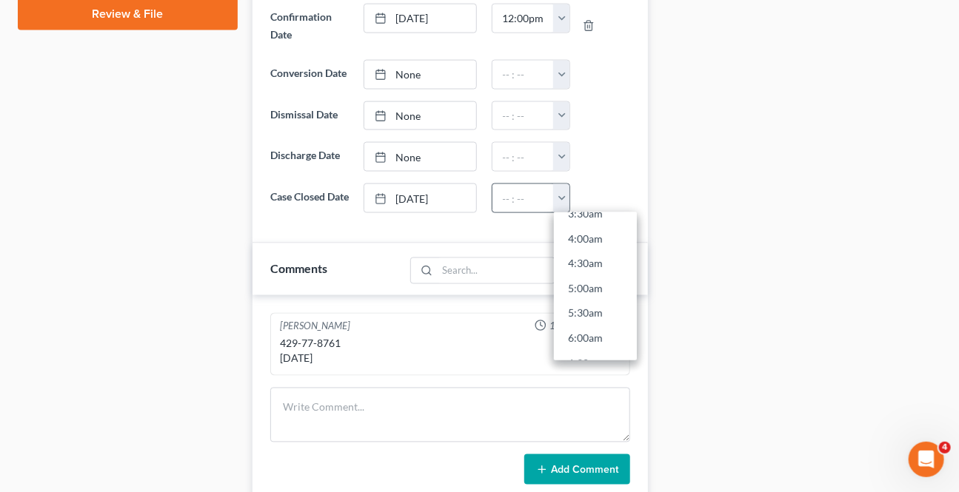
scroll to position [471, 0]
click at [576, 300] on link "11:00am" at bounding box center [595, 307] width 83 height 25
type input "11:00am"
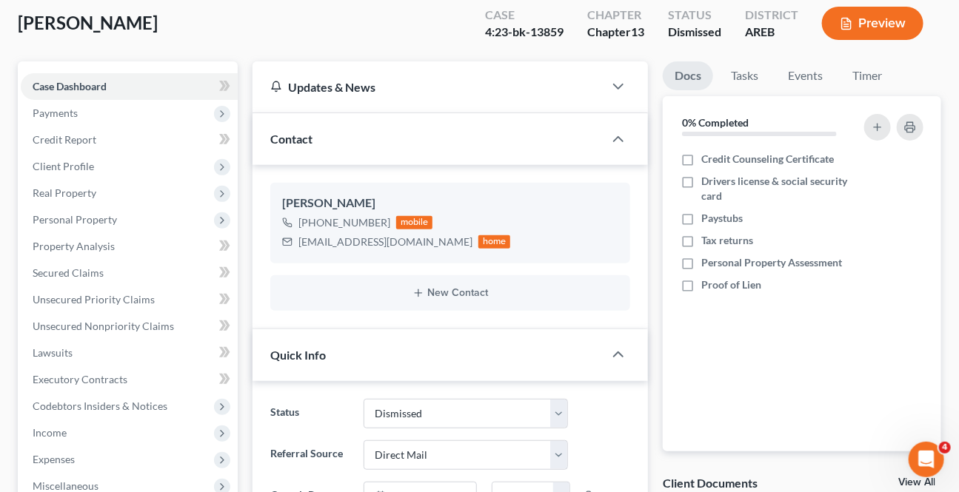
scroll to position [0, 0]
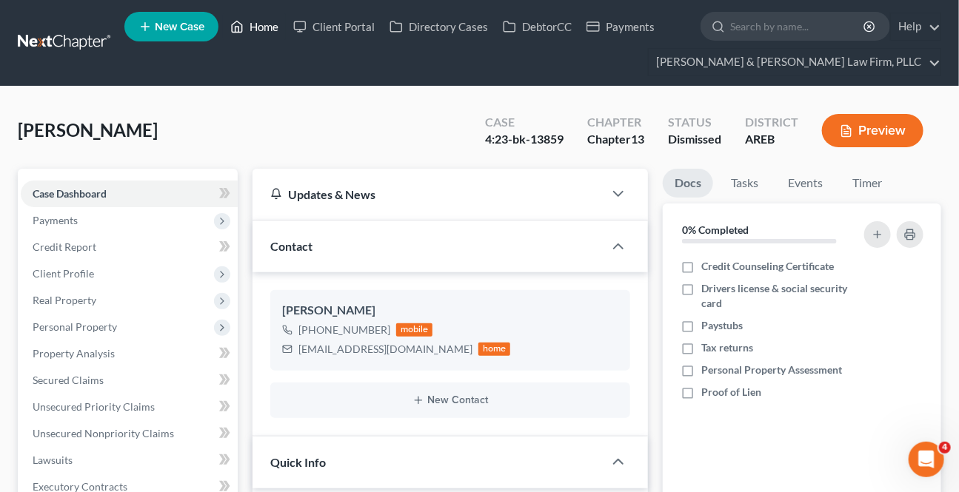
drag, startPoint x: 260, startPoint y: 24, endPoint x: 252, endPoint y: 36, distance: 13.8
click at [260, 24] on link "Home" at bounding box center [254, 26] width 63 height 27
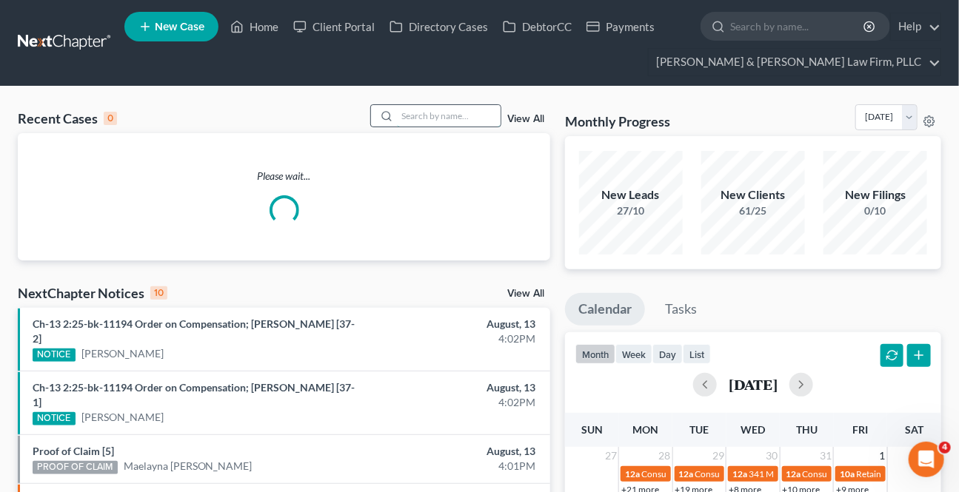
click at [441, 118] on input "search" at bounding box center [449, 115] width 104 height 21
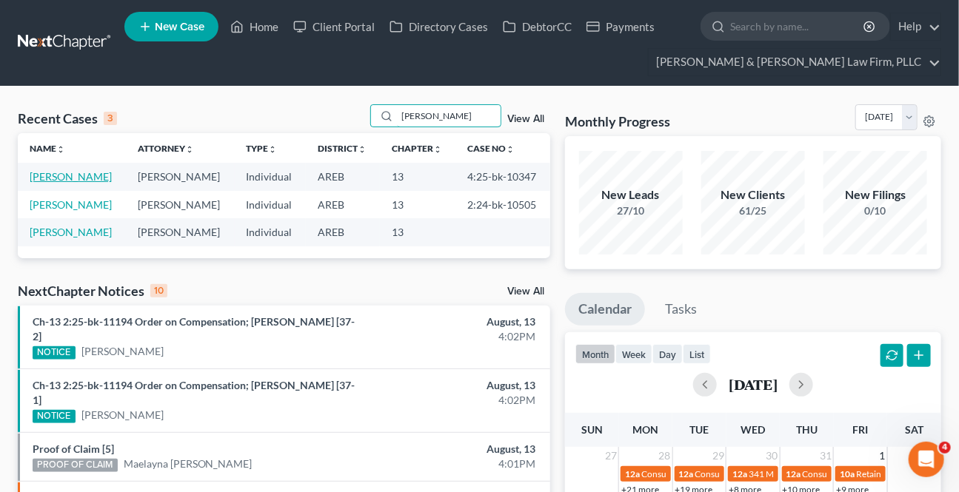
type input "[PERSON_NAME]"
click at [87, 178] on link "[PERSON_NAME]" at bounding box center [71, 176] width 82 height 13
select select "3"
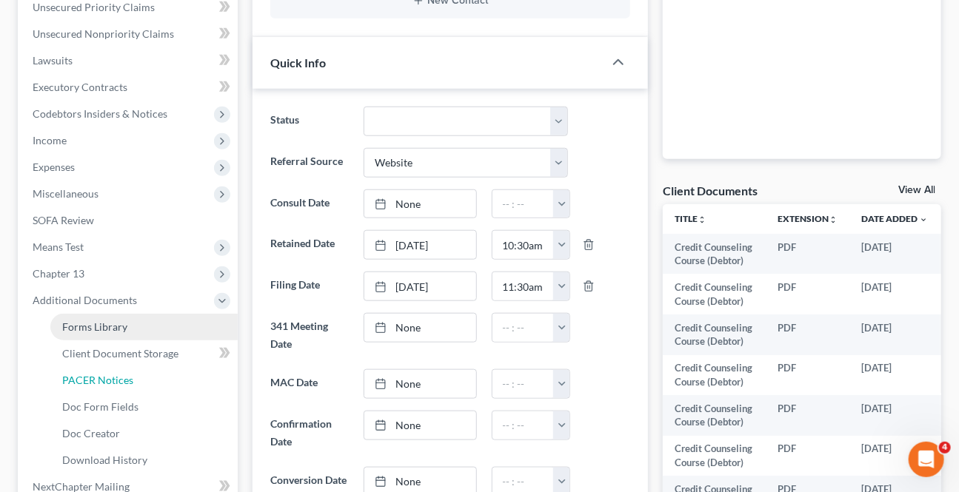
click at [89, 383] on span "PACER Notices" at bounding box center [97, 380] width 71 height 13
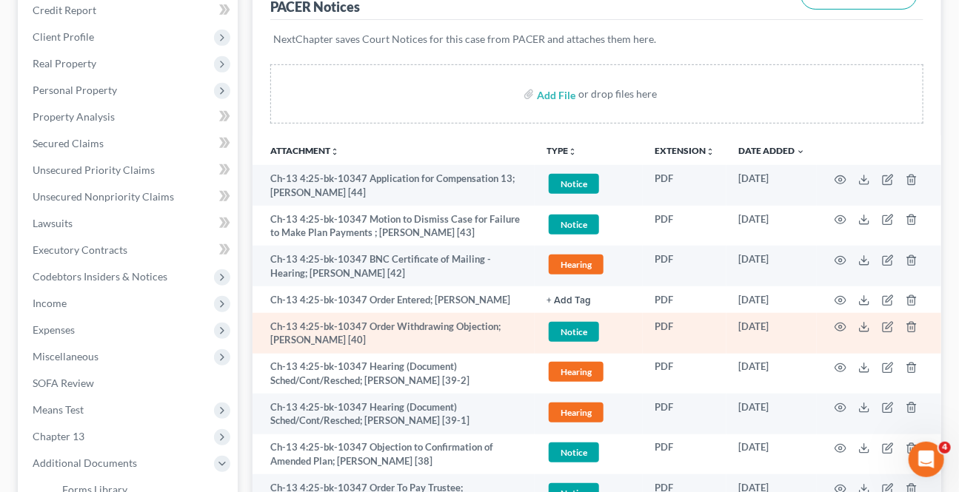
scroll to position [269, 0]
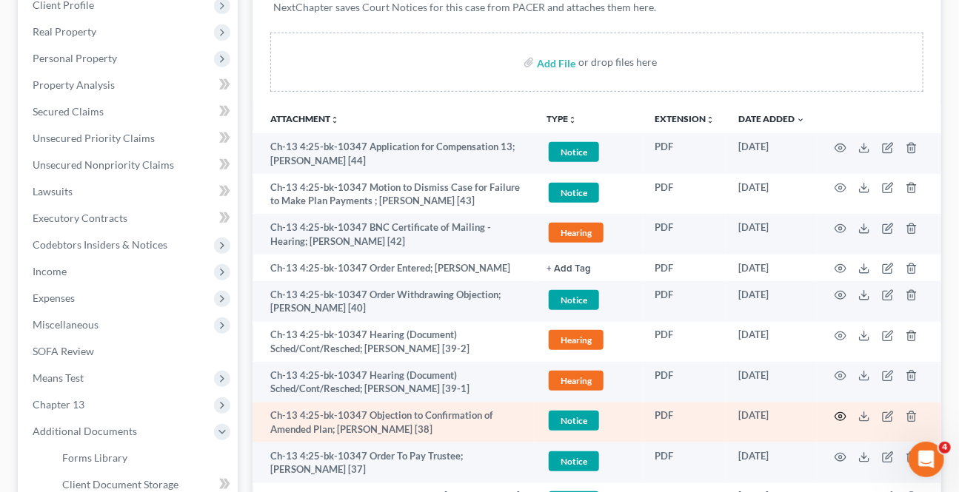
click at [835, 415] on icon "button" at bounding box center [841, 417] width 12 height 12
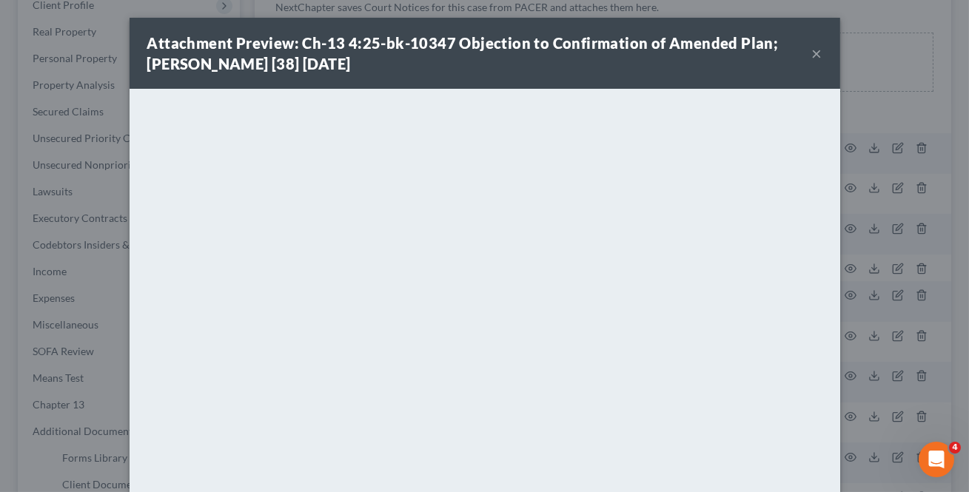
click at [812, 49] on button "×" at bounding box center [817, 53] width 10 height 18
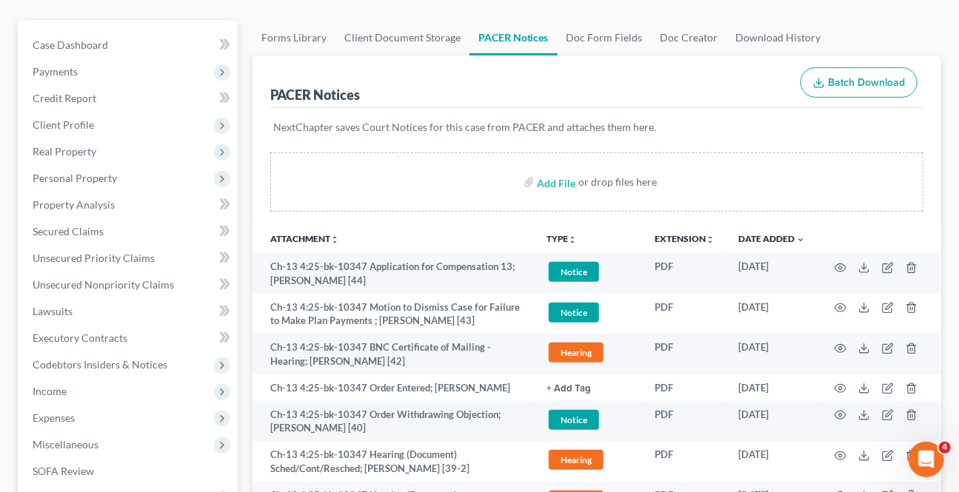
scroll to position [0, 0]
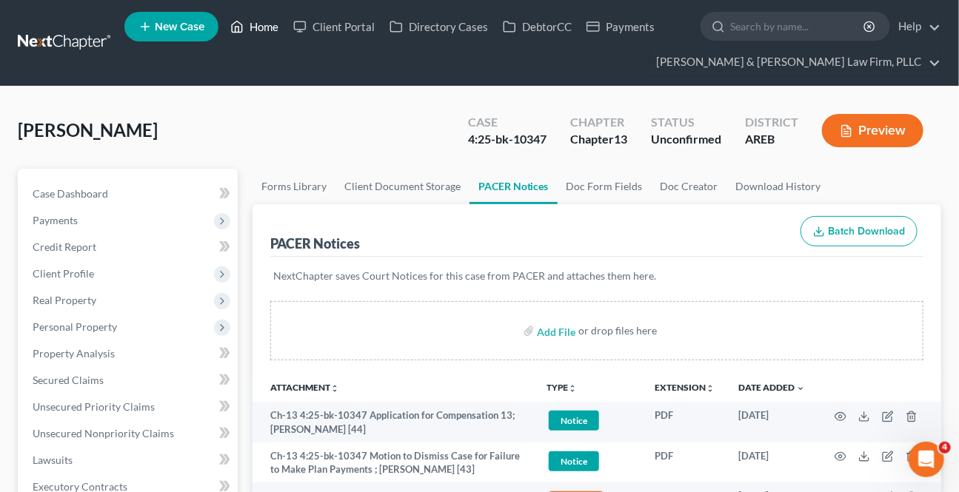
drag, startPoint x: 250, startPoint y: 21, endPoint x: 251, endPoint y: 29, distance: 8.2
click at [251, 20] on link "Home" at bounding box center [254, 26] width 63 height 27
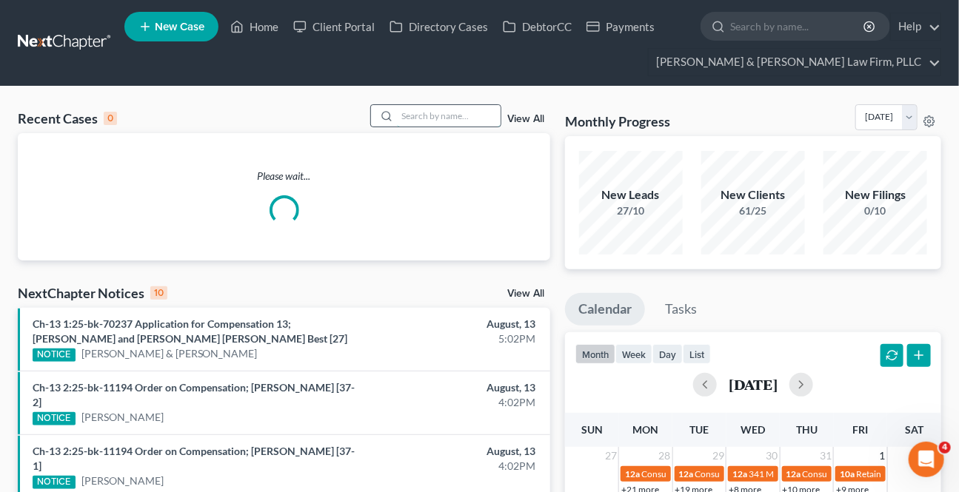
click at [411, 113] on input "search" at bounding box center [449, 115] width 104 height 21
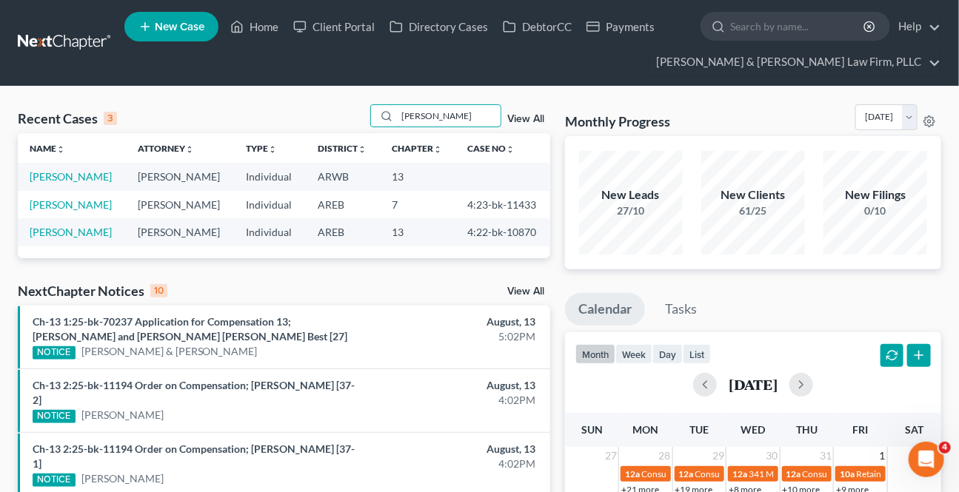
type input "[PERSON_NAME]"
